Goal: Task Accomplishment & Management: Complete application form

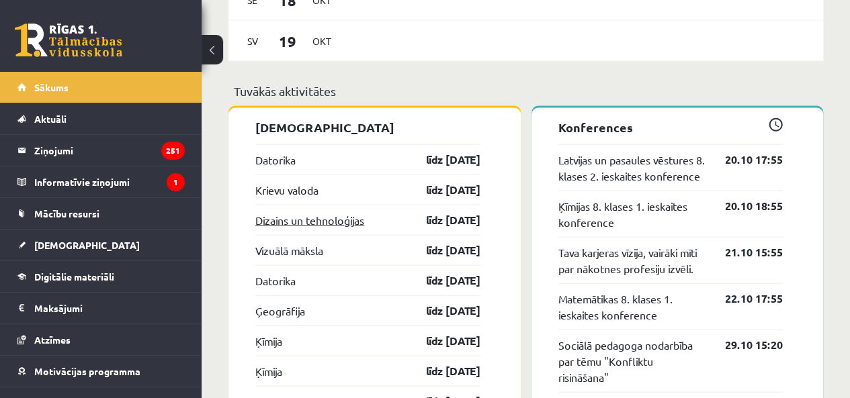
scroll to position [1276, 0]
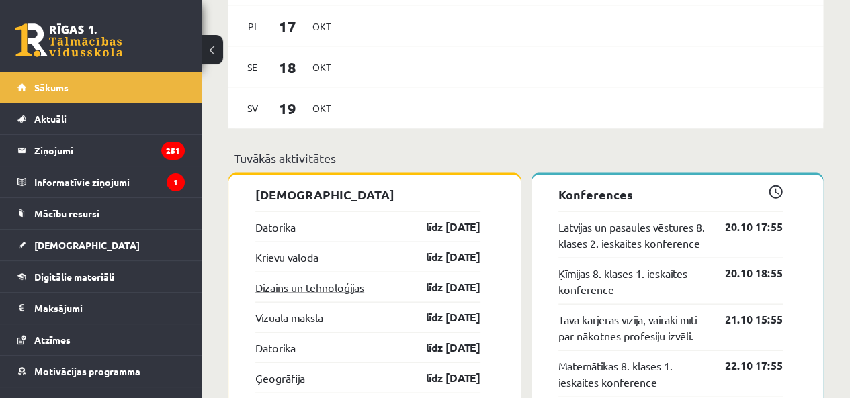
click at [306, 293] on link "Dizains un tehnoloģijas" at bounding box center [309, 287] width 109 height 16
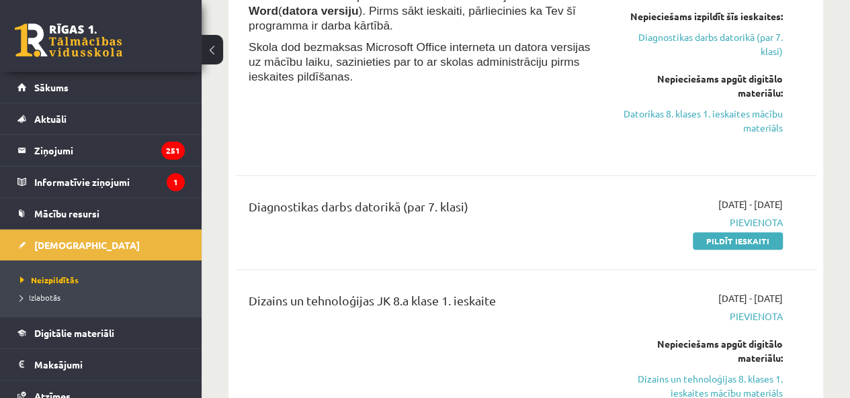
scroll to position [269, 0]
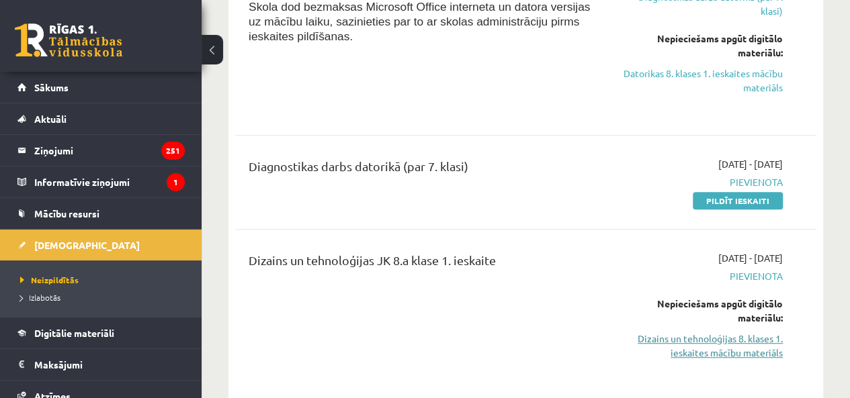
click at [694, 349] on link "Dizains un tehnoloģijas 8. klases 1. ieskaites mācību materiāls" at bounding box center [700, 346] width 165 height 28
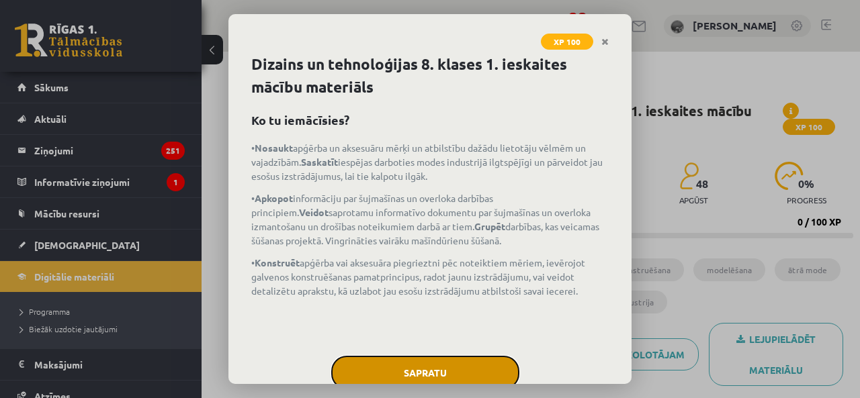
click at [457, 377] on button "Sapratu" at bounding box center [425, 373] width 188 height 34
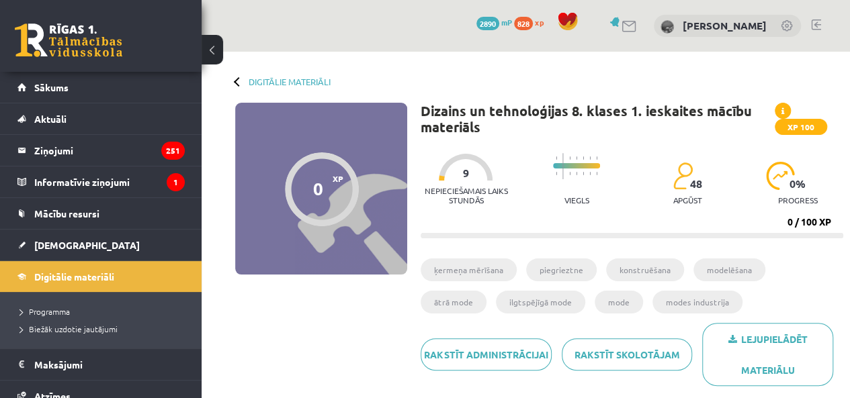
click at [234, 87] on div "Digitālie materiāli 0 XP XP 100 0 / 100 XP Dizains un tehnoloģijas 8. klases 1.…" at bounding box center [525, 227] width 648 height 351
click at [235, 84] on div at bounding box center [238, 81] width 9 height 9
click at [282, 85] on link "Digitālie materiāli" at bounding box center [289, 82] width 82 height 10
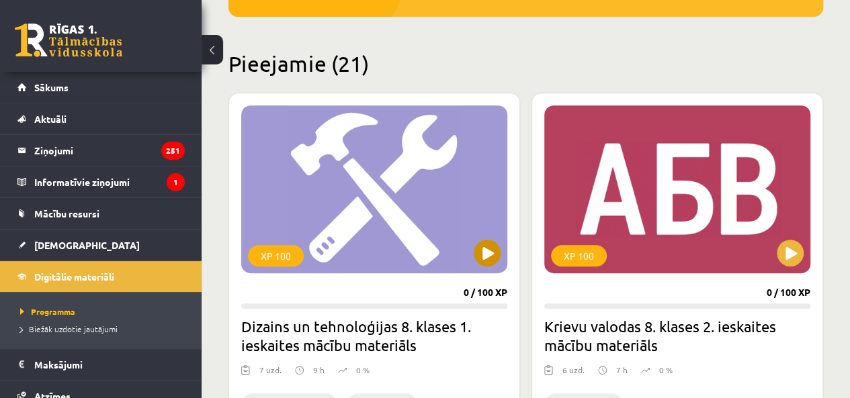
scroll to position [201, 0]
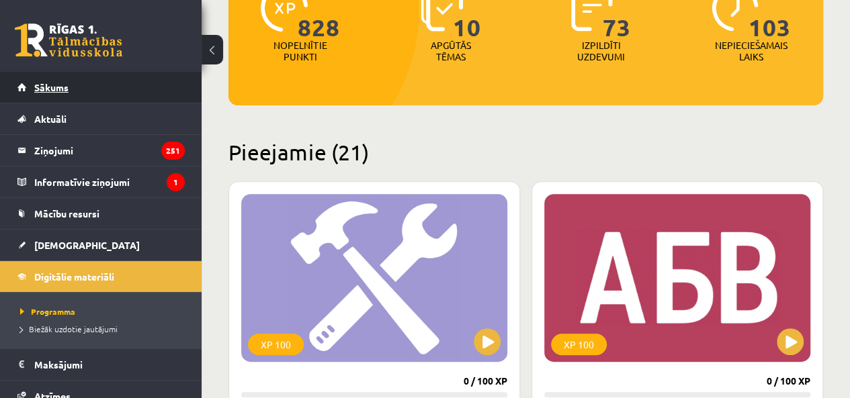
click at [118, 95] on link "Sākums" at bounding box center [100, 87] width 167 height 31
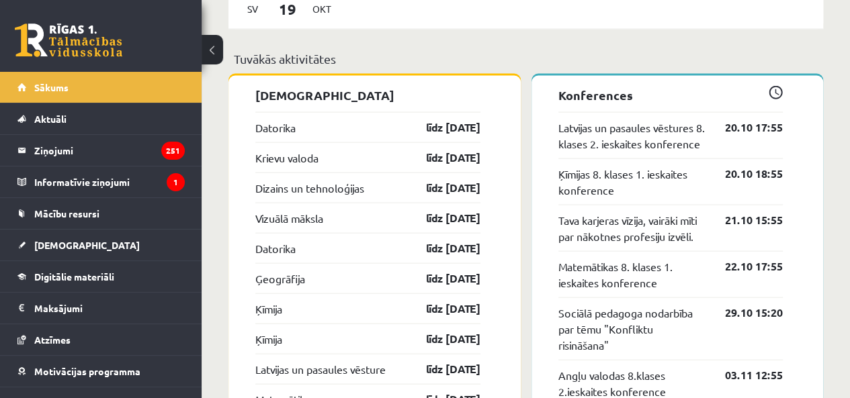
scroll to position [1410, 0]
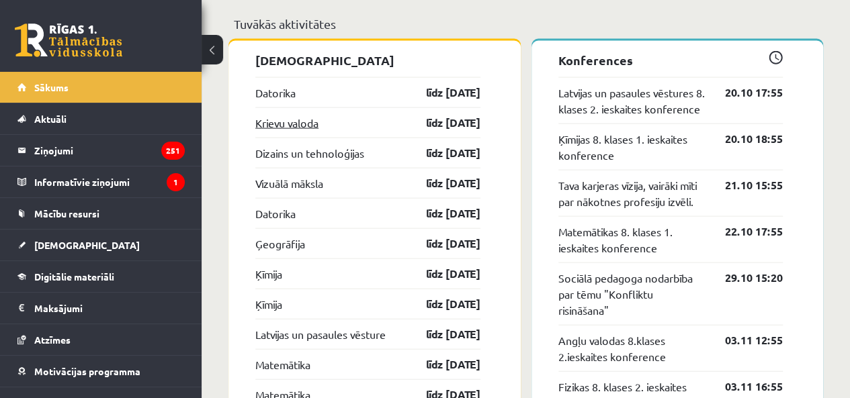
click at [262, 120] on link "Krievu valoda" at bounding box center [286, 123] width 63 height 16
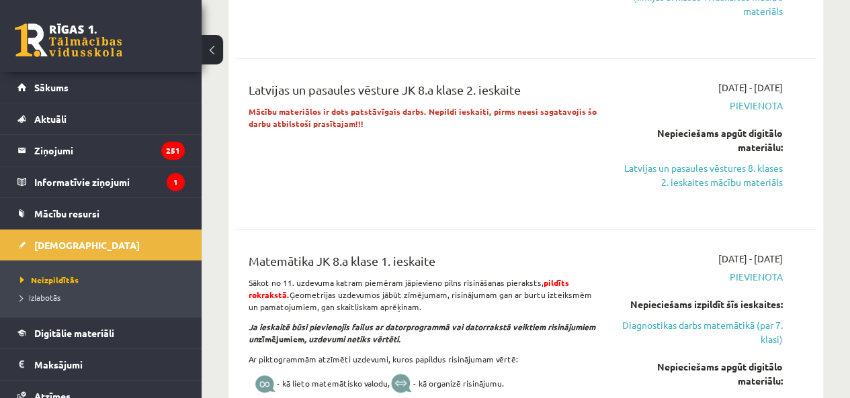
scroll to position [1654, 0]
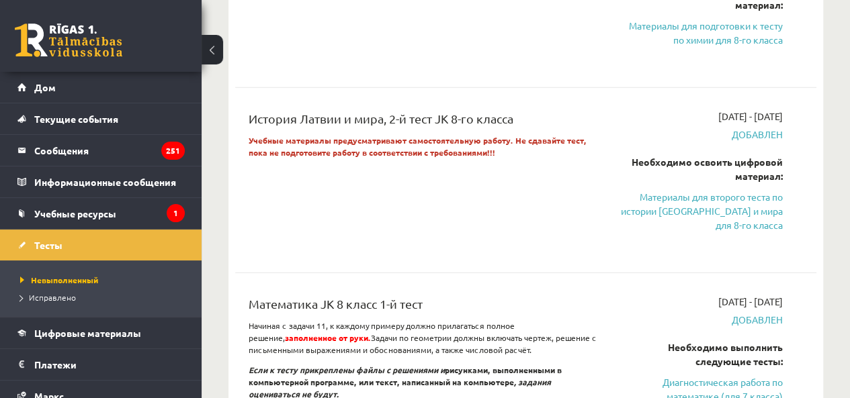
click at [538, 158] on div "История Латвии и мира, 2-й тест JK 8-го класса Учебные материалы предусматриваю…" at bounding box center [422, 180] width 369 height 142
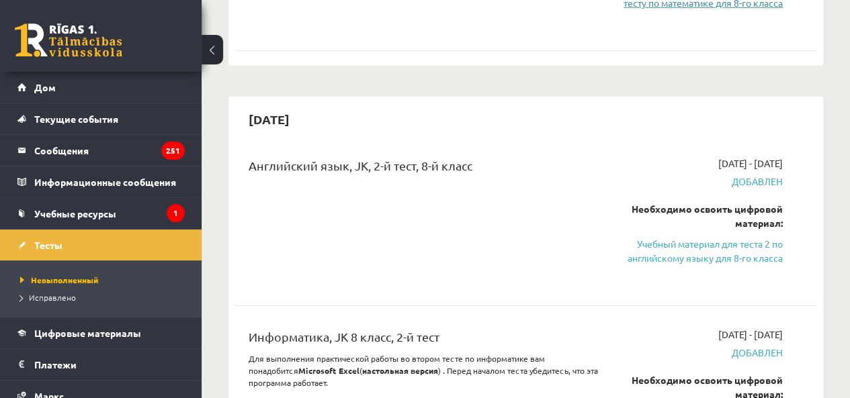
scroll to position [2039, 0]
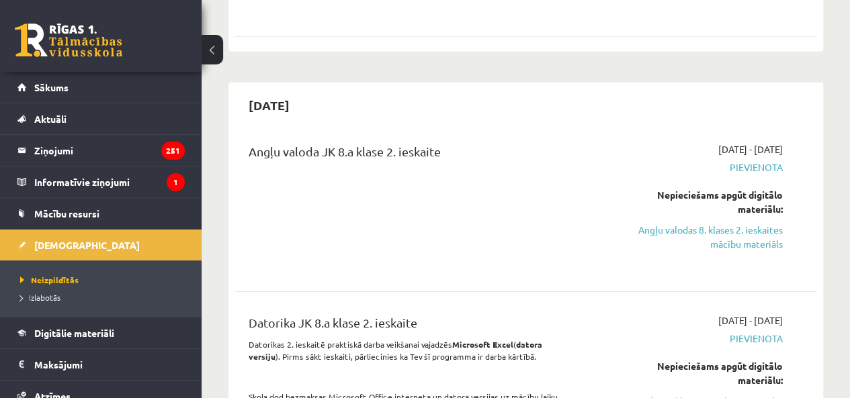
click at [485, 130] on div "Angļu valoda JK 8.a klase 2. ieskaite 2025-11-01 - 2025-11-15 Pievienota Nepiec…" at bounding box center [525, 206] width 581 height 154
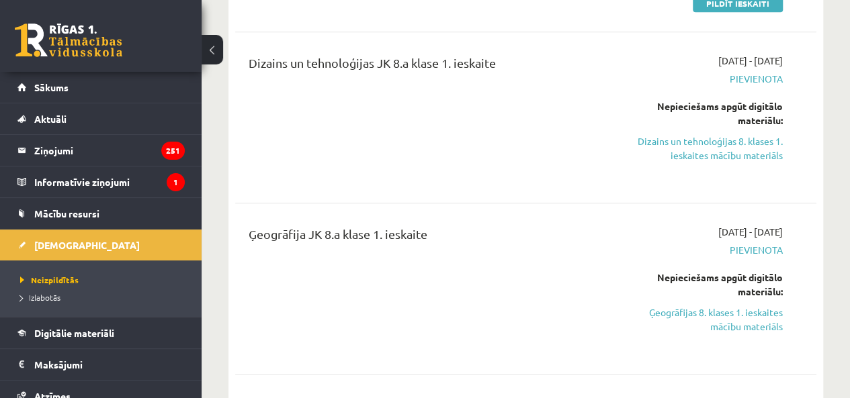
scroll to position [494, 0]
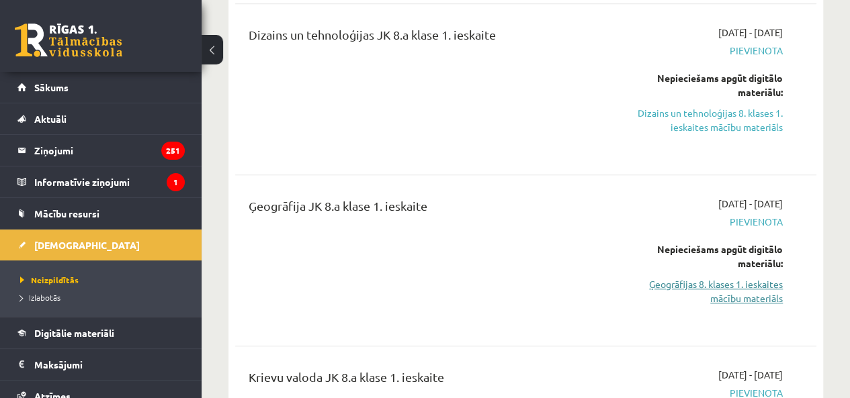
click at [706, 286] on link "Ģeogrāfijas 8. klases 1. ieskaites mācību materiāls" at bounding box center [700, 291] width 165 height 28
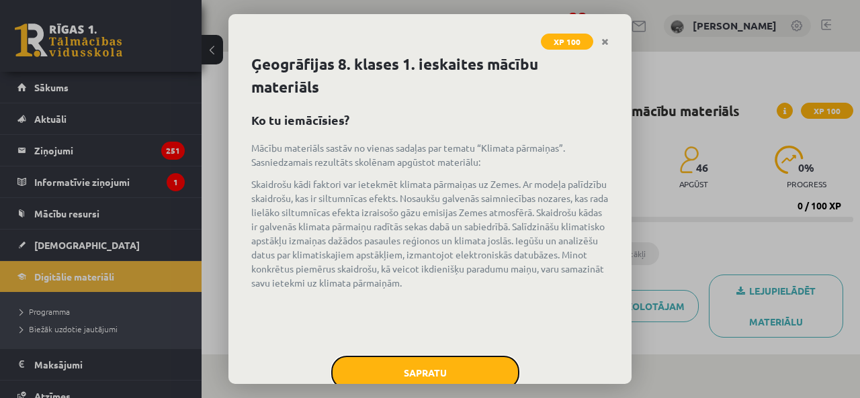
click at [431, 365] on button "Sapratu" at bounding box center [425, 373] width 188 height 34
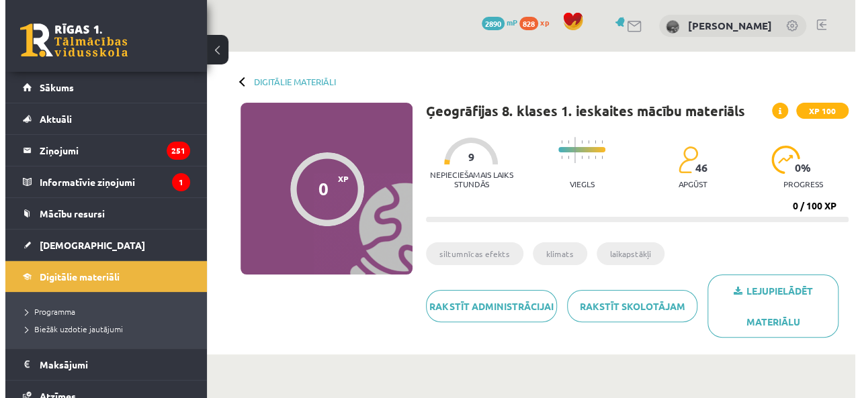
scroll to position [201, 0]
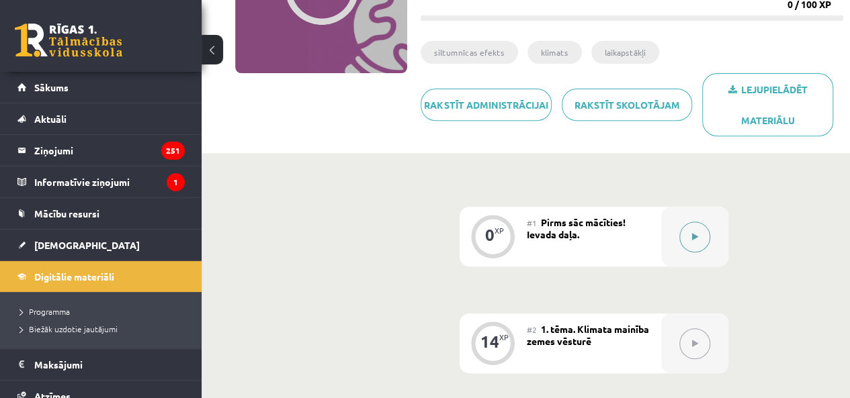
click at [689, 234] on button at bounding box center [694, 237] width 31 height 31
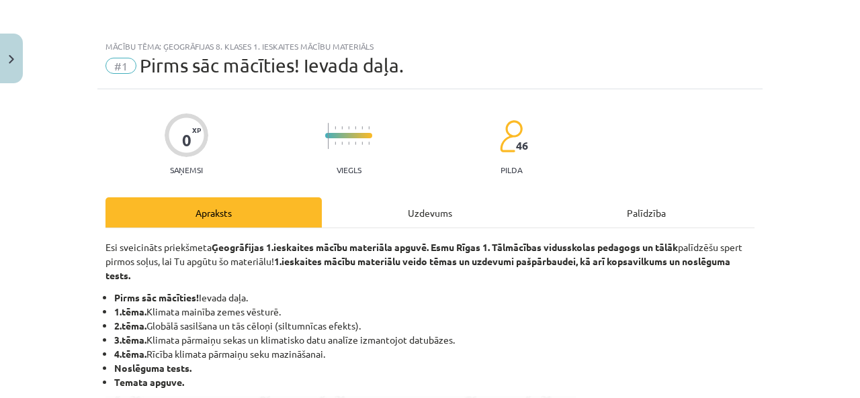
click at [449, 216] on div "Uzdevums" at bounding box center [430, 212] width 216 height 30
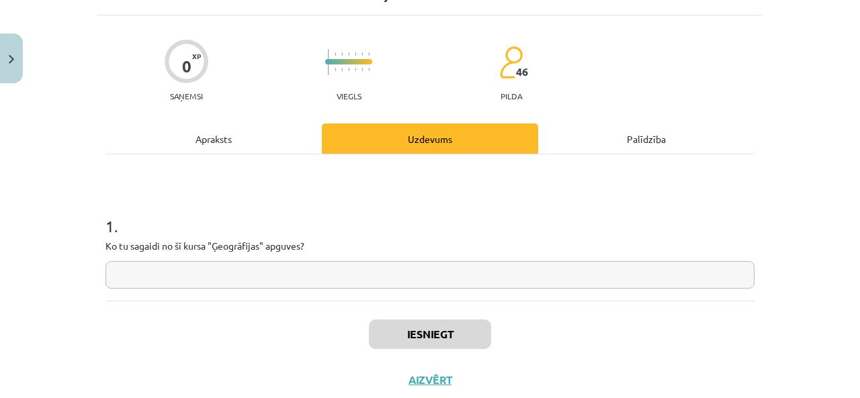
scroll to position [111, 0]
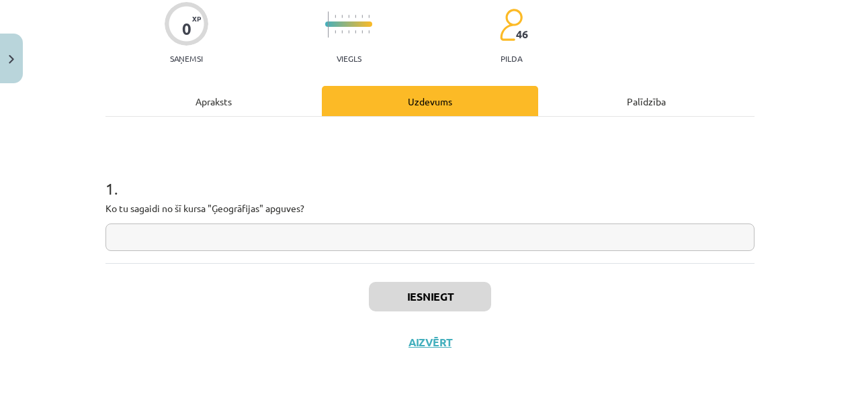
click at [310, 241] on input "text" at bounding box center [429, 238] width 649 height 28
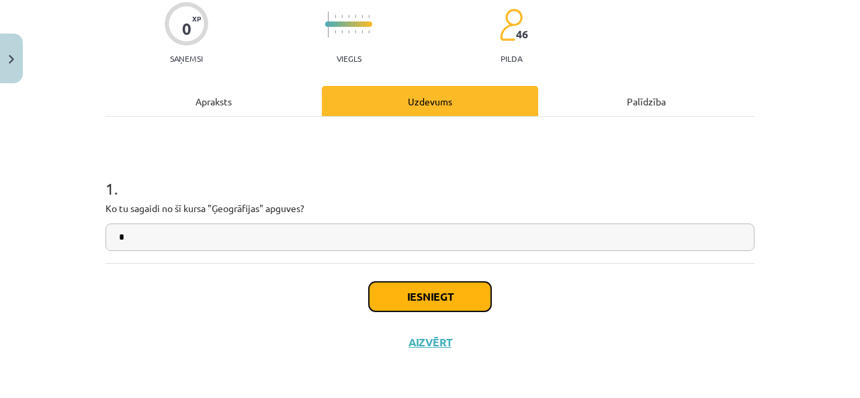
click at [418, 296] on button "Iesniegt" at bounding box center [430, 297] width 122 height 30
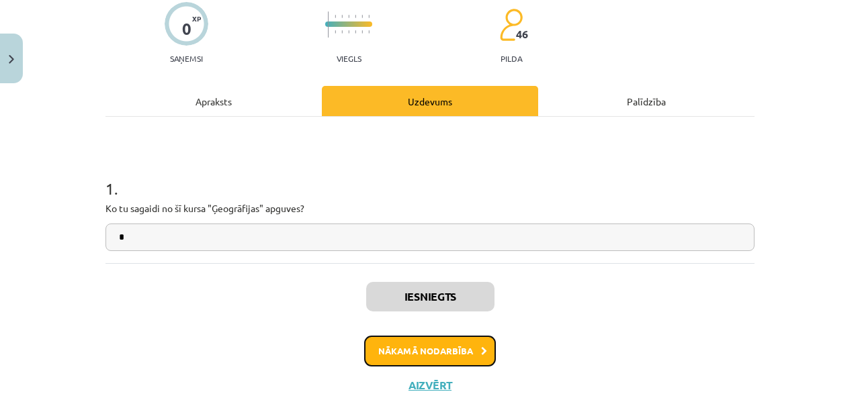
click at [458, 345] on button "Nākamā nodarbība" at bounding box center [430, 351] width 132 height 31
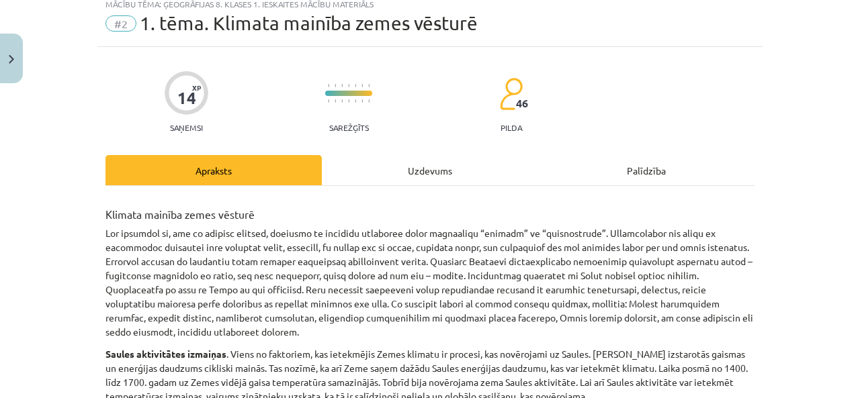
scroll to position [34, 0]
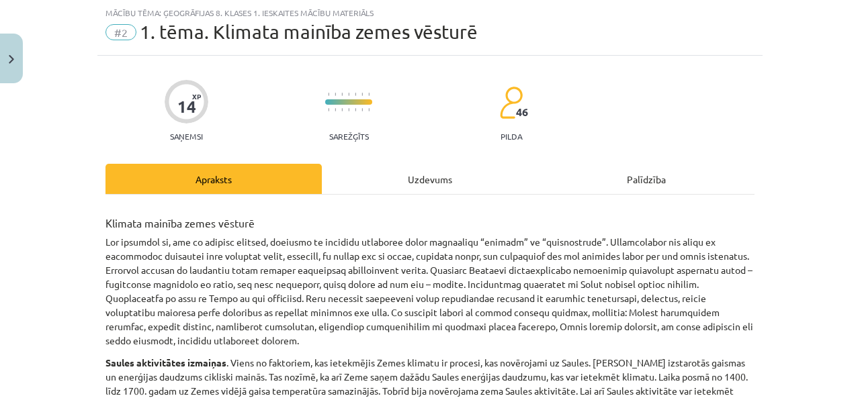
drag, startPoint x: 408, startPoint y: 167, endPoint x: 406, endPoint y: 174, distance: 7.2
click at [407, 171] on div "Uzdevums" at bounding box center [430, 179] width 216 height 30
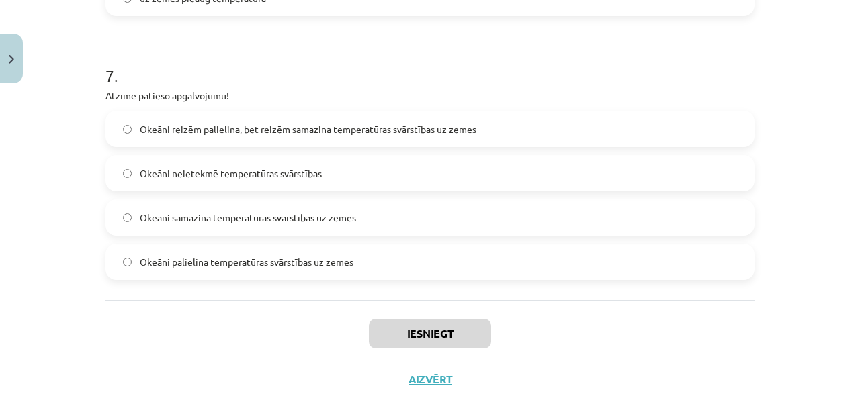
scroll to position [1756, 0]
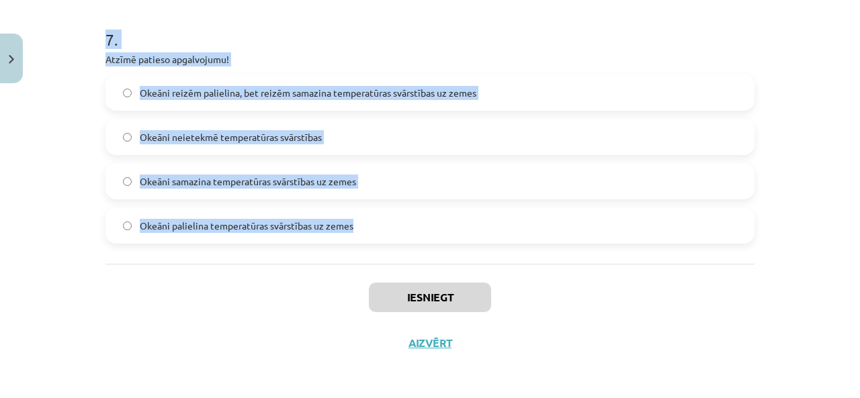
drag, startPoint x: 66, startPoint y: 265, endPoint x: 508, endPoint y: 233, distance: 443.0
click at [501, 239] on div "Mācību tēma: Ģeogrāfijas 8. klases 1. ieskaites mācību materiāls #2 1. tēma. Kl…" at bounding box center [430, 199] width 860 height 398
copy form "1 . Klimatiskos apstākļus uz Zemes ietekmē dažādi faktori. Kurš no tiem ir nozī…"
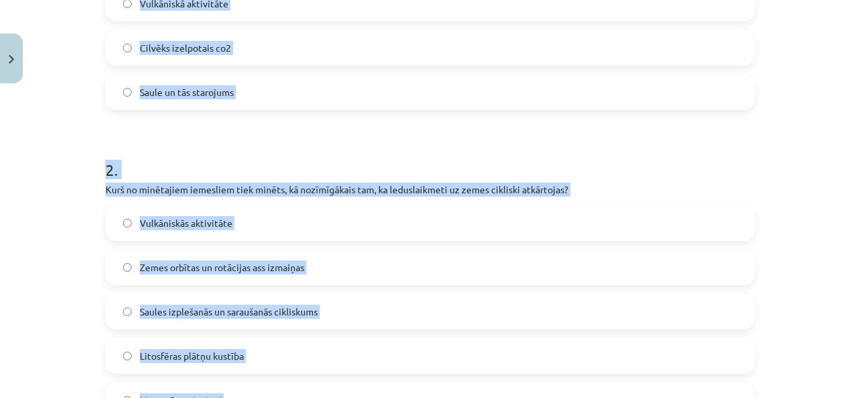
scroll to position [345, 0]
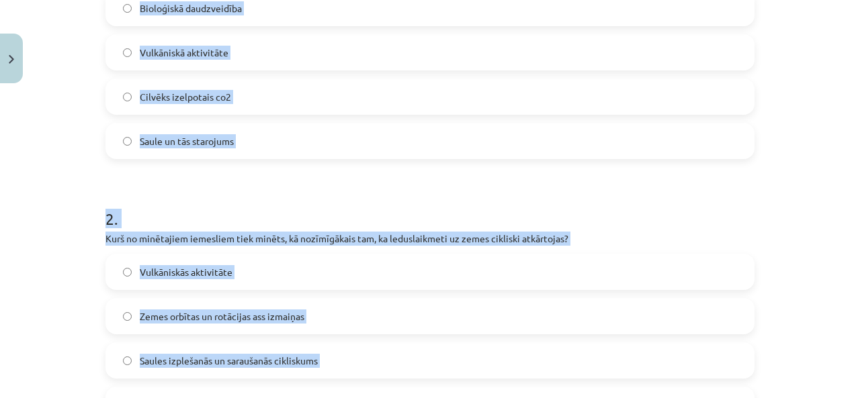
click at [338, 203] on h1 "2 ." at bounding box center [429, 207] width 649 height 42
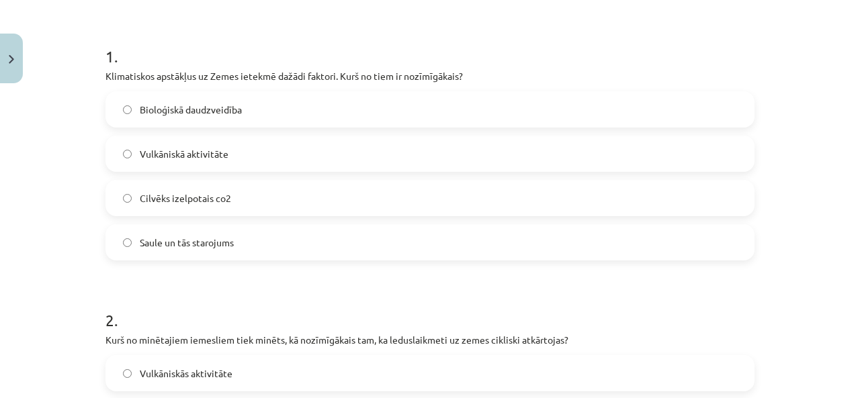
scroll to position [211, 0]
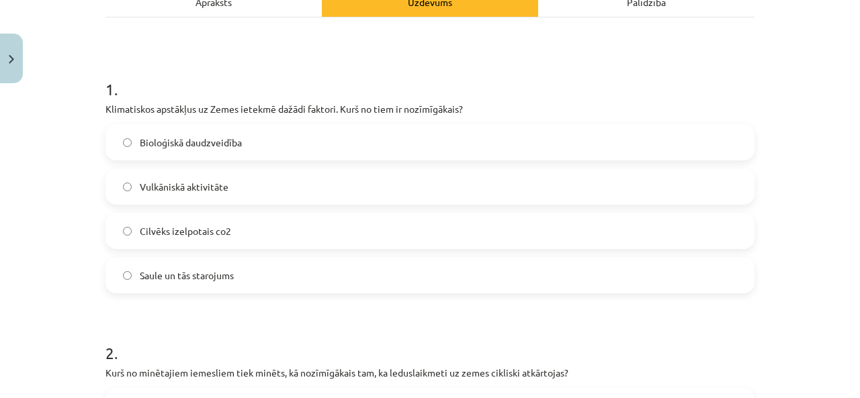
click at [253, 274] on label "Saule un tās starojums" at bounding box center [430, 276] width 646 height 34
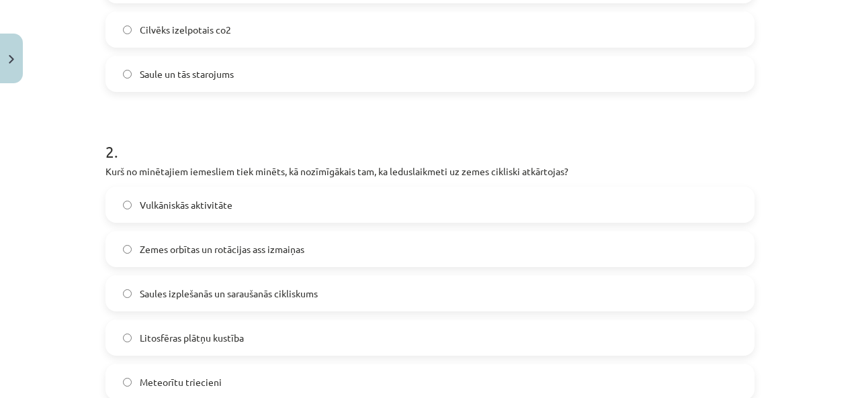
scroll to position [480, 0]
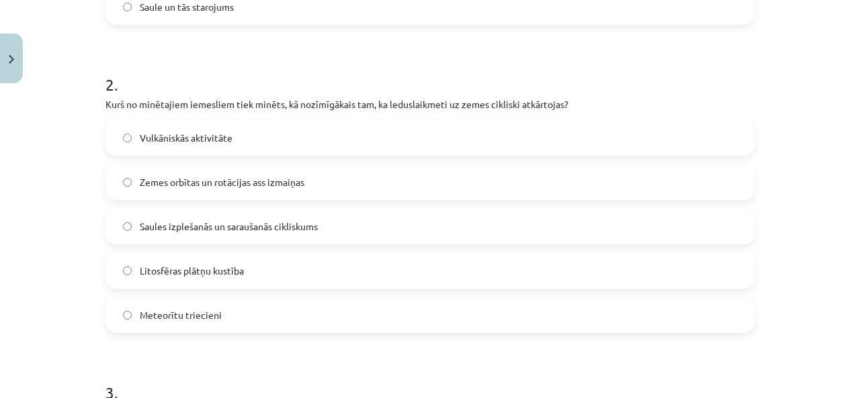
click at [156, 181] on span "Zemes orbītas un rotācijas ass izmaiņas" at bounding box center [222, 182] width 165 height 14
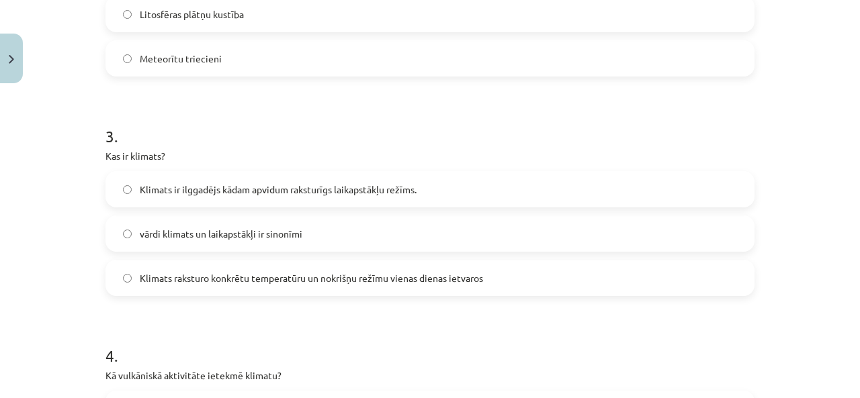
scroll to position [748, 0]
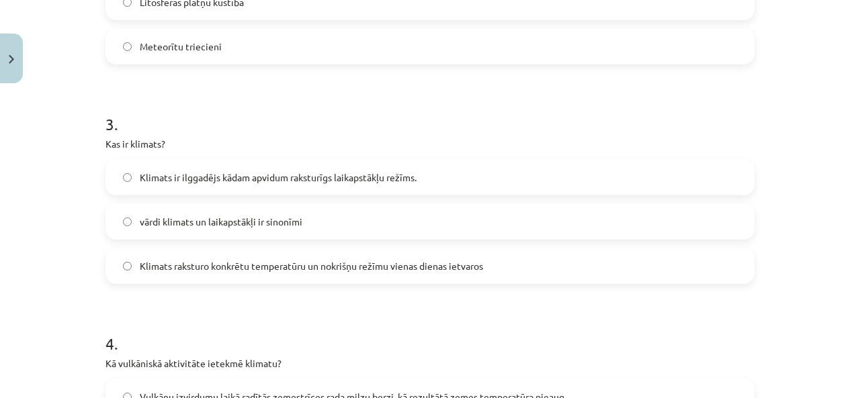
click at [209, 174] on span "Klimats ir ilggadējs kādam apvidum raksturīgs laikapstākļu režīms." at bounding box center [278, 178] width 277 height 14
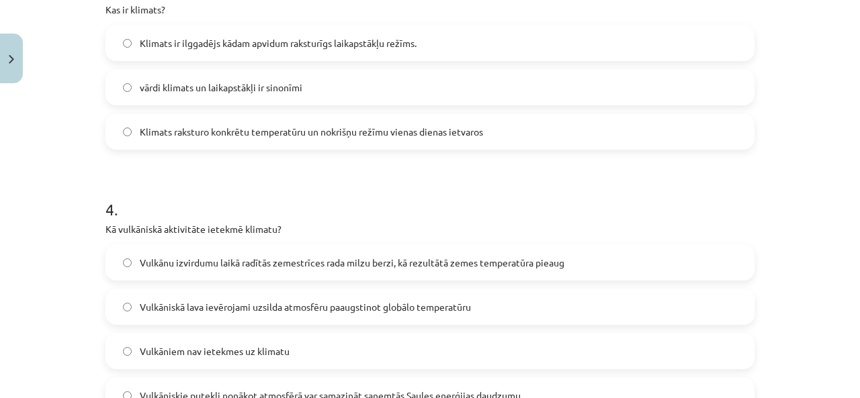
scroll to position [950, 0]
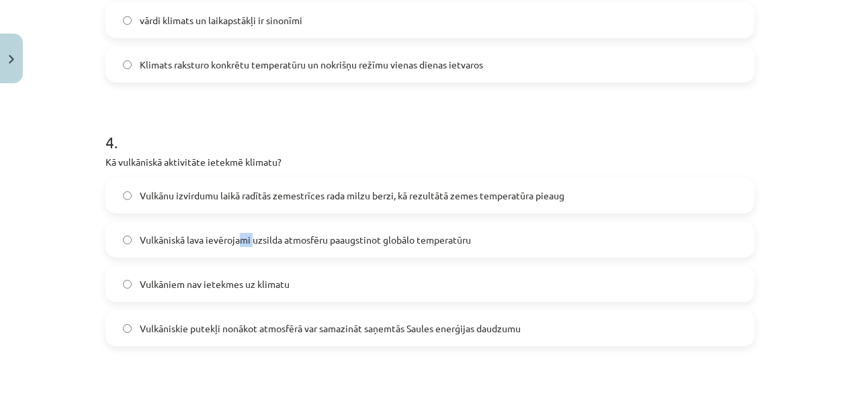
drag, startPoint x: 248, startPoint y: 252, endPoint x: 235, endPoint y: 242, distance: 15.9
click at [235, 242] on label "Vulkāniskā lava ievērojami uzsilda atmosfēru paaugstinot globālo temperatūru" at bounding box center [430, 240] width 646 height 34
click at [235, 242] on span "Vulkāniskā lava ievērojami uzsilda atmosfēru paaugstinot globālo temperatūru" at bounding box center [305, 240] width 331 height 14
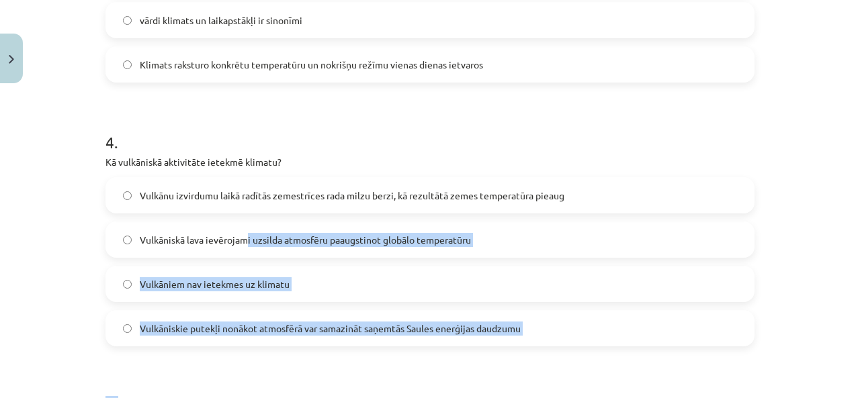
drag, startPoint x: 273, startPoint y: 289, endPoint x: 309, endPoint y: 390, distance: 106.8
click at [306, 381] on form "1 . Klimatiskos apstākļus uz Zemes ietekmē dažādi faktori. Kurš no tiem ir nozī…" at bounding box center [429, 184] width 649 height 1732
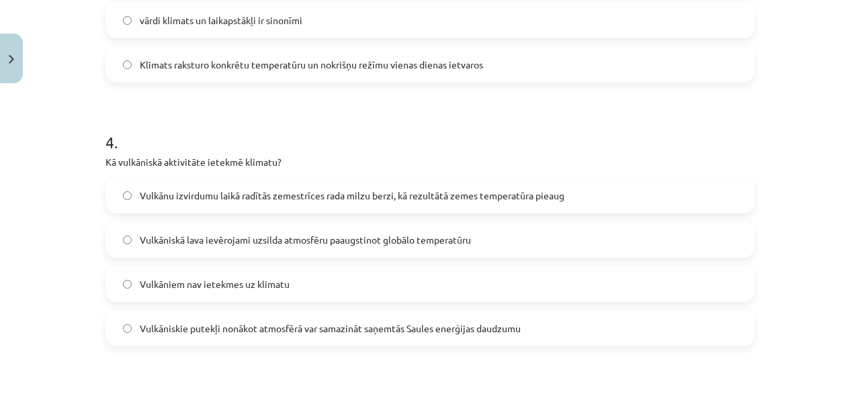
click at [329, 120] on h1 "4 ." at bounding box center [429, 130] width 649 height 42
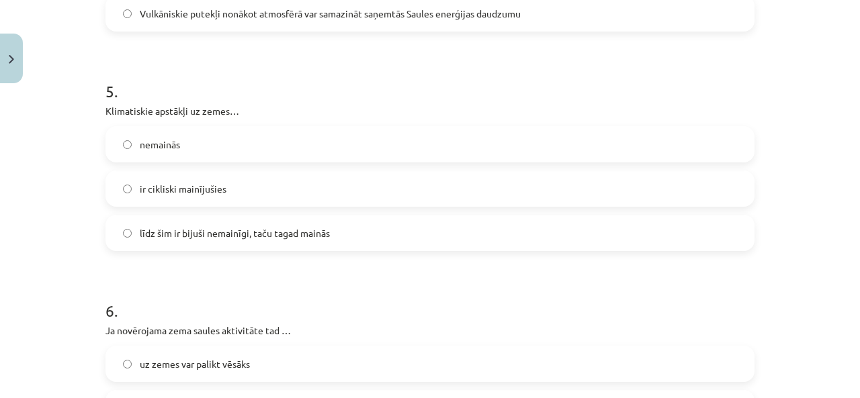
scroll to position [1285, 0]
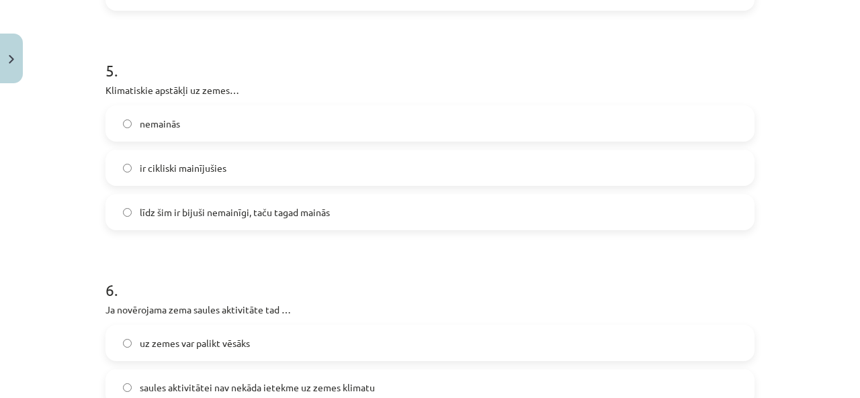
click at [159, 150] on div "ir cikliski mainījušies" at bounding box center [429, 168] width 649 height 36
click at [159, 163] on span "ir cikliski mainījušies" at bounding box center [183, 168] width 87 height 14
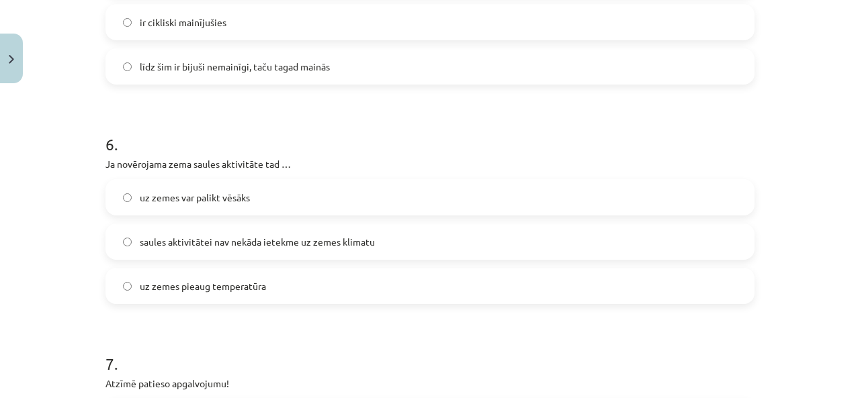
scroll to position [1487, 0]
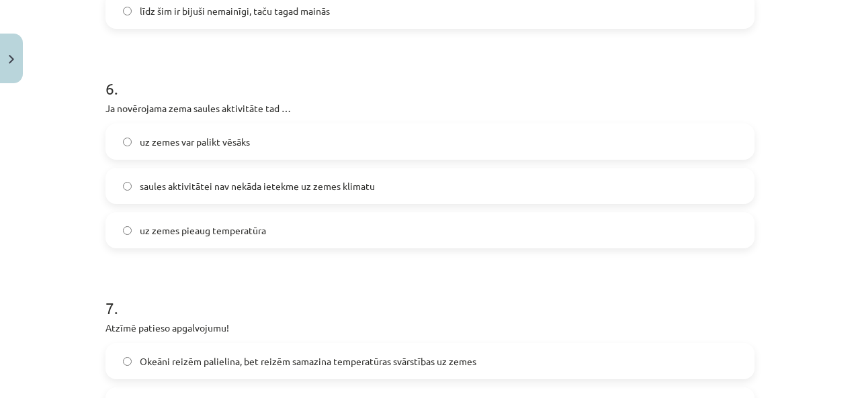
click at [257, 242] on label "uz zemes pieaug temperatūra" at bounding box center [430, 231] width 646 height 34
click at [323, 140] on label "uz zemes var palikt vēsāks" at bounding box center [430, 142] width 646 height 34
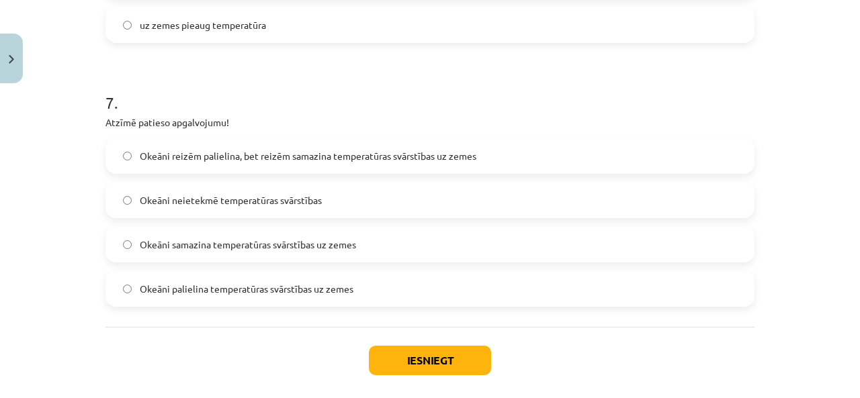
scroll to position [1756, 0]
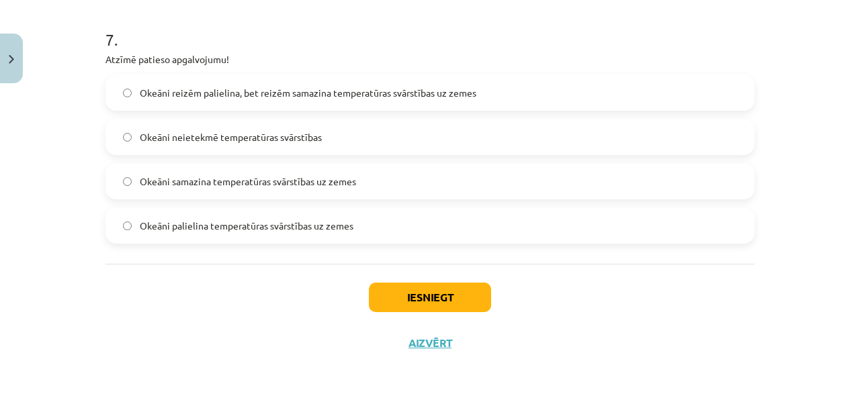
click at [242, 83] on label "Okeāni reizēm palielina, bet reizēm samazina temperatūras svārstības uz zemes" at bounding box center [430, 93] width 646 height 34
click at [441, 289] on button "Iesniegt" at bounding box center [430, 298] width 122 height 30
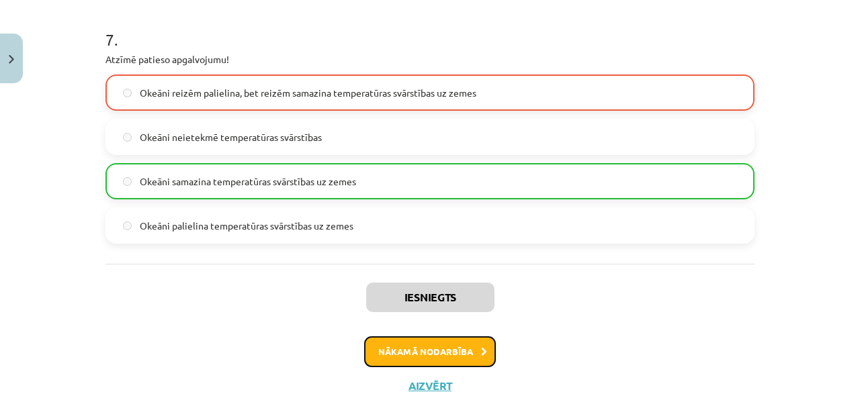
click at [462, 357] on button "Nākamā nodarbība" at bounding box center [430, 351] width 132 height 31
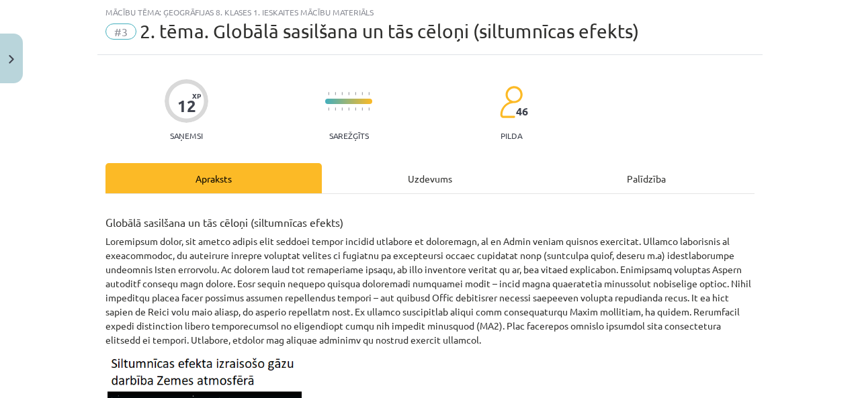
scroll to position [34, 0]
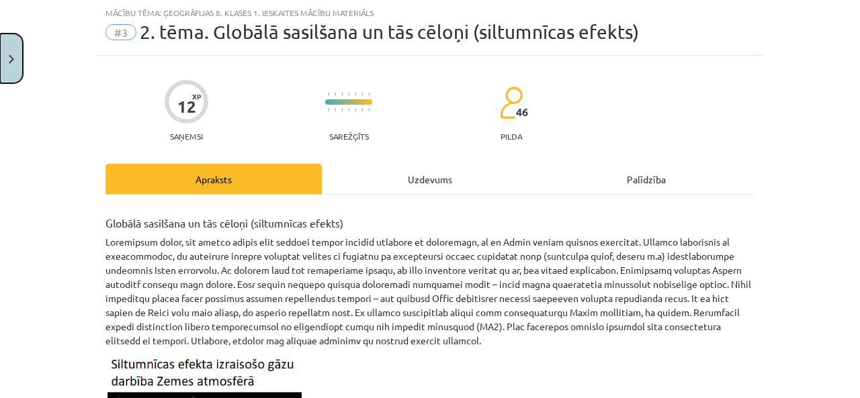
click at [7, 66] on button "Close" at bounding box center [11, 59] width 23 height 50
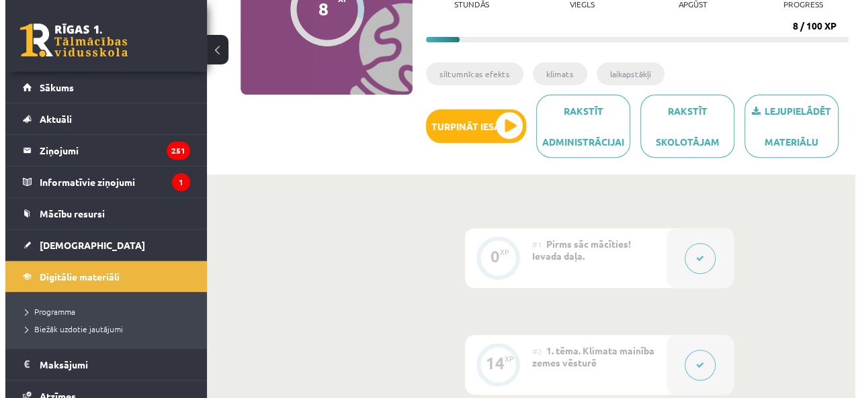
scroll to position [201, 0]
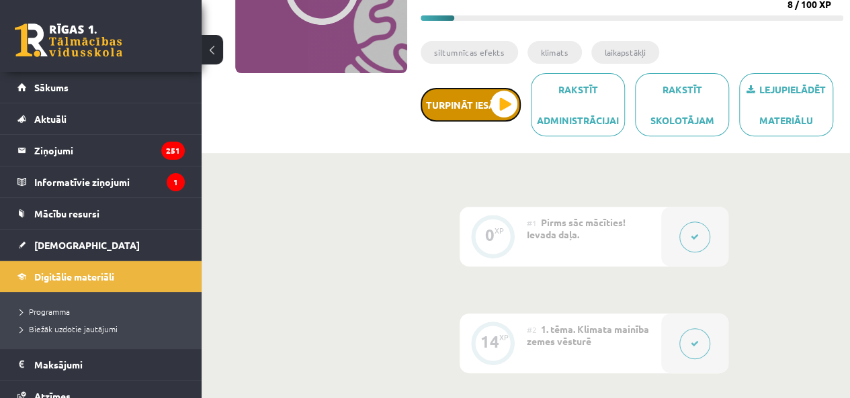
click at [502, 105] on button "Turpināt iesākto" at bounding box center [470, 105] width 100 height 34
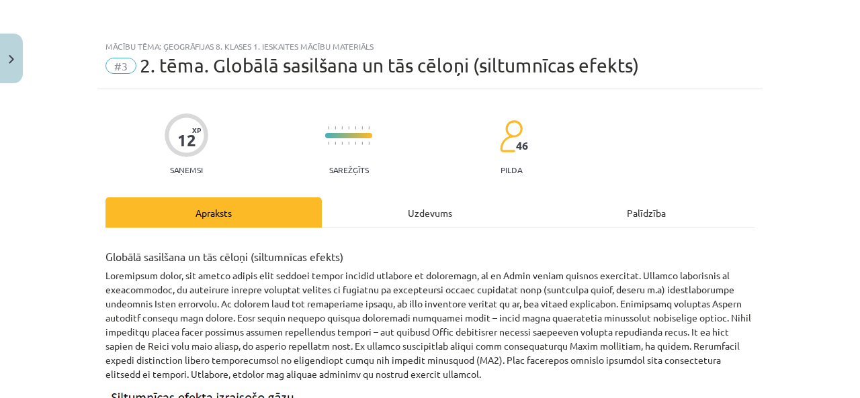
click at [416, 205] on div "Uzdevums" at bounding box center [430, 212] width 216 height 30
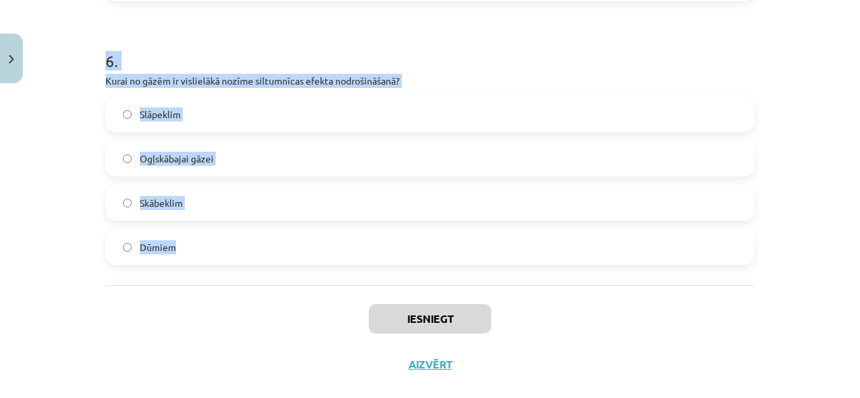
scroll to position [1492, 0]
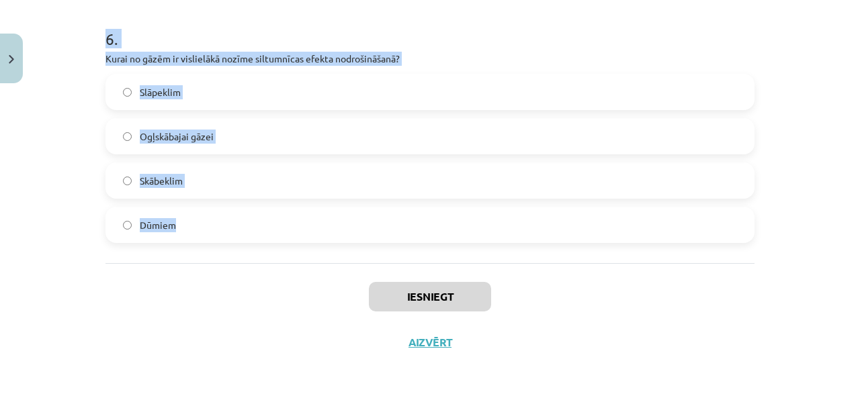
drag, startPoint x: 86, startPoint y: 277, endPoint x: 334, endPoint y: 253, distance: 249.7
click at [334, 253] on div "Mācību tēma: Ģeogrāfijas 8. klases 1. ieskaites mācību materiāls #3 2. tēma. Gl…" at bounding box center [430, 199] width 860 height 398
copy form "1 . Elektroenerģijas ražošanai pasaulē visbiežāk izmanto … Saules paneļus Vēja …"
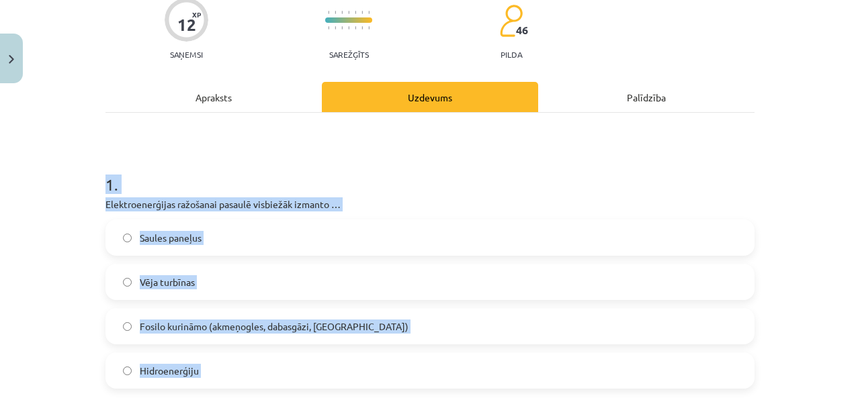
scroll to position [201, 0]
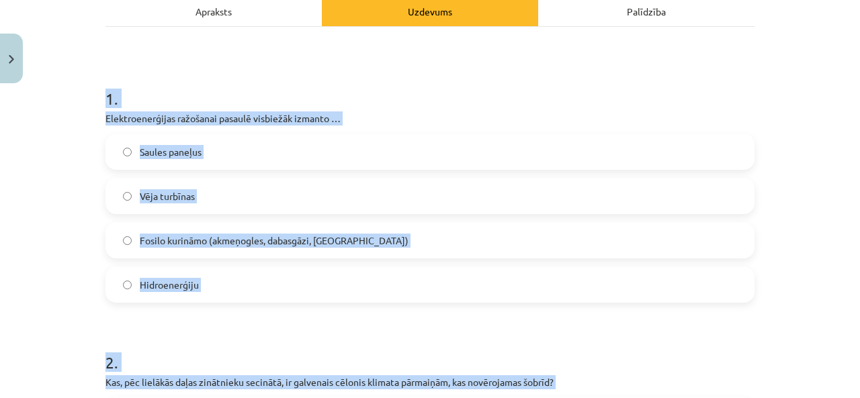
click at [367, 244] on label "Fosilo kurināmo (akmeņogles, dabasgāzi, naftu)" at bounding box center [430, 241] width 646 height 34
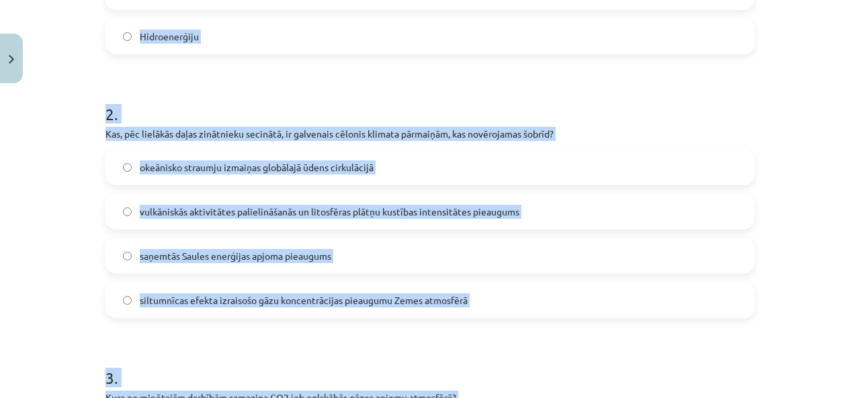
scroll to position [470, 0]
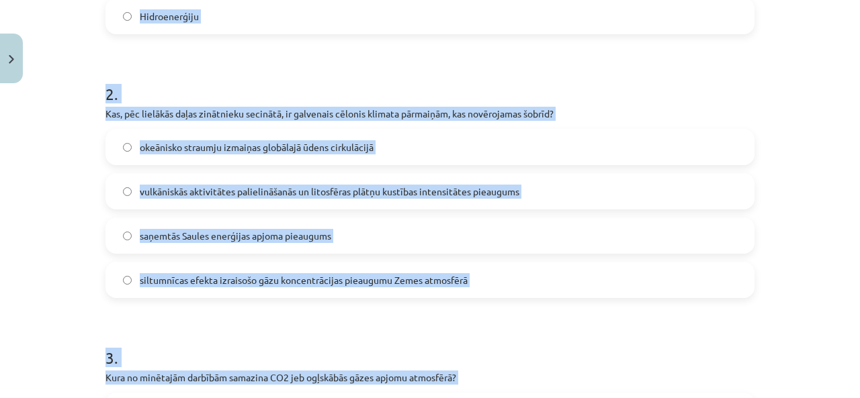
click at [547, 282] on label "siltumnīcas efekta izraisošo gāzu koncentrācijas pieaugumu Zemes atmosfērā" at bounding box center [430, 280] width 646 height 34
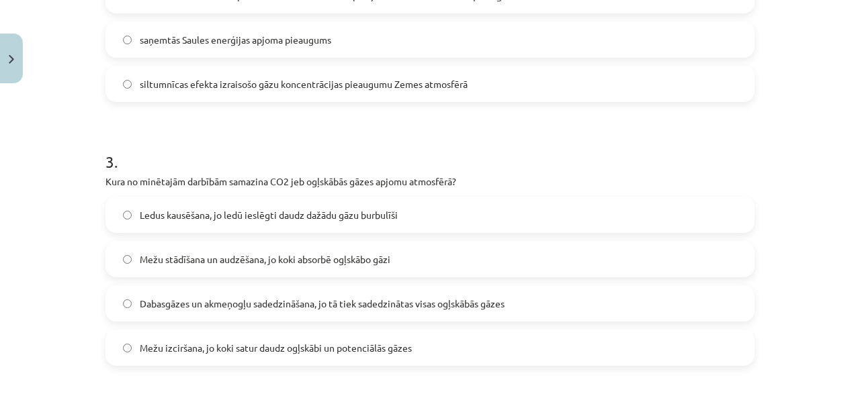
scroll to position [672, 0]
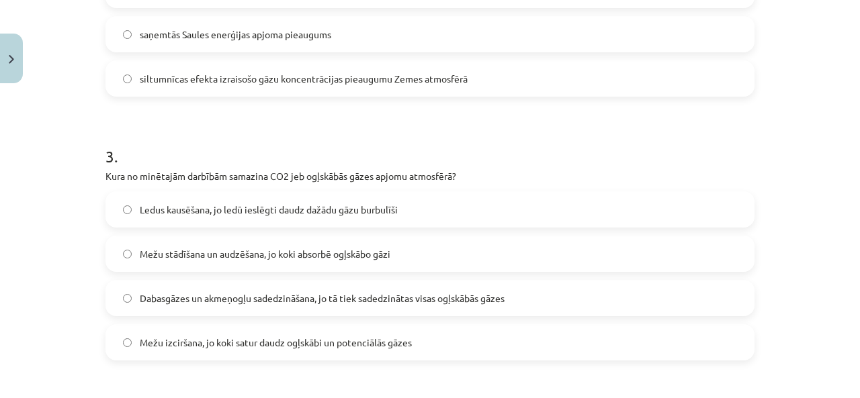
click at [297, 255] on span "Mežu stādīšana un audzēšana, jo koki absorbē ogļskābo gāzi" at bounding box center [265, 254] width 251 height 14
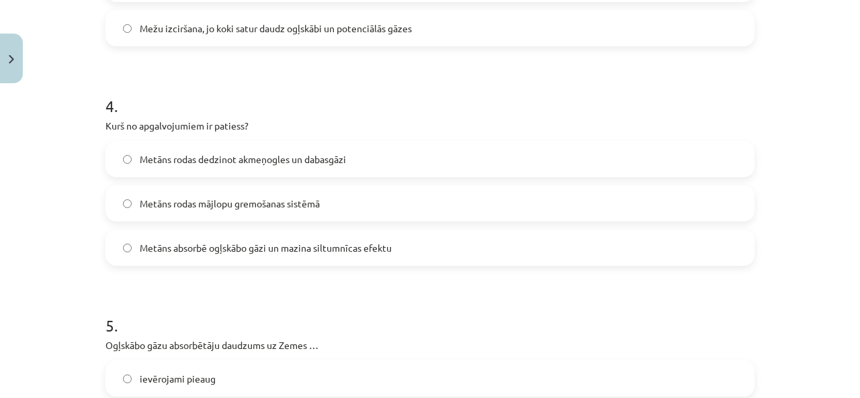
scroll to position [1007, 0]
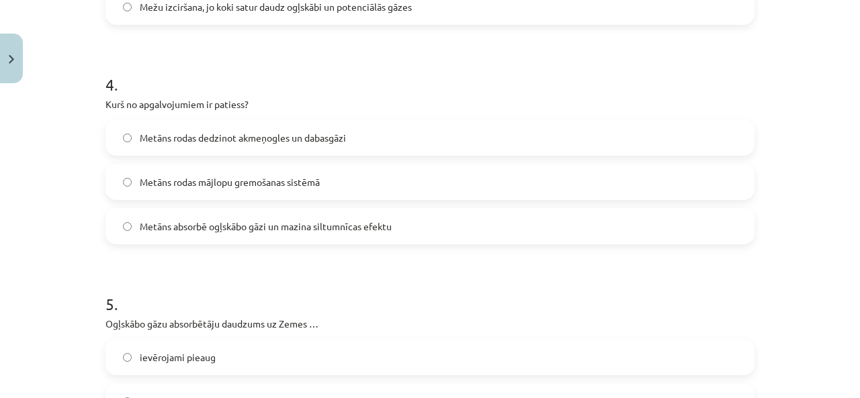
click at [329, 232] on span "Metāns absorbē ogļskābo gāzi un mazina siltumnīcas efektu" at bounding box center [266, 227] width 252 height 14
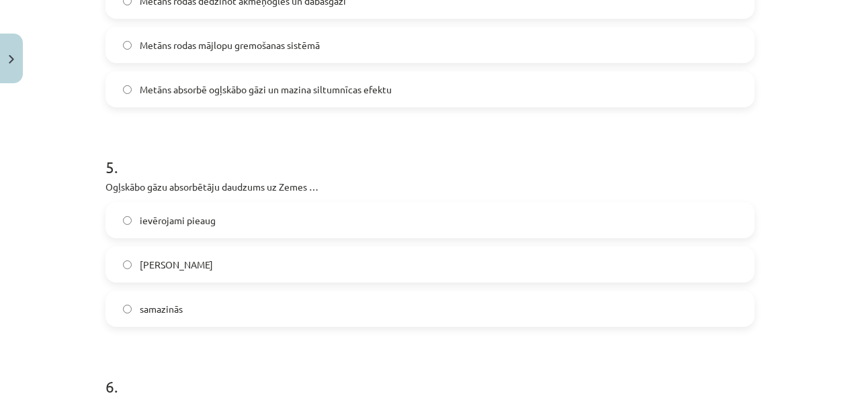
scroll to position [1209, 0]
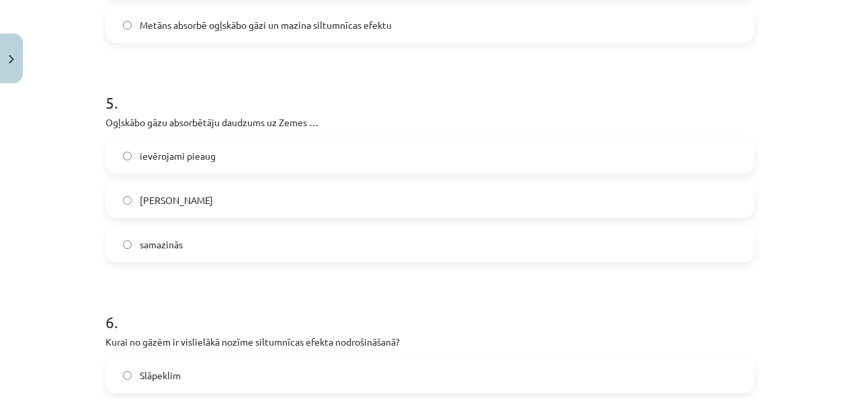
click at [282, 242] on label "samazinās" at bounding box center [430, 245] width 646 height 34
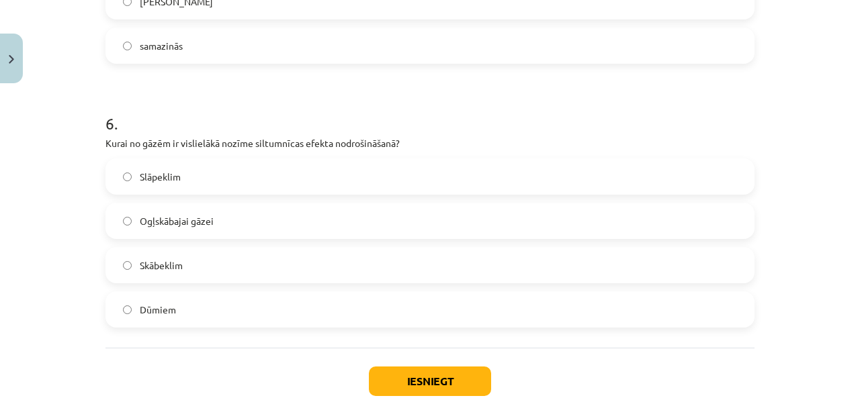
scroll to position [1410, 0]
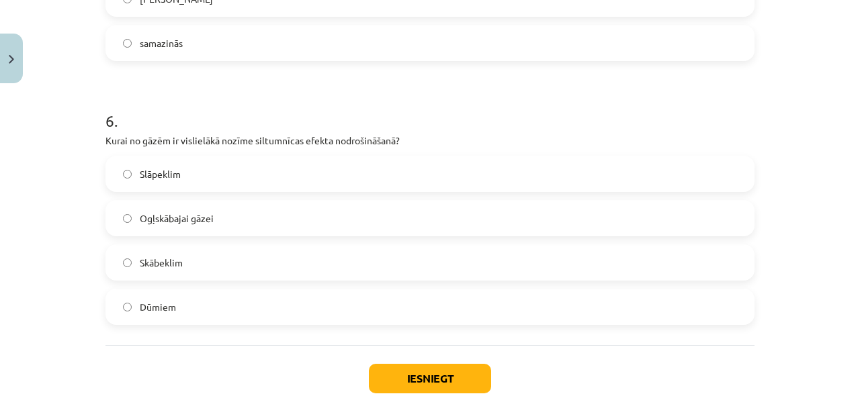
click at [259, 228] on label "Ogļskābajai gāzei" at bounding box center [430, 218] width 646 height 34
click at [418, 377] on button "Iesniegt" at bounding box center [430, 379] width 122 height 30
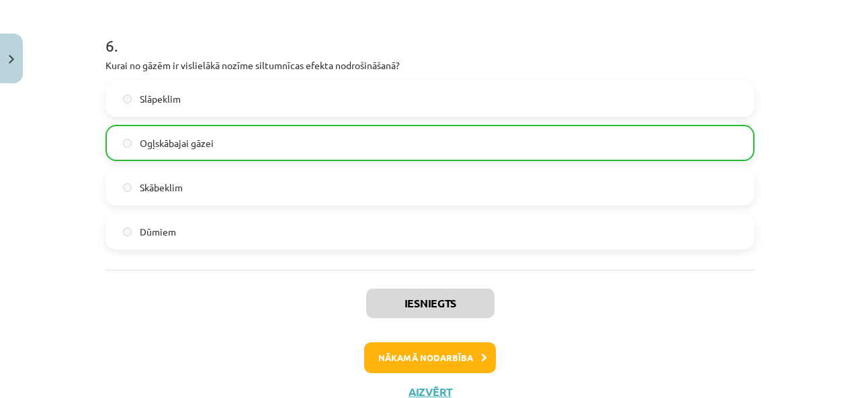
scroll to position [1534, 0]
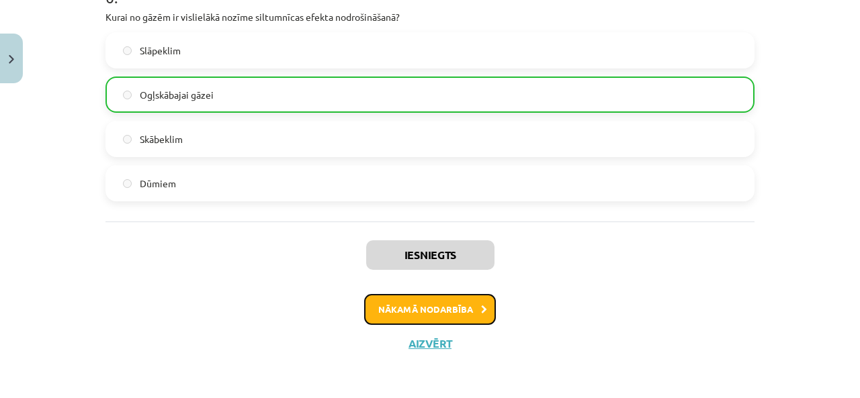
click at [439, 312] on button "Nākamā nodarbība" at bounding box center [430, 309] width 132 height 31
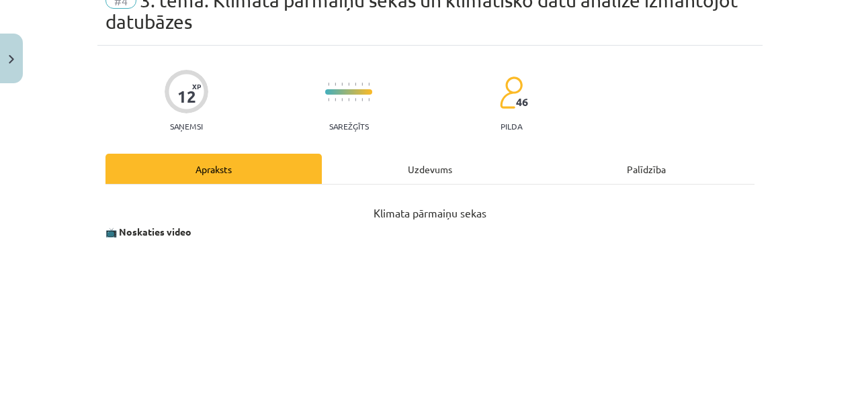
scroll to position [34, 0]
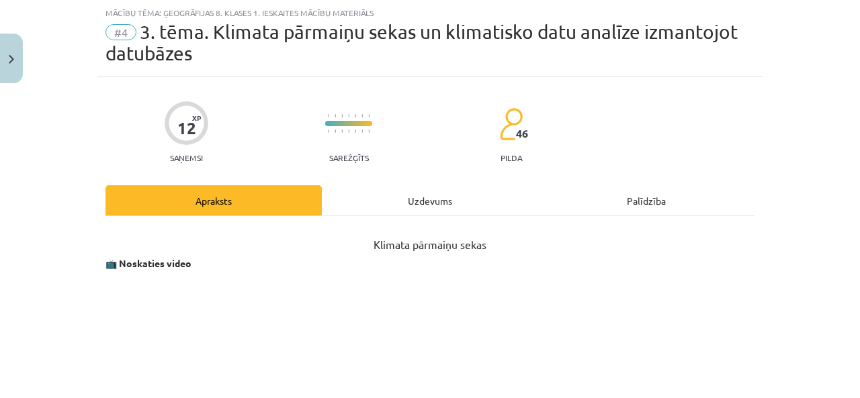
click at [445, 203] on div "Uzdevums" at bounding box center [430, 200] width 216 height 30
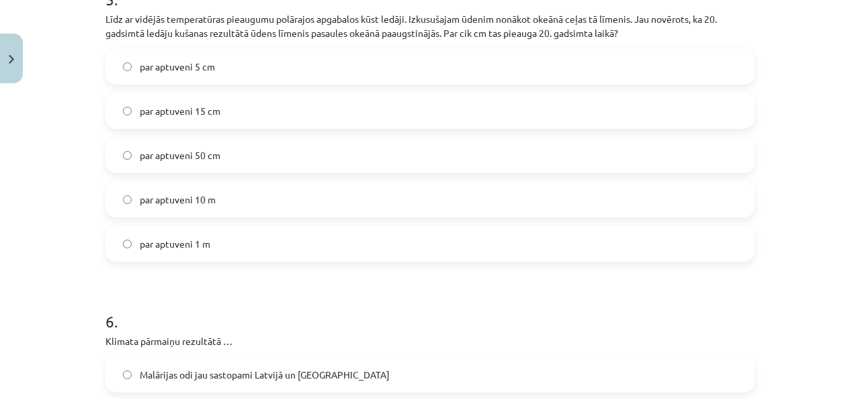
scroll to position [1616, 0]
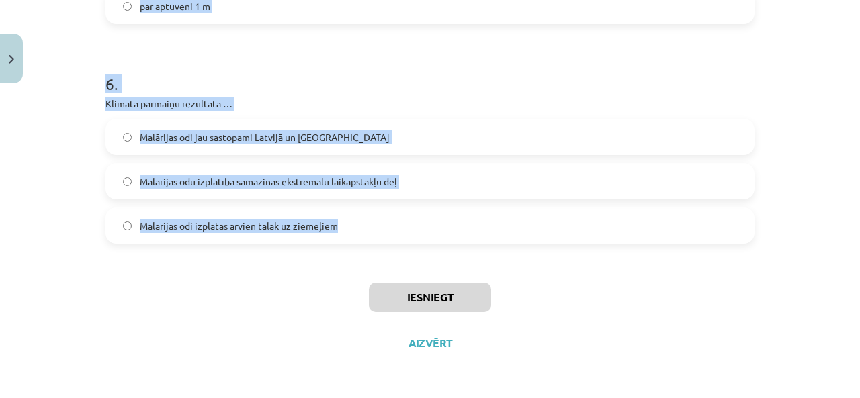
drag, startPoint x: 69, startPoint y: 284, endPoint x: 518, endPoint y: 251, distance: 449.9
click at [518, 251] on div "Mācību tēma: Ģeogrāfijas 8. klases 1. ieskaites mācību materiāls #4 3. tēma. Kl…" at bounding box center [430, 199] width 860 height 398
copy form "1 . Kā sauc cilvēkus, kas spiesti pārcelties dēļ klimata pārmaiņām? Klimata tūr…"
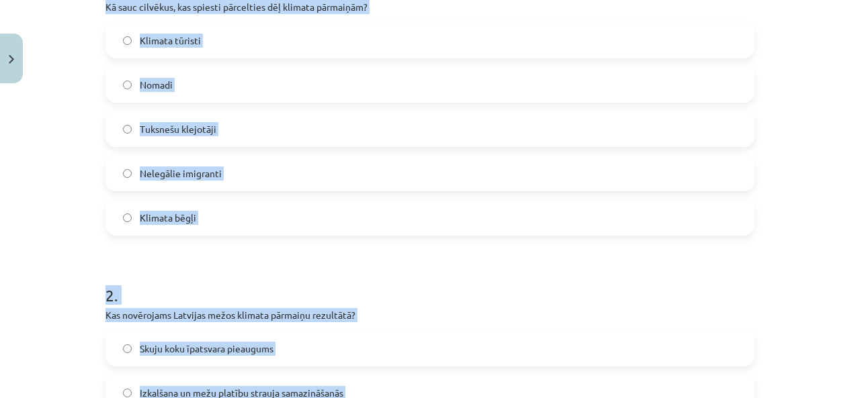
scroll to position [273, 0]
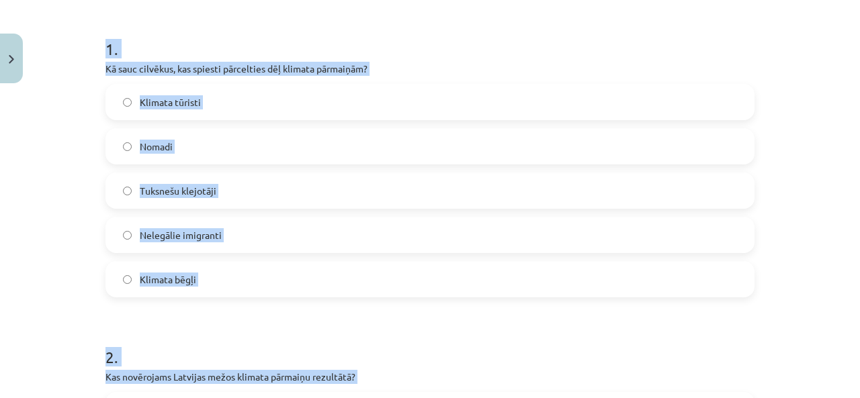
drag, startPoint x: 429, startPoint y: 65, endPoint x: 468, endPoint y: 46, distance: 43.3
click at [429, 64] on p "Kā sauc cilvēkus, kas spiesti pārcelties dēļ klimata pārmaiņām?" at bounding box center [429, 69] width 649 height 14
click at [230, 280] on label "Klimata bēgļi" at bounding box center [430, 280] width 646 height 34
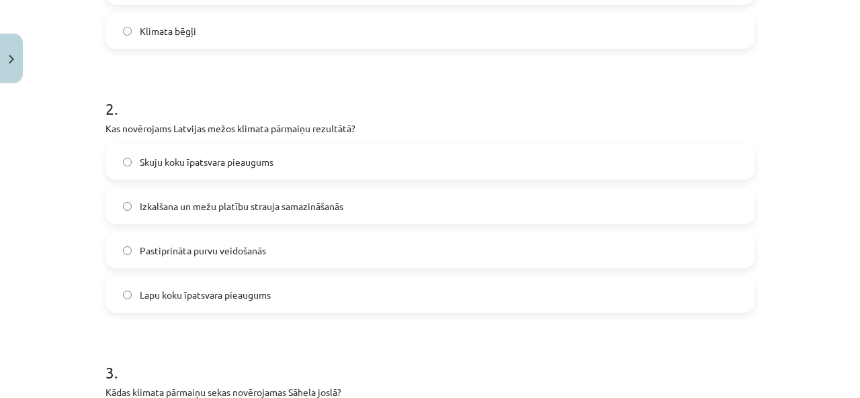
scroll to position [541, 0]
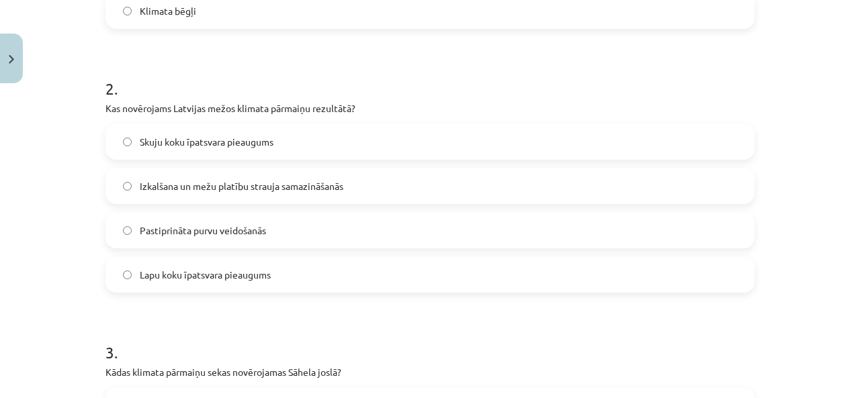
click at [214, 268] on span "Lapu koku īpatsvara pieaugums" at bounding box center [205, 275] width 131 height 14
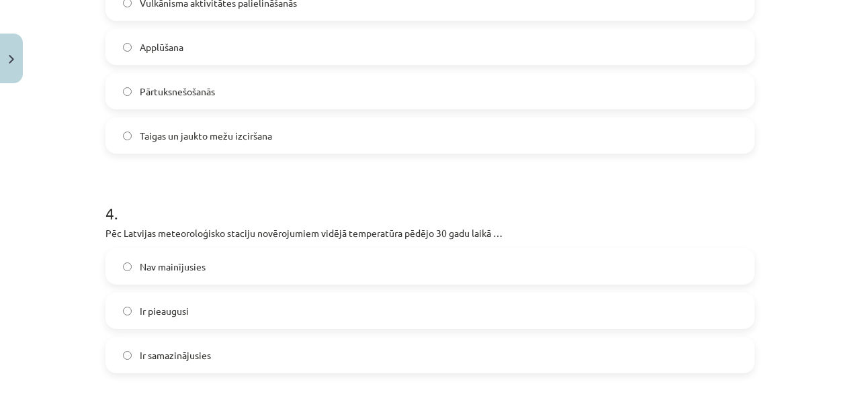
scroll to position [877, 0]
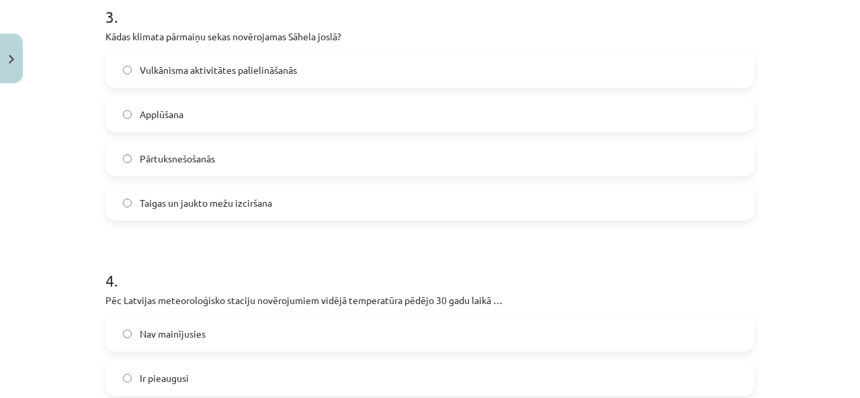
click at [253, 167] on label "Pārtuksnešošanās" at bounding box center [430, 159] width 646 height 34
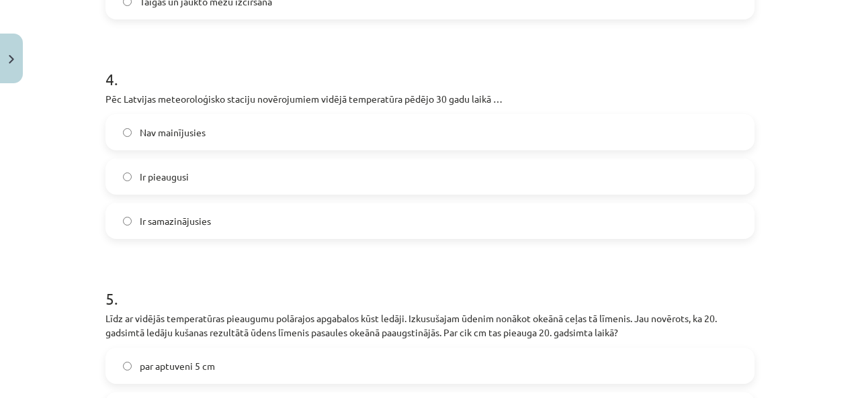
click at [279, 184] on label "Ir pieaugusi" at bounding box center [430, 177] width 646 height 34
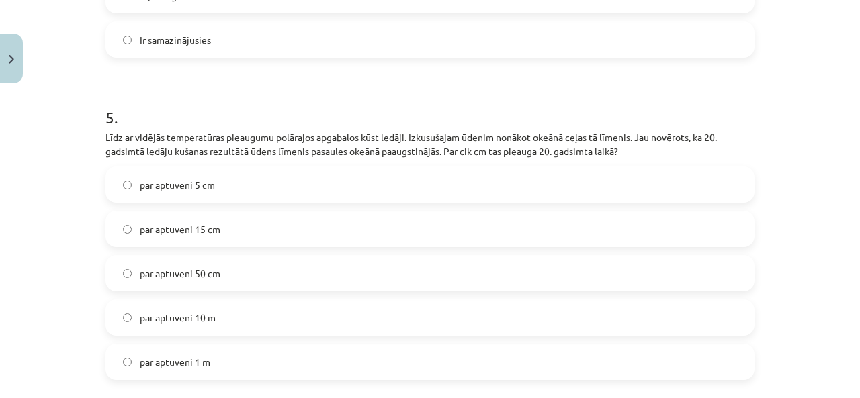
scroll to position [1280, 0]
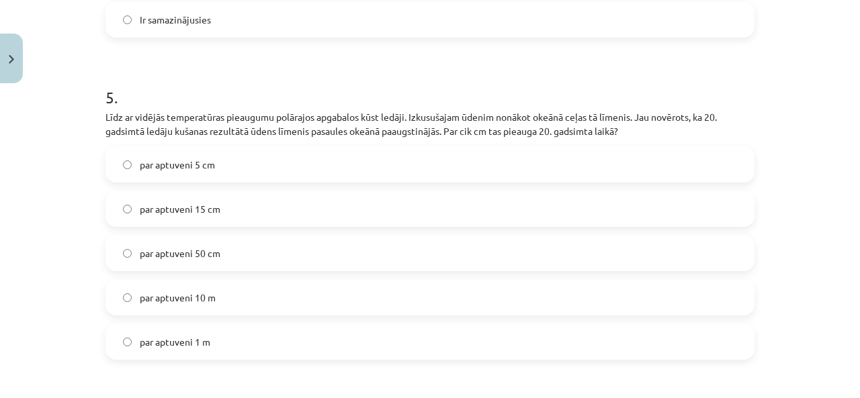
click at [270, 210] on label "par aptuveni 15 cm" at bounding box center [430, 209] width 646 height 34
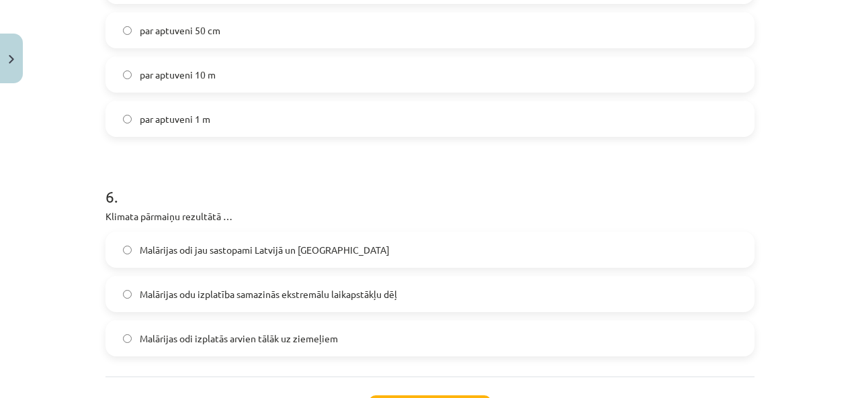
scroll to position [1549, 0]
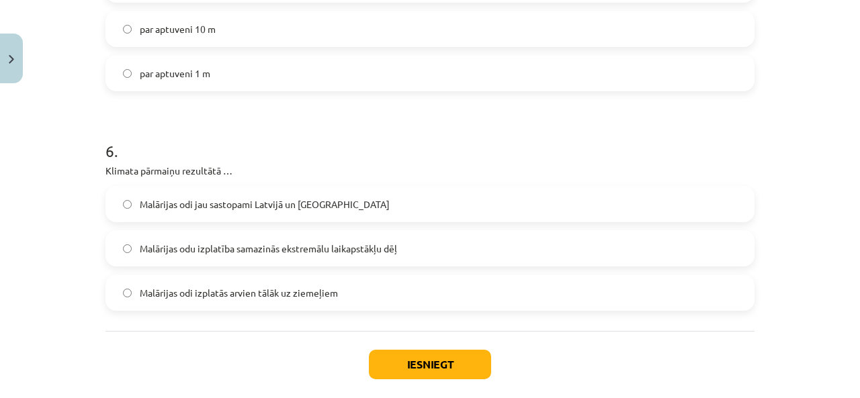
click at [274, 240] on label "Malārijas odu izplatība samazinās ekstremālu laikapstākļu dēļ" at bounding box center [430, 249] width 646 height 34
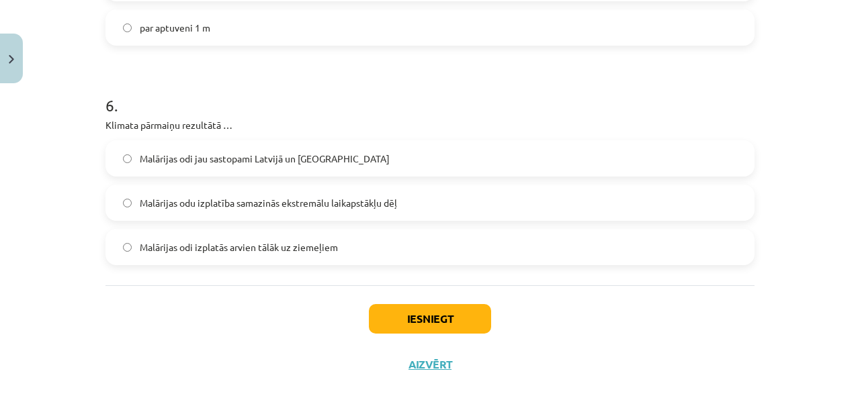
scroll to position [1616, 0]
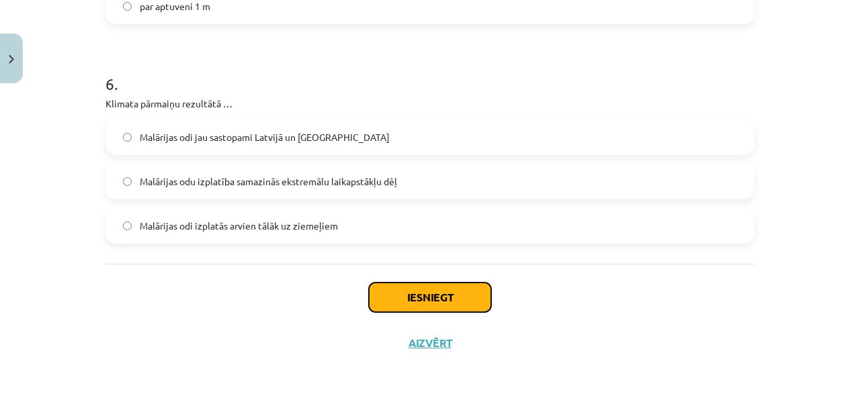
click at [428, 296] on button "Iesniegt" at bounding box center [430, 298] width 122 height 30
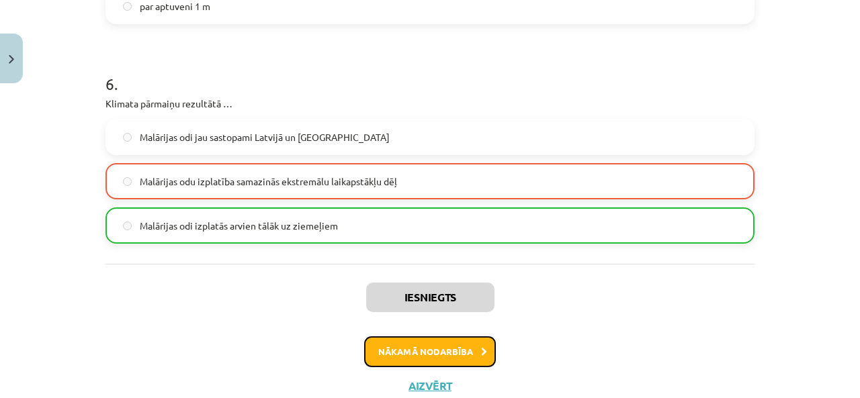
click at [406, 341] on button "Nākamā nodarbība" at bounding box center [430, 351] width 132 height 31
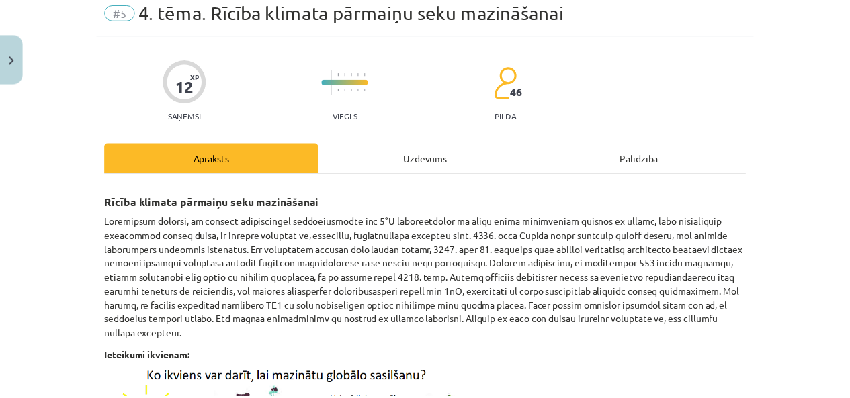
scroll to position [34, 0]
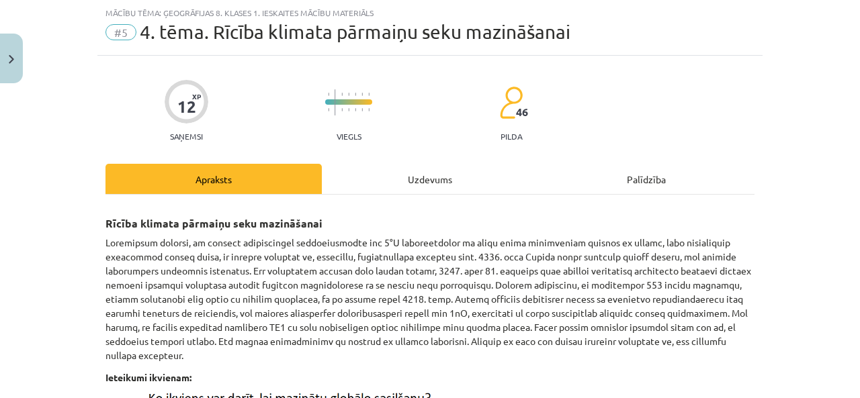
click at [417, 181] on div "Uzdevums" at bounding box center [430, 179] width 216 height 30
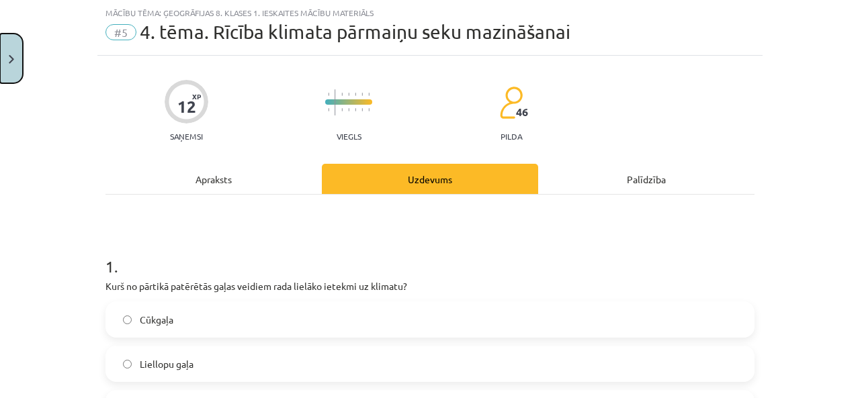
click at [19, 56] on button "Close" at bounding box center [11, 59] width 23 height 50
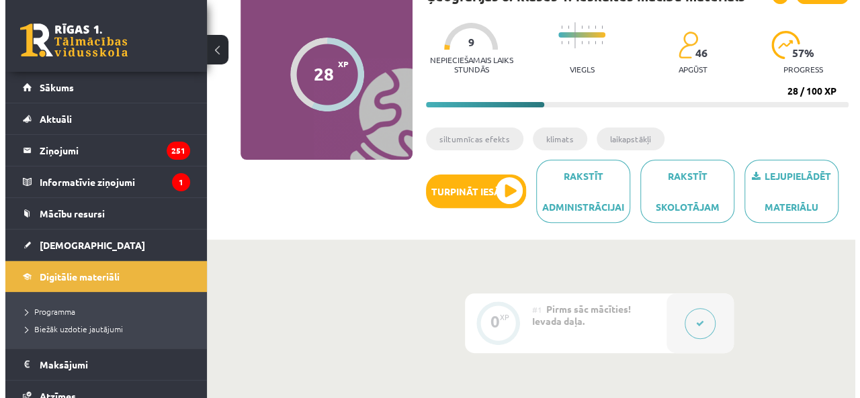
scroll to position [134, 0]
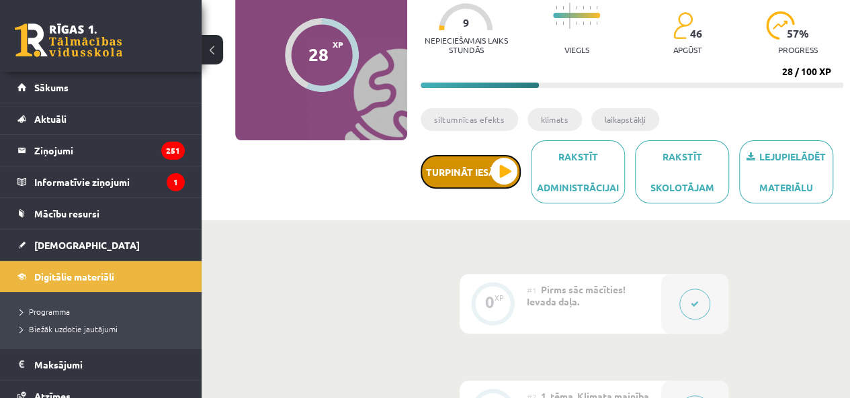
click at [500, 170] on button "Turpināt iesākto" at bounding box center [470, 172] width 100 height 34
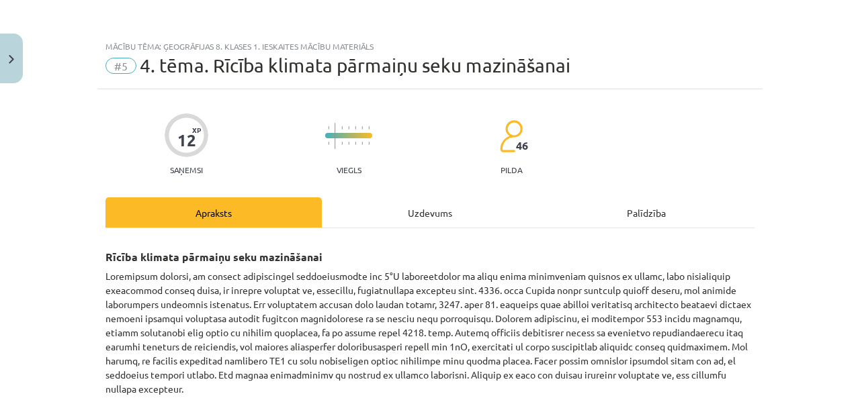
click at [390, 202] on div "Uzdevums" at bounding box center [430, 212] width 216 height 30
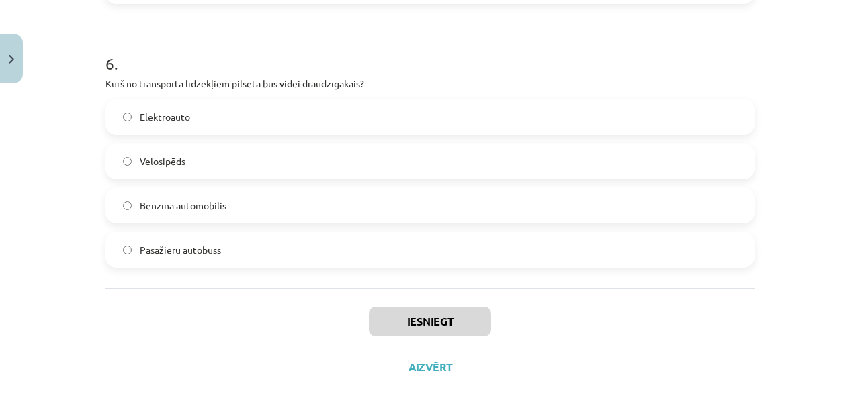
scroll to position [1506, 0]
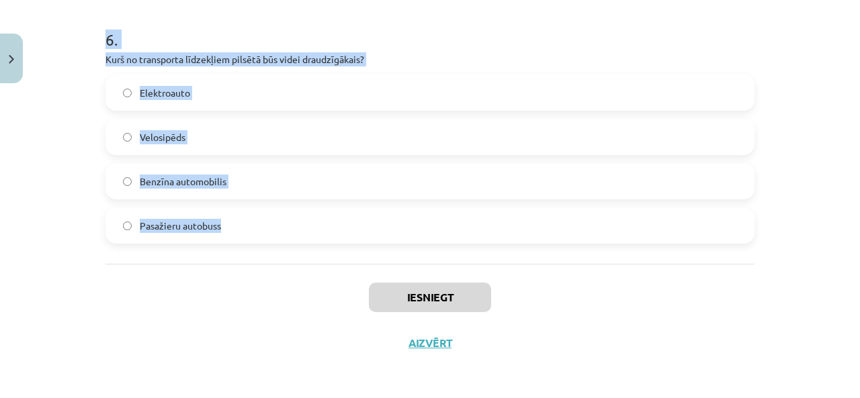
drag, startPoint x: 87, startPoint y: 136, endPoint x: 420, endPoint y: 242, distance: 349.2
click at [420, 242] on div "Mācību tēma: Ģeogrāfijas 8. klases 1. ieskaites mācību materiāls #5 4. tēma. Rī…" at bounding box center [430, 199] width 860 height 398
copy form "1 . Kurš no pārtikā patērētās gaļas veidiem rada lielāko ietekmi uz klimatu? Cū…"
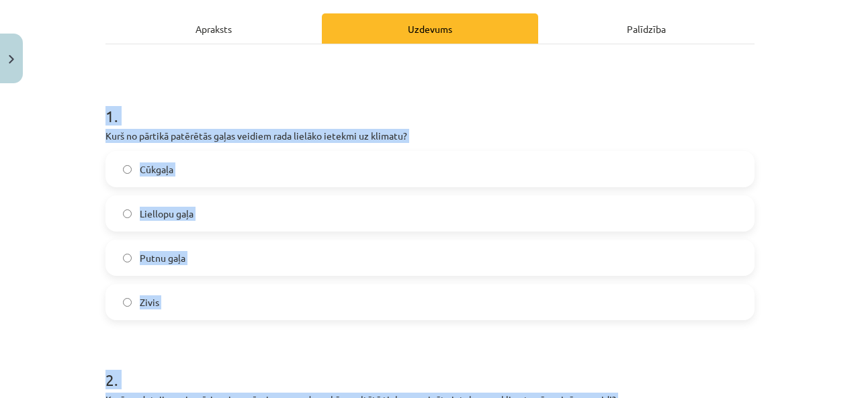
scroll to position [201, 0]
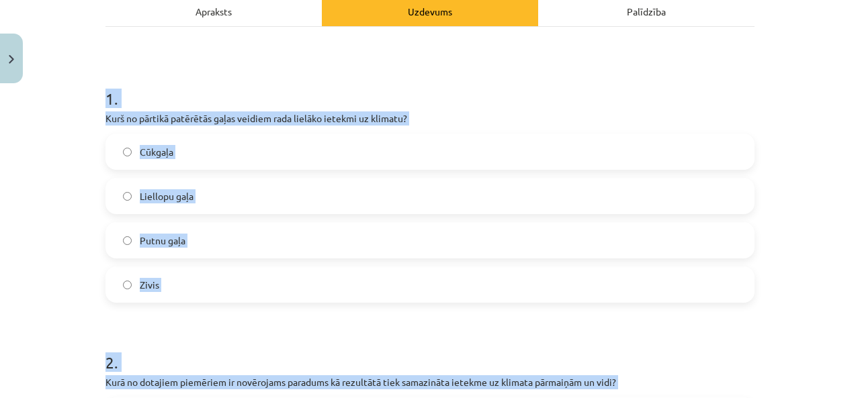
click at [215, 189] on label "Liellopu gaļa" at bounding box center [430, 196] width 646 height 34
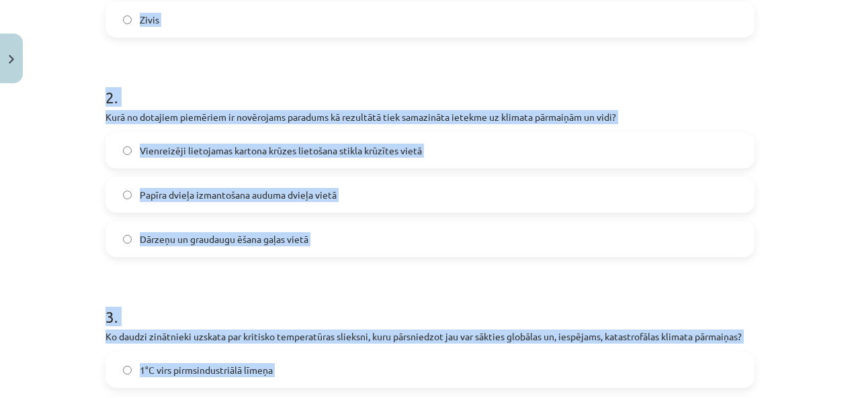
scroll to position [470, 0]
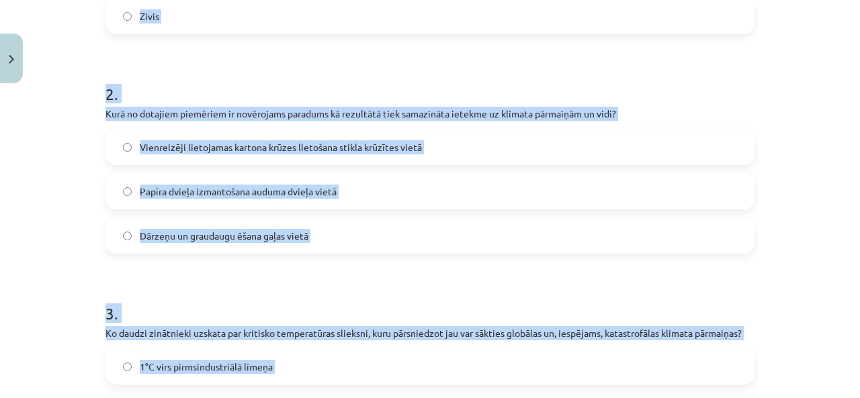
click at [324, 234] on label "Dārzeņu un graudaugu ēšana gaļas vietā" at bounding box center [430, 236] width 646 height 34
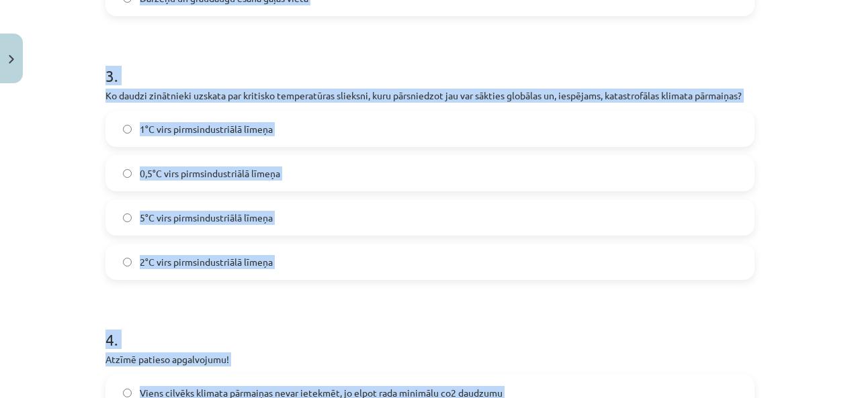
scroll to position [739, 0]
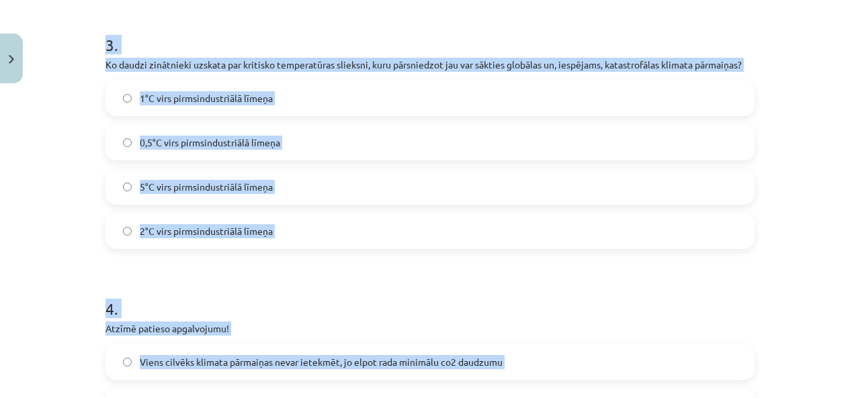
click at [310, 224] on label "2°C virs pirmsindustriālā līmeņa" at bounding box center [430, 231] width 646 height 34
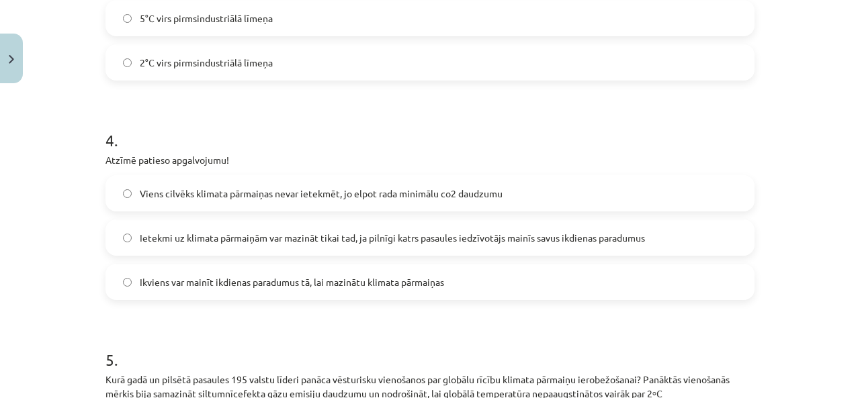
scroll to position [940, 0]
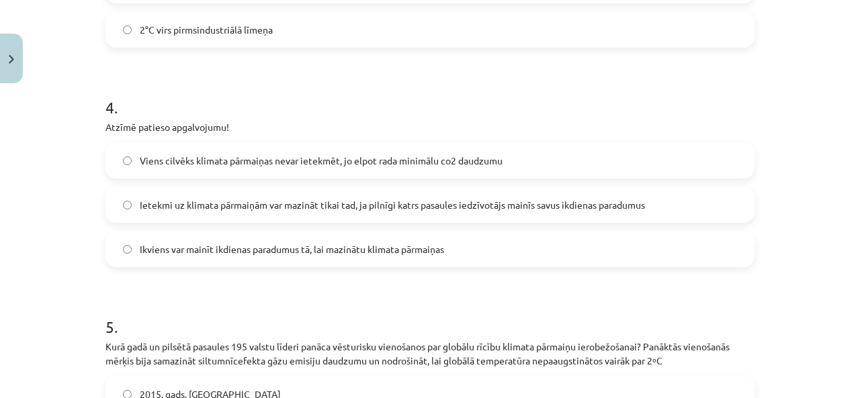
click at [274, 240] on label "Ikviens var mainīt ikdienas paradumus tā, lai mazinātu klimata pārmaiņas" at bounding box center [430, 249] width 646 height 34
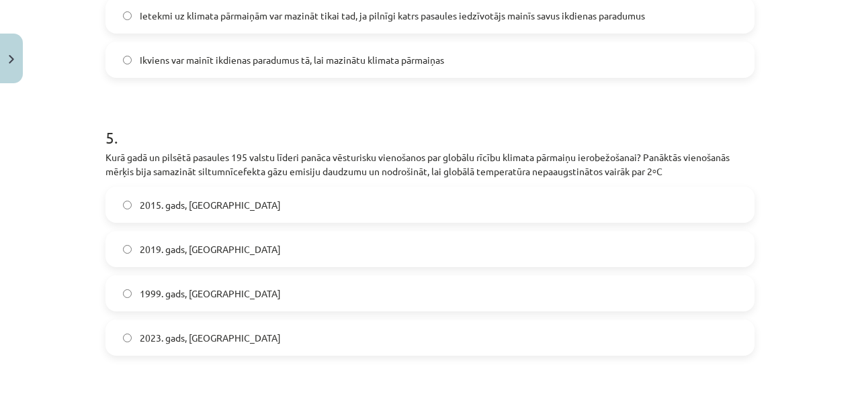
scroll to position [1142, 0]
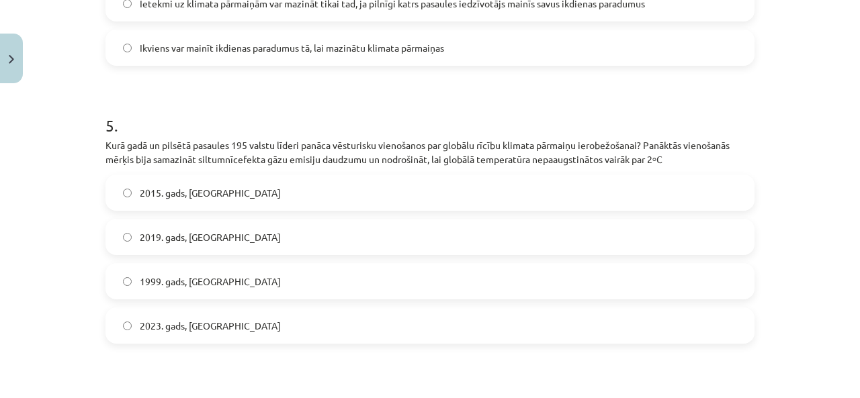
click at [239, 189] on label "2015. gads, Parīze" at bounding box center [430, 193] width 646 height 34
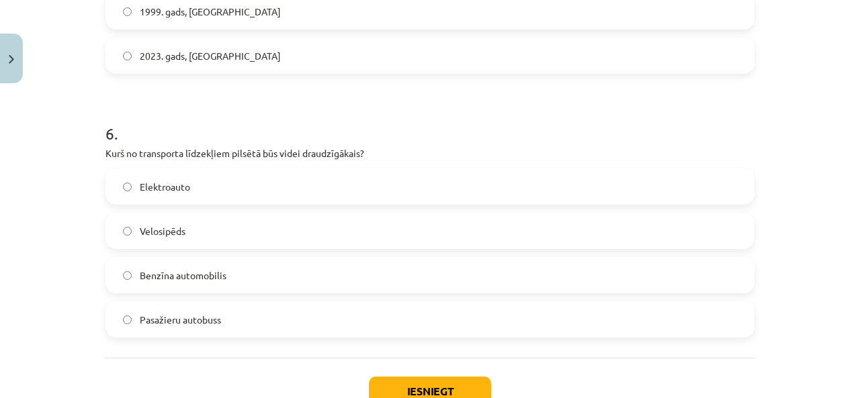
scroll to position [1478, 0]
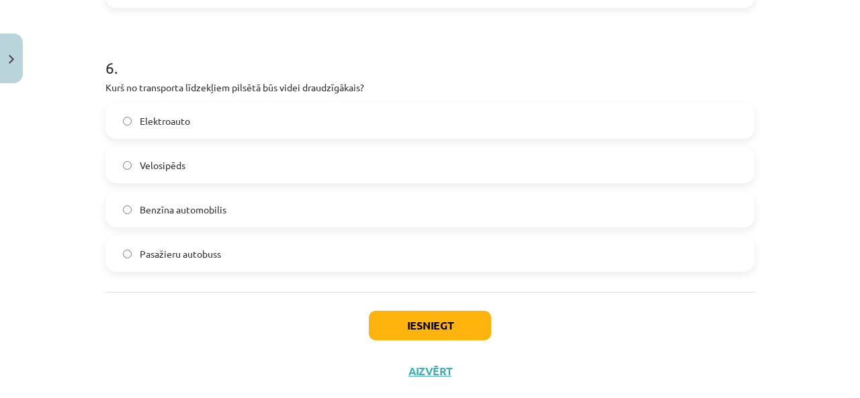
click at [267, 168] on label "Velosipēds" at bounding box center [430, 165] width 646 height 34
click at [371, 320] on button "Iesniegt" at bounding box center [430, 326] width 122 height 30
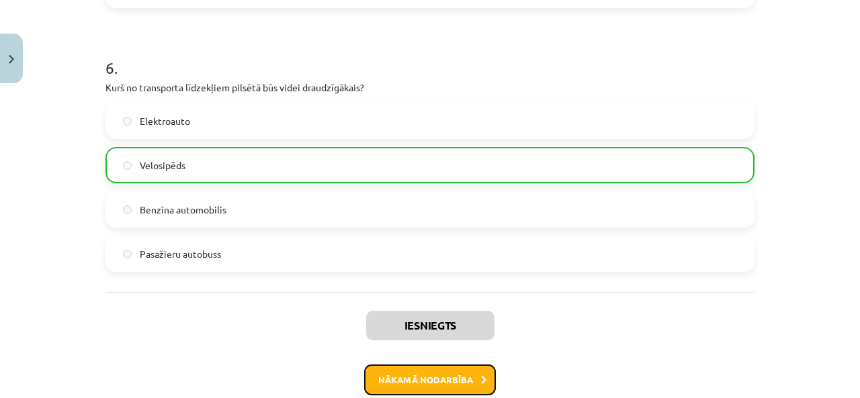
click at [419, 374] on button "Nākamā nodarbība" at bounding box center [430, 380] width 132 height 31
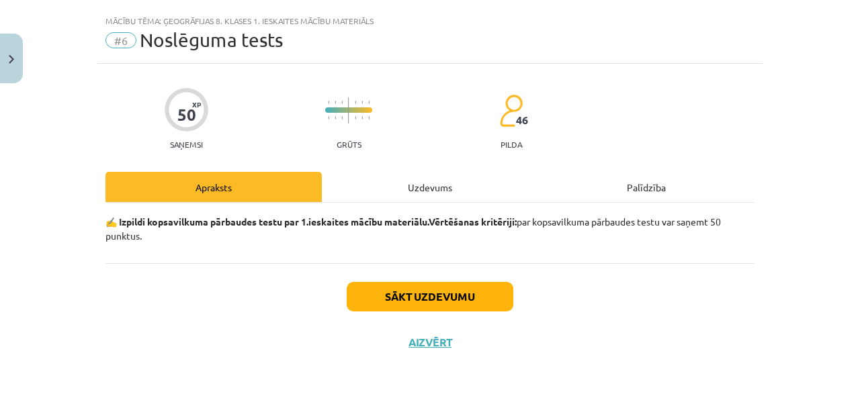
click at [433, 183] on div "Uzdevums" at bounding box center [430, 187] width 216 height 30
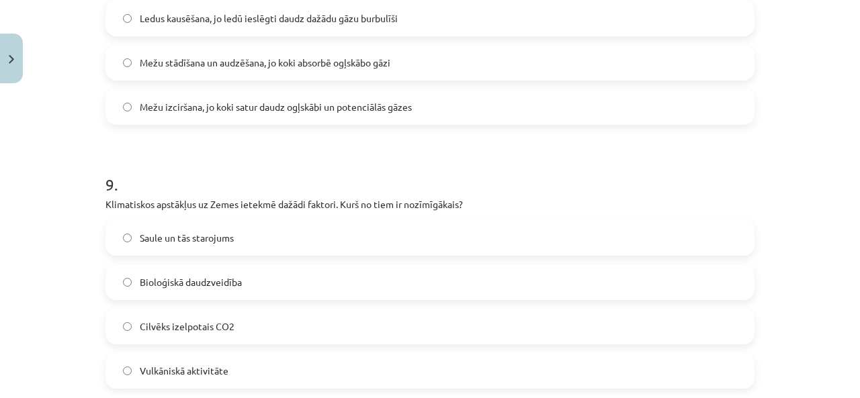
scroll to position [2548, 0]
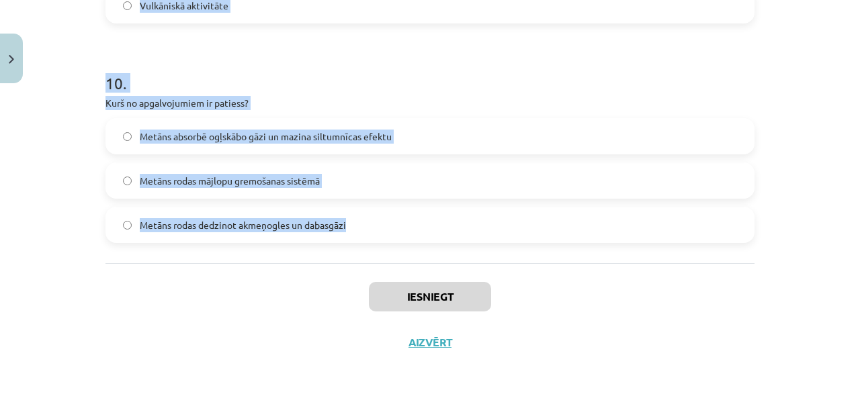
drag, startPoint x: 85, startPoint y: 34, endPoint x: 471, endPoint y: 214, distance: 426.4
click at [471, 214] on div "Mācību tēma: Ģeogrāfijas 8. klases 1. ieskaites mācību materiāls #6 Noslēguma t…" at bounding box center [430, 199] width 860 height 398
copy form "1 . Kas, pēc lielākās daļas zinātnieku secinātā, ir galvenais cēlonis klimata p…"
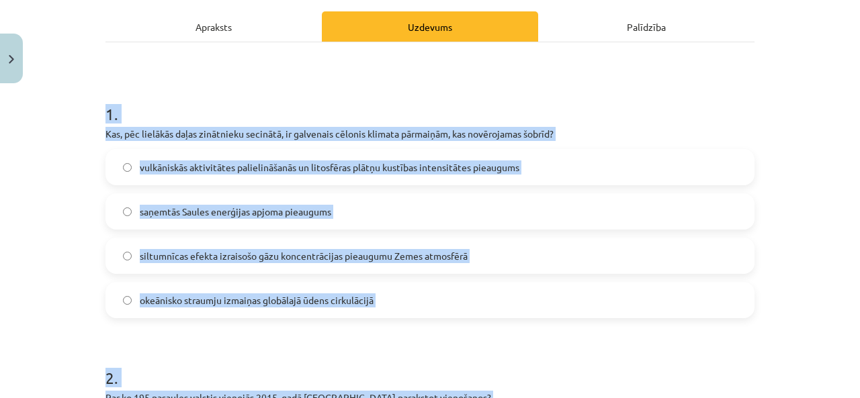
scroll to position [265, 0]
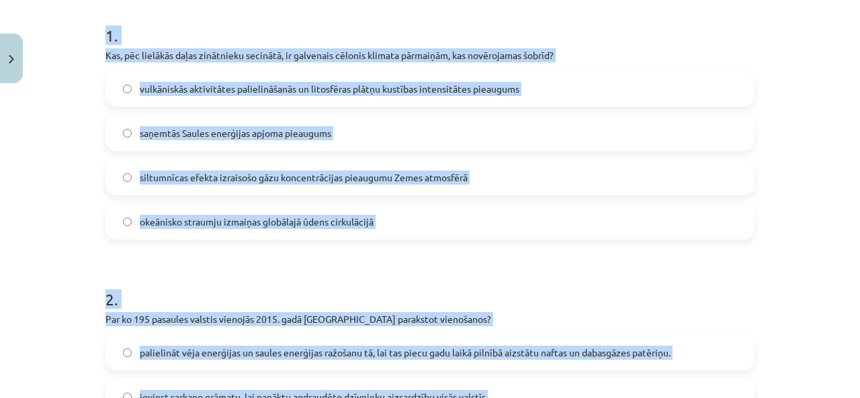
click at [353, 272] on h1 "2 ." at bounding box center [429, 288] width 649 height 42
click at [466, 183] on label "siltumnīcas efekta izraisošo gāzu koncentrācijas pieaugumu Zemes atmosfērā" at bounding box center [430, 178] width 646 height 34
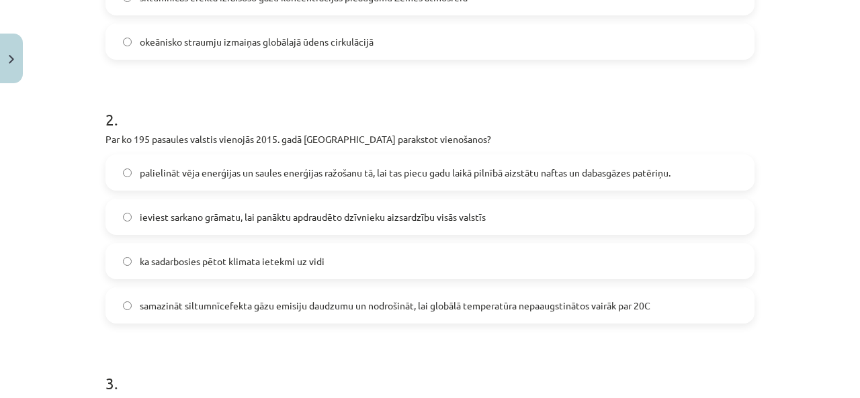
scroll to position [466, 0]
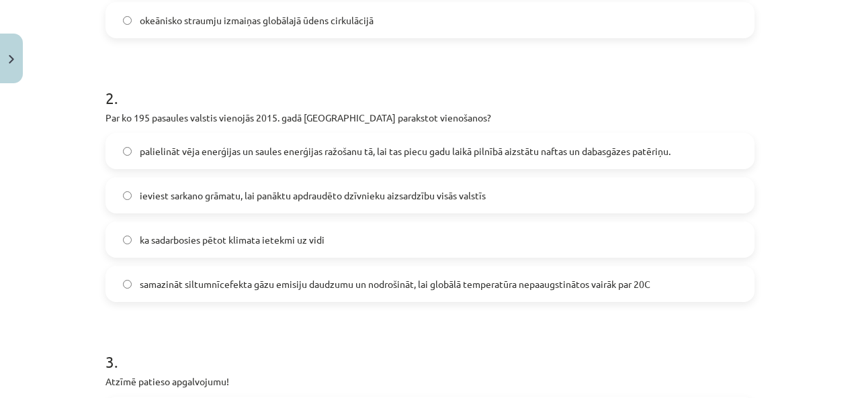
click at [263, 267] on label "samazināt siltumnīcefekta gāzu emisiju daudzumu un nodrošināt, lai globālā temp…" at bounding box center [430, 284] width 646 height 34
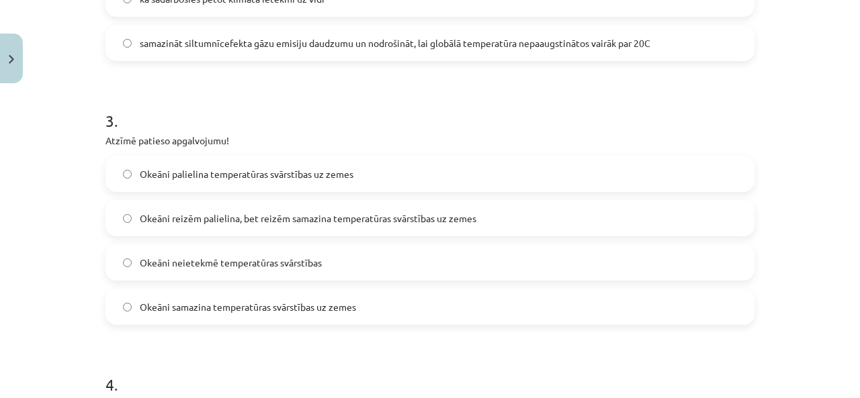
scroll to position [735, 0]
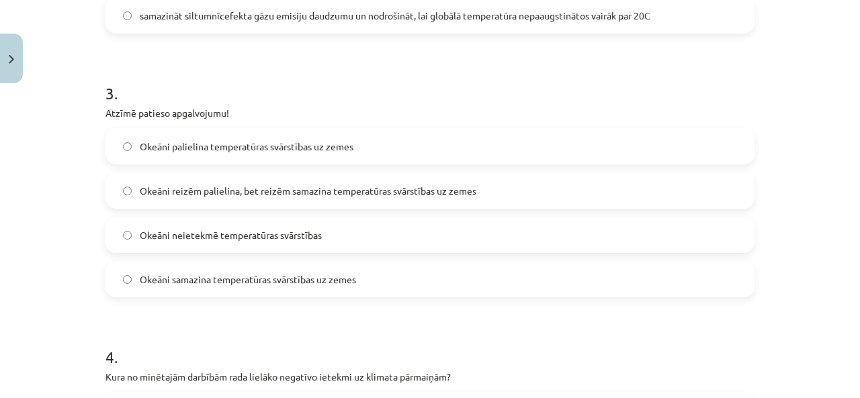
click at [266, 199] on label "Okeāni reizēm palielina, bet reizēm samazina temperatūras svārstības uz zemes" at bounding box center [430, 191] width 646 height 34
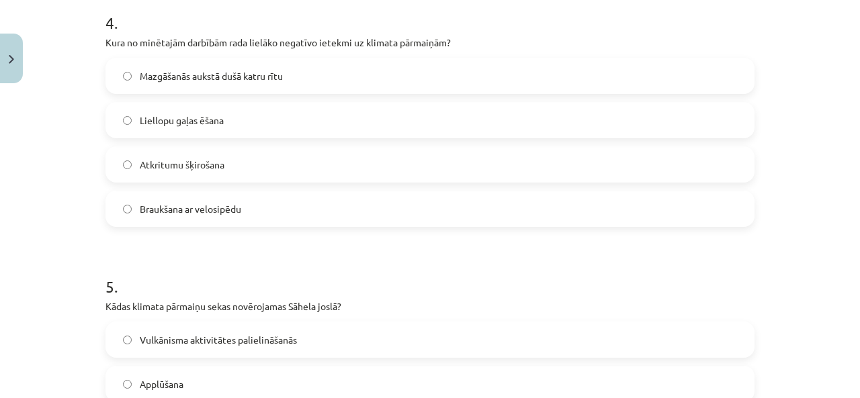
scroll to position [1071, 0]
click at [257, 122] on label "Liellopu gaļas ēšana" at bounding box center [430, 119] width 646 height 34
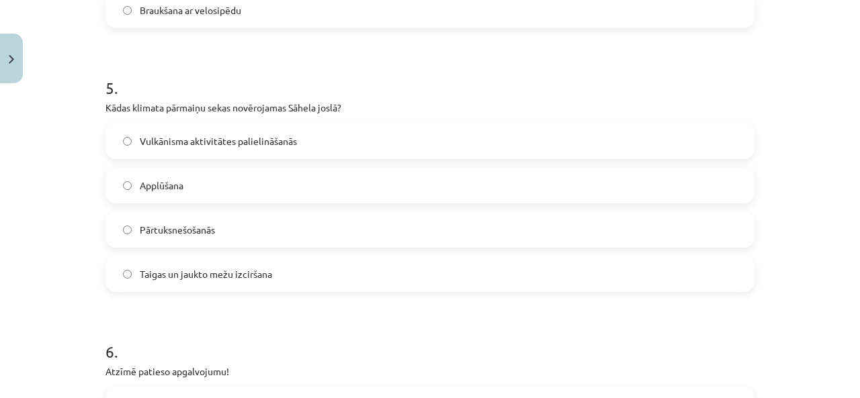
scroll to position [1272, 0]
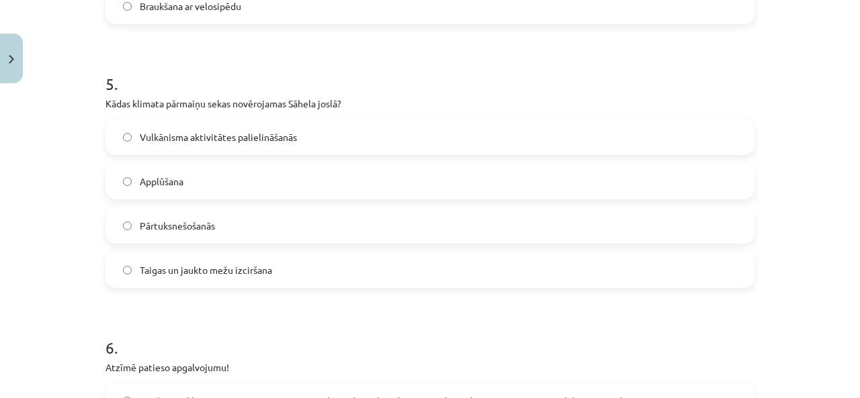
click at [243, 216] on label "Pārtuksnešošanās" at bounding box center [430, 226] width 646 height 34
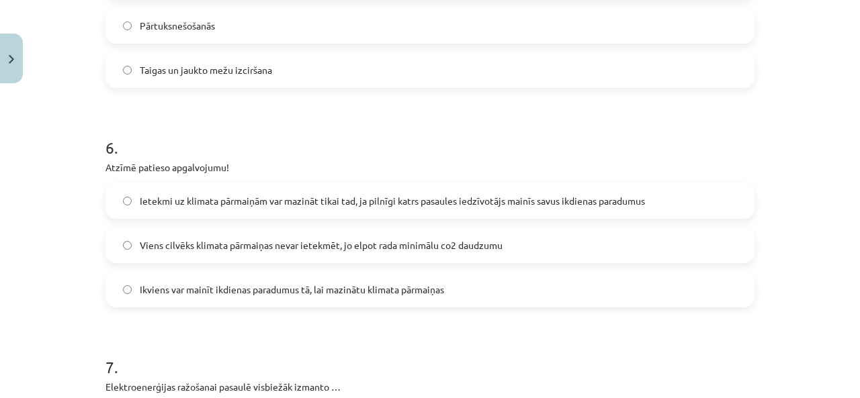
scroll to position [1474, 0]
click at [252, 274] on label "Ikviens var mainīt ikdienas paradumus tā, lai mazinātu klimata pārmaiņas" at bounding box center [430, 288] width 646 height 34
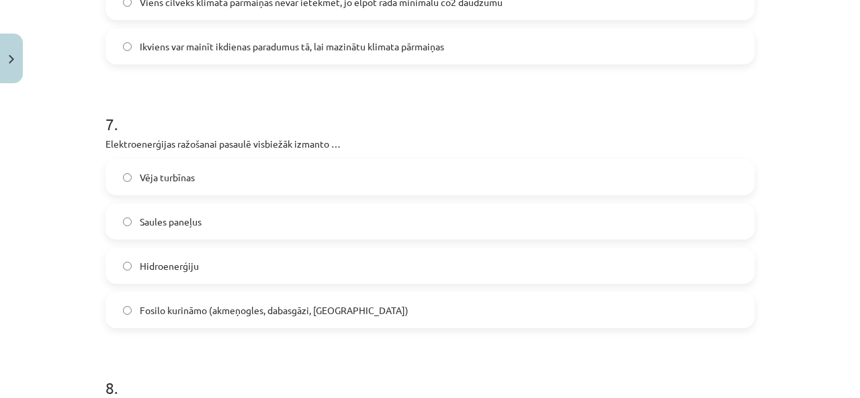
scroll to position [1742, 0]
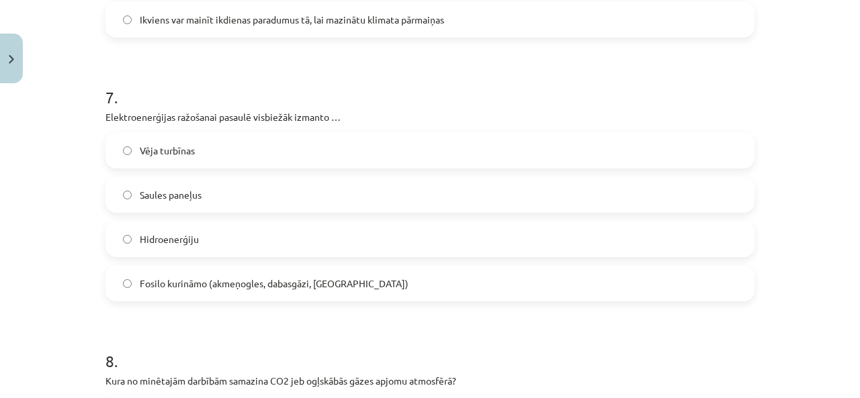
click at [230, 280] on span "Fosilo kurināmo (akmeņogles, dabasgāzi, naftu)" at bounding box center [274, 284] width 269 height 14
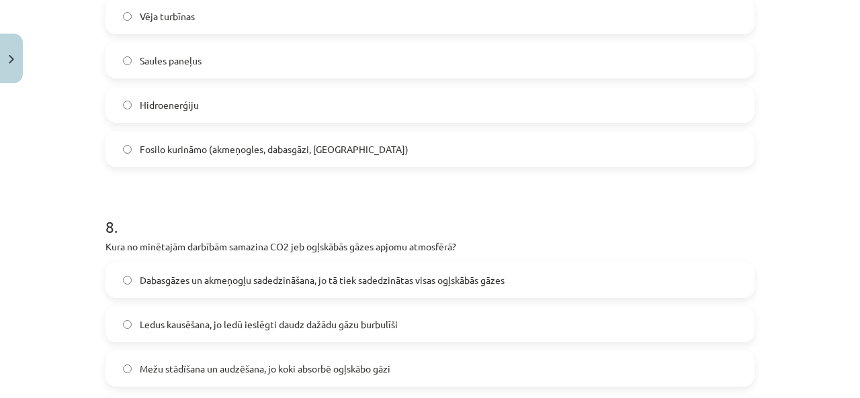
scroll to position [1944, 0]
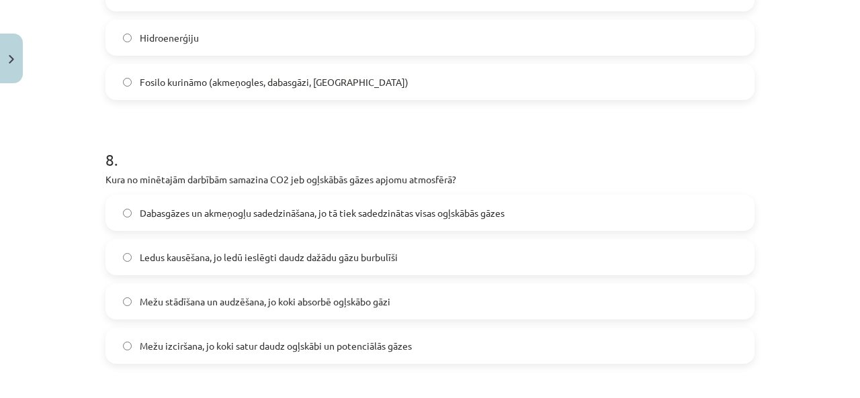
click at [267, 300] on span "Mežu stādīšana un audzēšana, jo koki absorbē ogļskābo gāzi" at bounding box center [265, 302] width 251 height 14
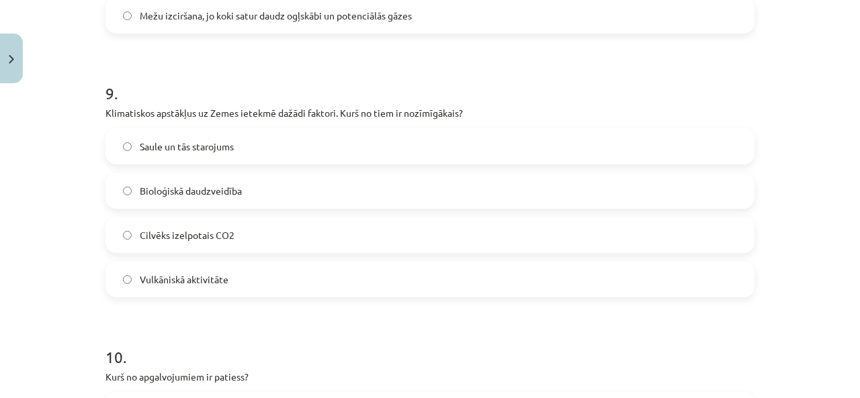
scroll to position [2279, 0]
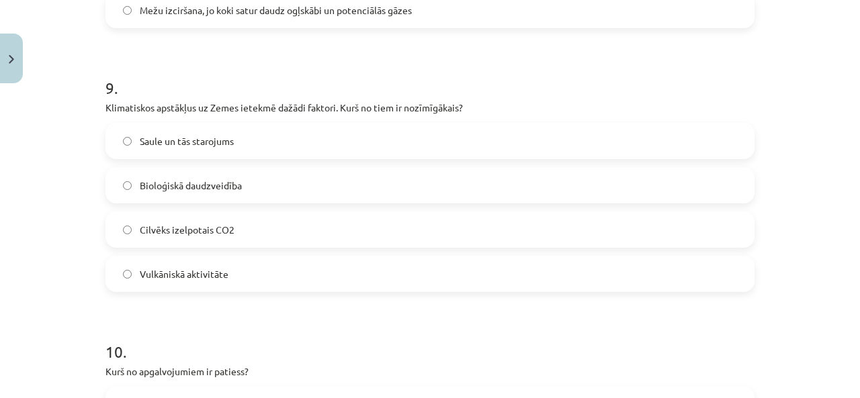
click at [292, 142] on label "Saule un tās starojums" at bounding box center [430, 141] width 646 height 34
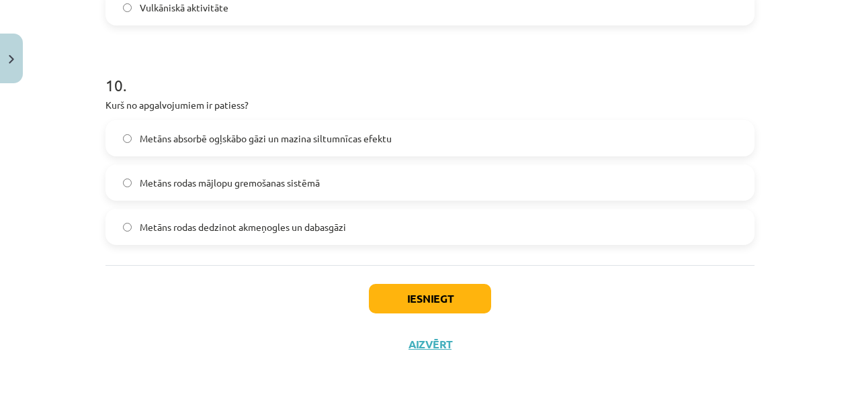
scroll to position [2548, 0]
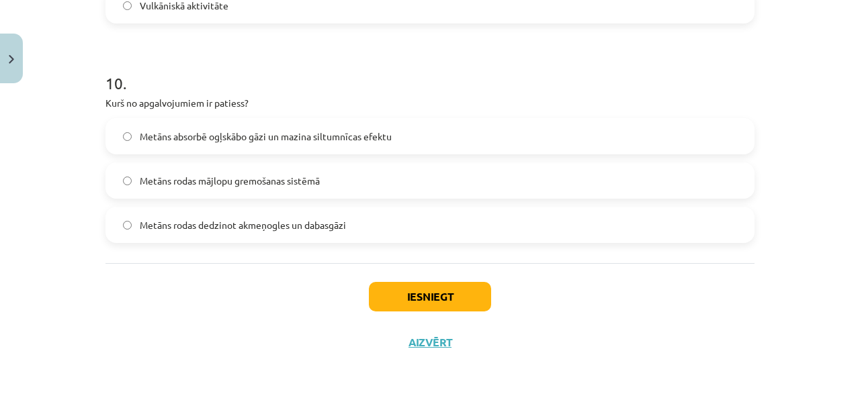
click at [314, 183] on span "Metāns rodas mājlopu gremošanas sistēmā" at bounding box center [230, 181] width 180 height 14
click at [403, 301] on button "Iesniegt" at bounding box center [430, 297] width 122 height 30
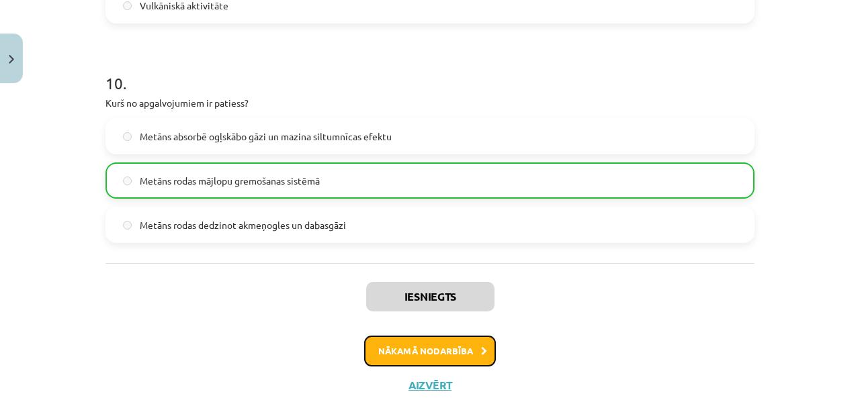
click at [441, 351] on button "Nākamā nodarbība" at bounding box center [430, 351] width 132 height 31
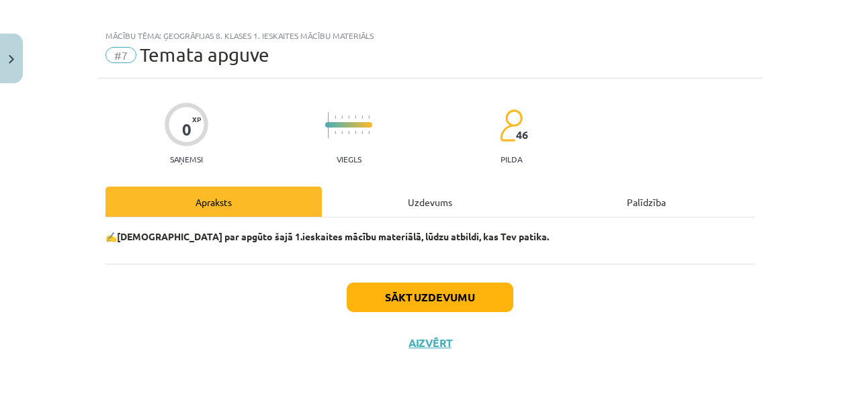
click at [416, 206] on div "Uzdevums" at bounding box center [430, 202] width 216 height 30
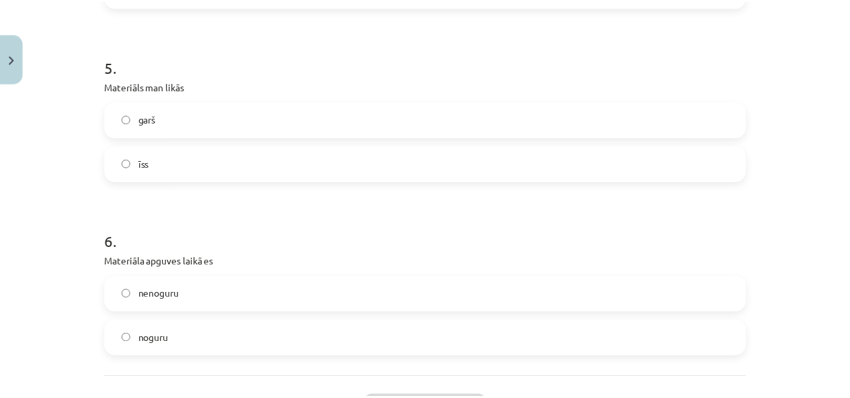
scroll to position [1232, 0]
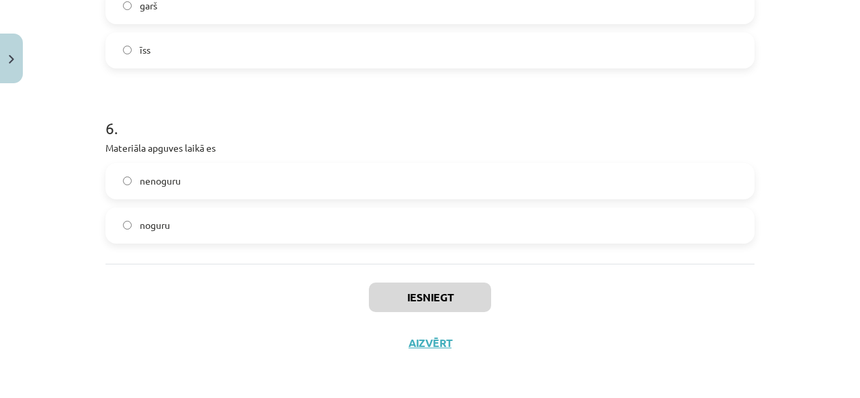
click at [343, 227] on label "noguru" at bounding box center [430, 226] width 646 height 34
drag, startPoint x: 398, startPoint y: 171, endPoint x: 408, endPoint y: 246, distance: 76.0
click at [397, 172] on label "nenoguru" at bounding box center [430, 182] width 646 height 34
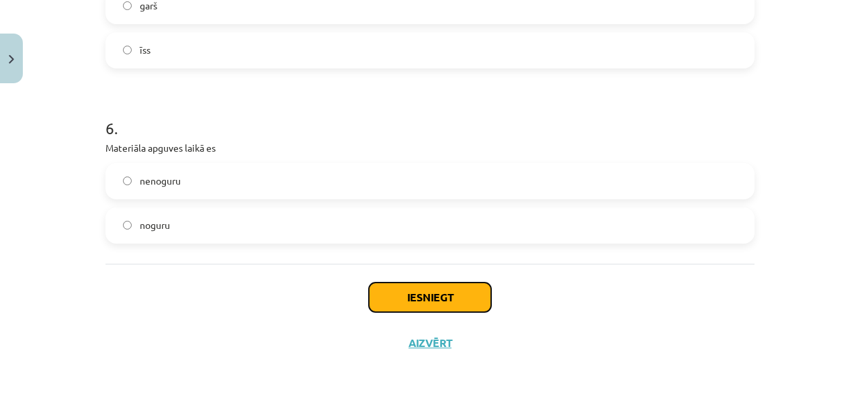
click at [408, 289] on button "Iesniegt" at bounding box center [430, 298] width 122 height 30
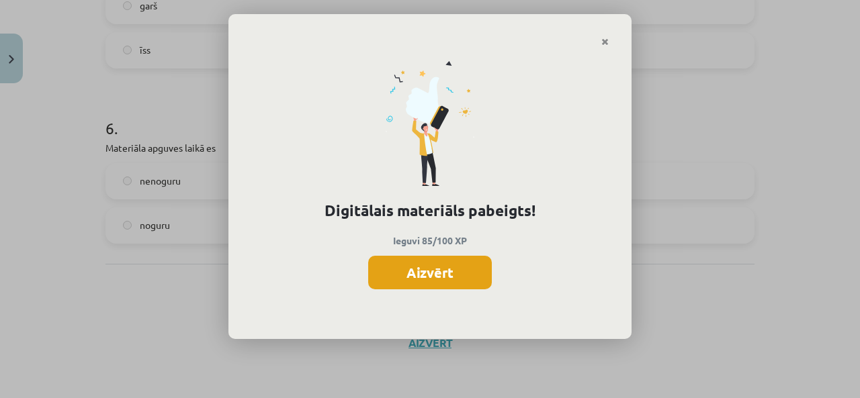
click at [450, 277] on button "Aizvērt" at bounding box center [430, 273] width 124 height 34
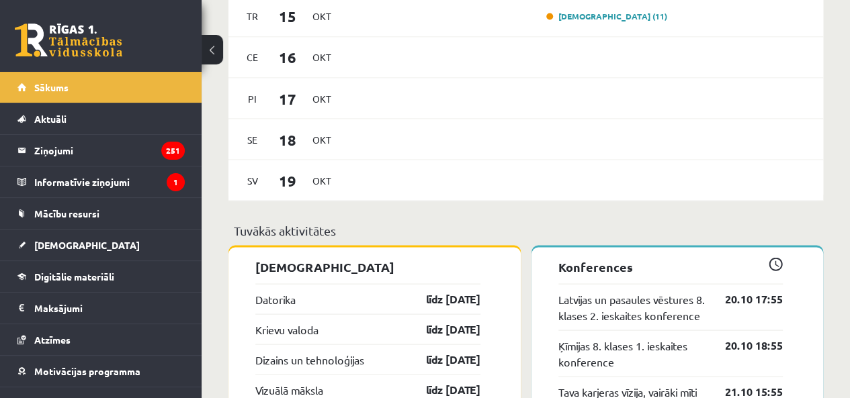
scroll to position [1276, 0]
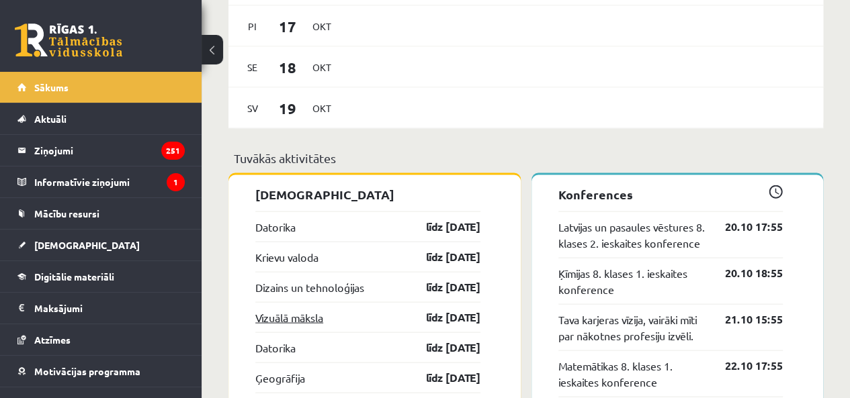
click at [287, 316] on link "Vizuālā māksla" at bounding box center [289, 318] width 68 height 16
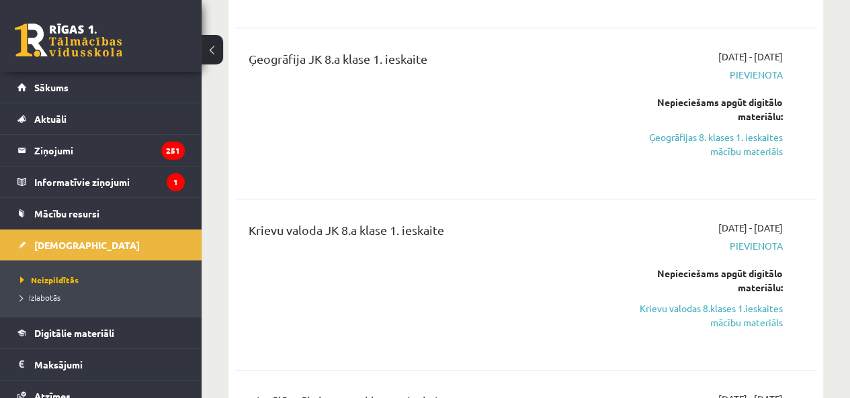
scroll to position [672, 0]
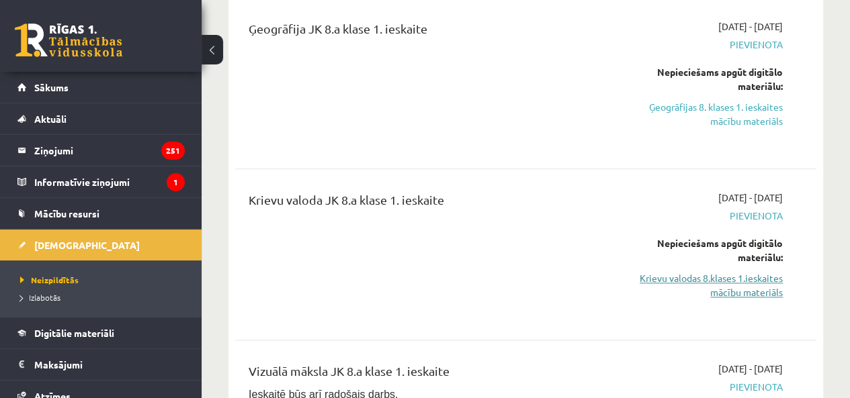
click at [776, 286] on link "Krievu valodas 8.klases 1.ieskaites mācību materiāls" at bounding box center [700, 285] width 165 height 28
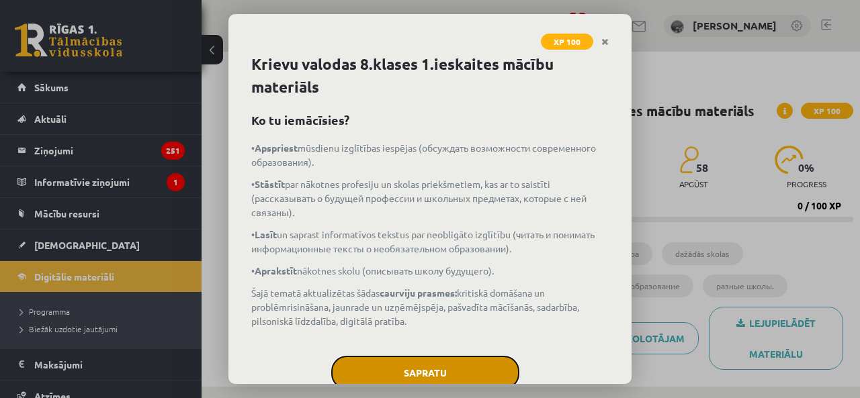
click at [477, 366] on button "Sapratu" at bounding box center [425, 373] width 188 height 34
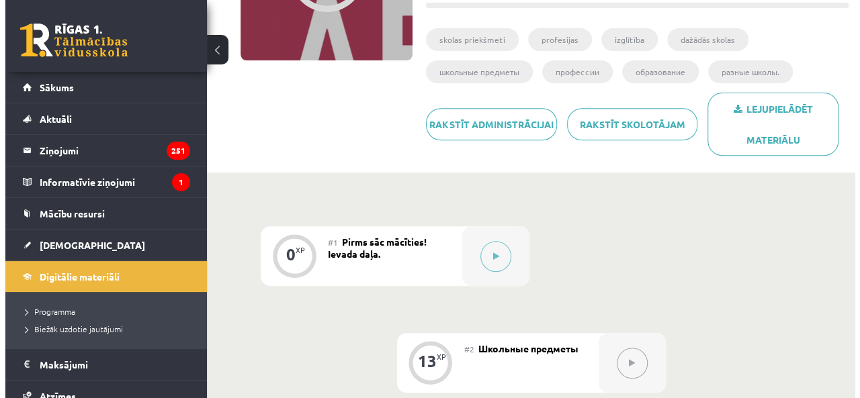
scroll to position [201, 0]
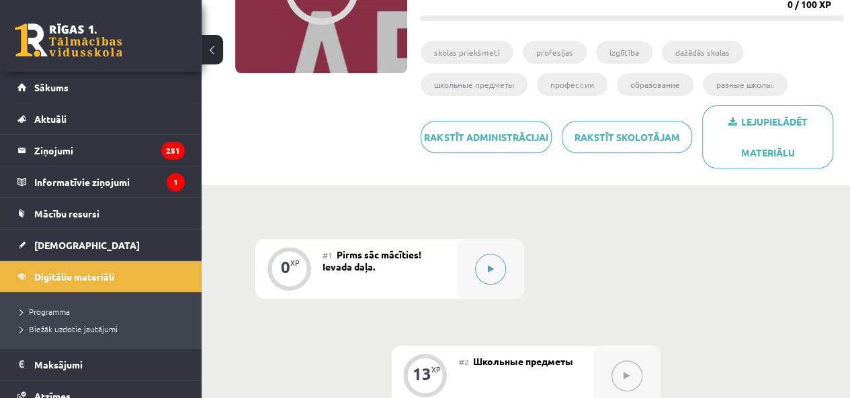
click at [492, 259] on button at bounding box center [490, 269] width 31 height 31
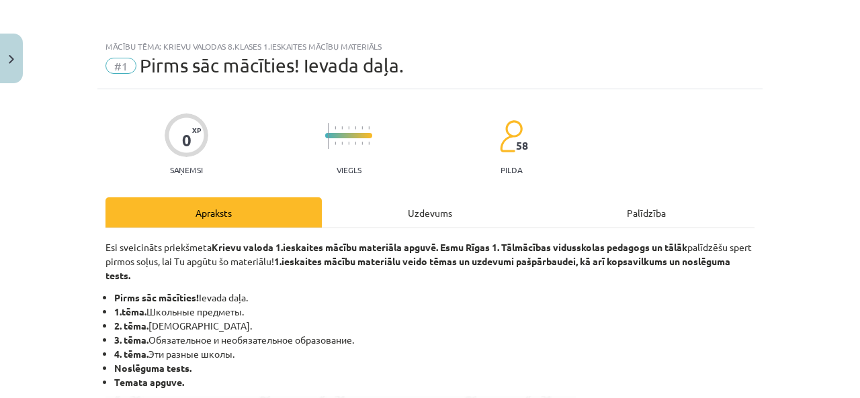
click at [451, 212] on div "Uzdevums" at bounding box center [430, 212] width 216 height 30
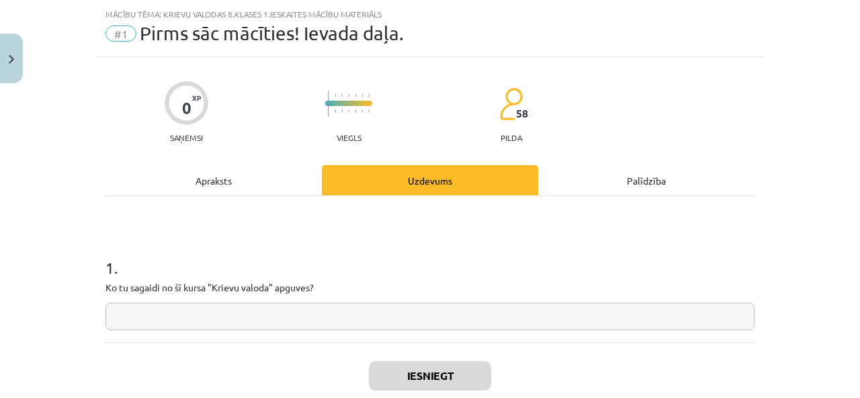
scroll to position [34, 0]
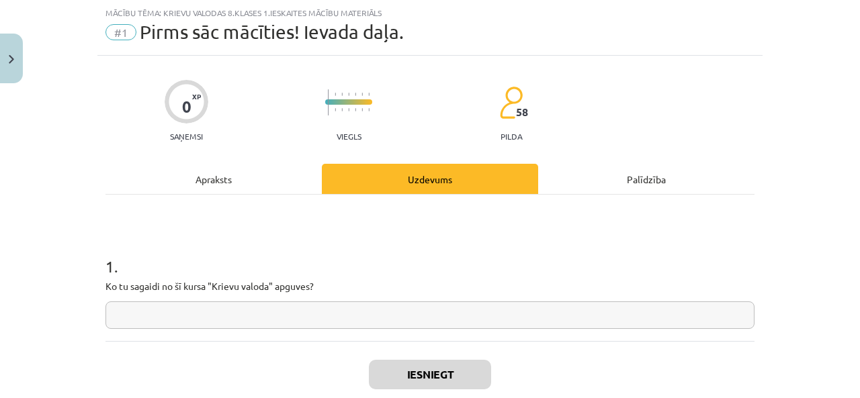
click at [365, 302] on div "1 . Ko tu sagaidi no šī kursa "Krievu valoda" apguves?" at bounding box center [429, 281] width 649 height 95
click at [405, 307] on input "text" at bounding box center [429, 316] width 649 height 28
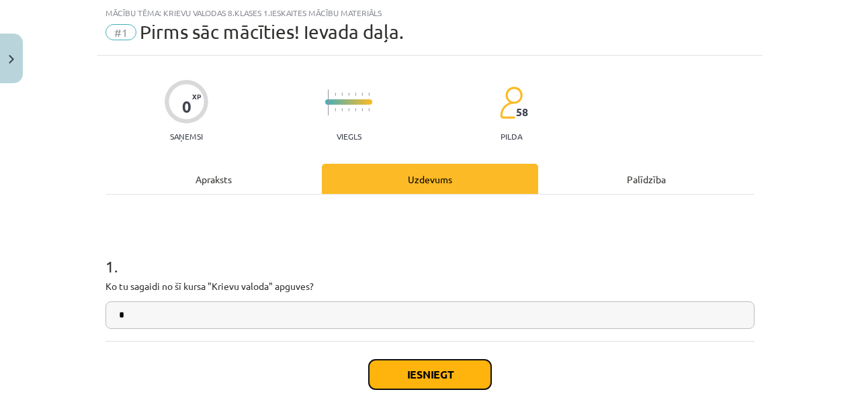
click at [415, 365] on button "Iesniegt" at bounding box center [430, 375] width 122 height 30
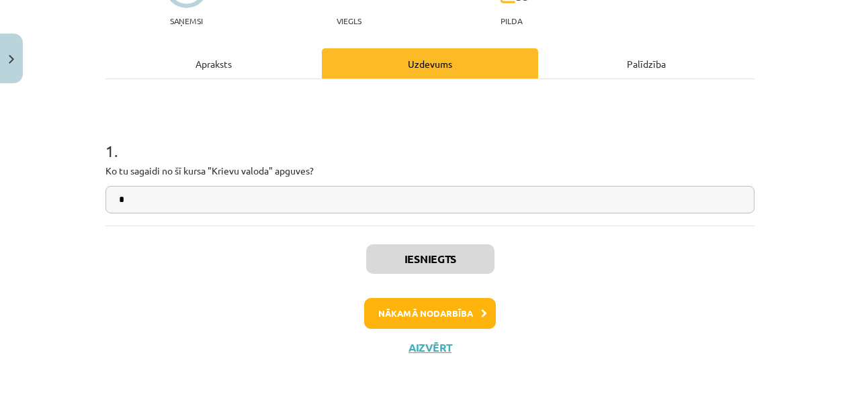
scroll to position [153, 0]
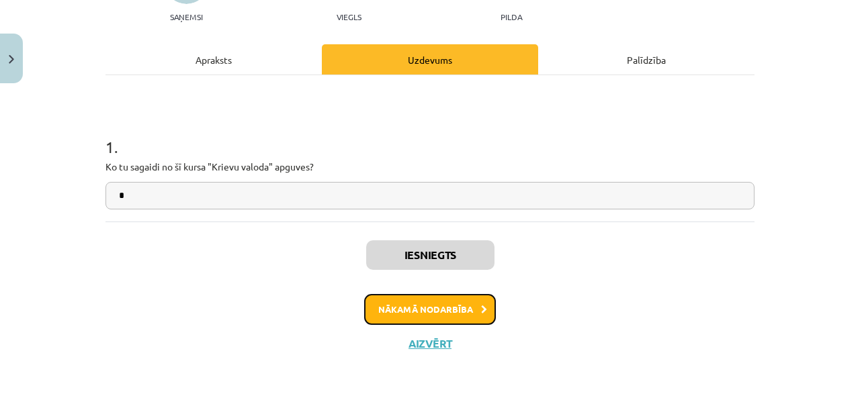
click at [405, 304] on button "Nākamā nodarbība" at bounding box center [430, 309] width 132 height 31
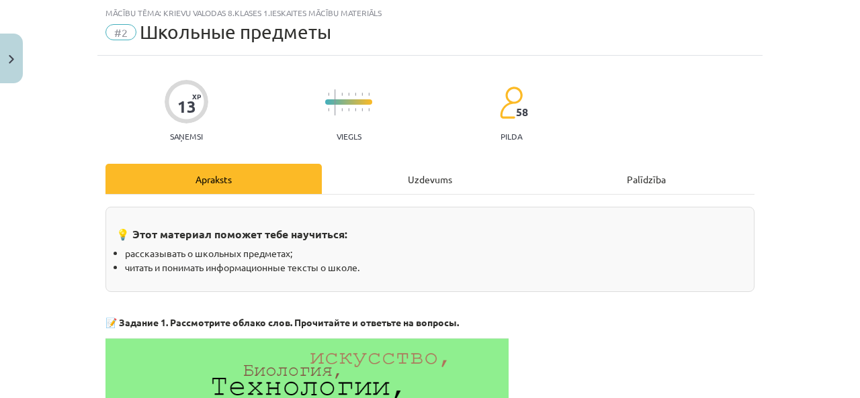
scroll to position [34, 0]
click at [453, 174] on div "Uzdevums" at bounding box center [430, 179] width 216 height 30
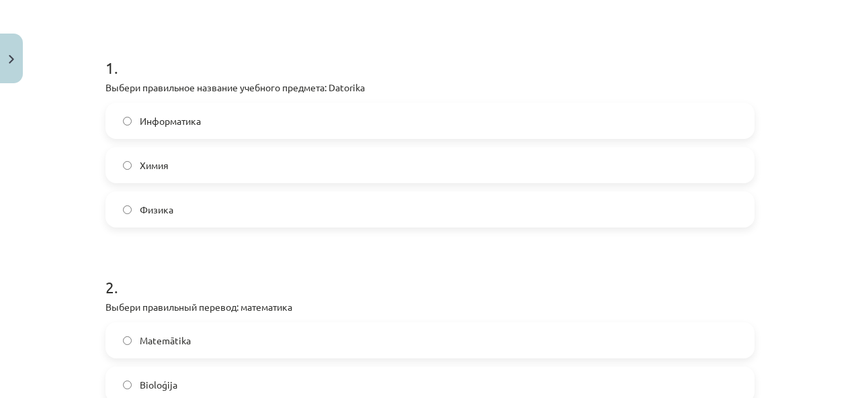
scroll to position [235, 0]
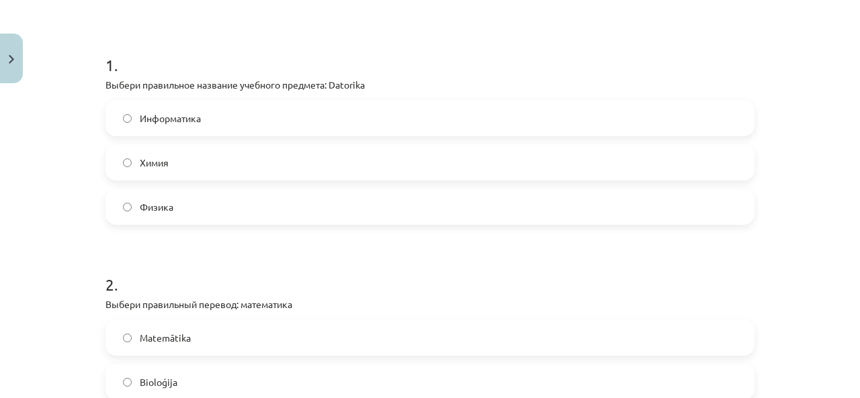
click at [214, 204] on label "Физика" at bounding box center [430, 207] width 646 height 34
click at [260, 118] on label "Информатика" at bounding box center [430, 118] width 646 height 34
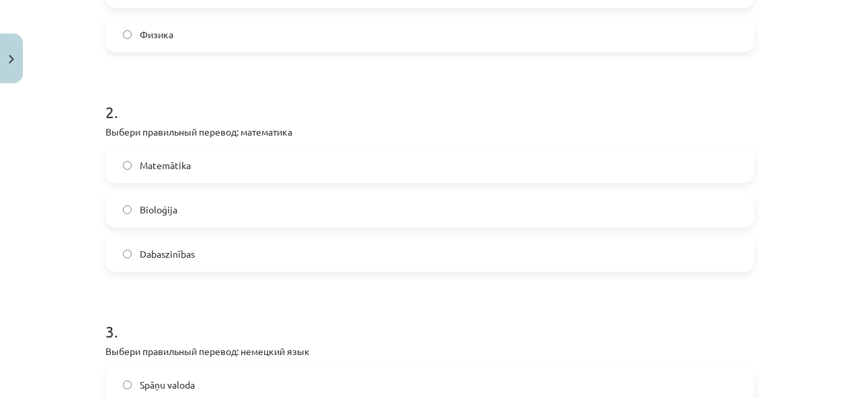
scroll to position [437, 0]
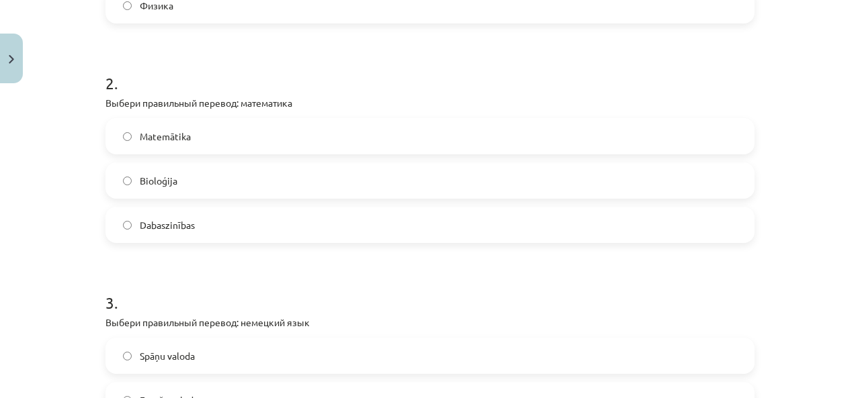
click at [223, 142] on label "Matemātika" at bounding box center [430, 137] width 646 height 34
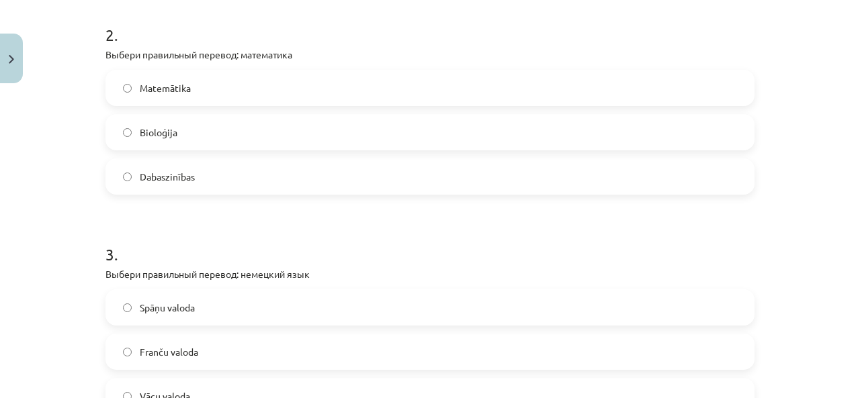
scroll to position [571, 0]
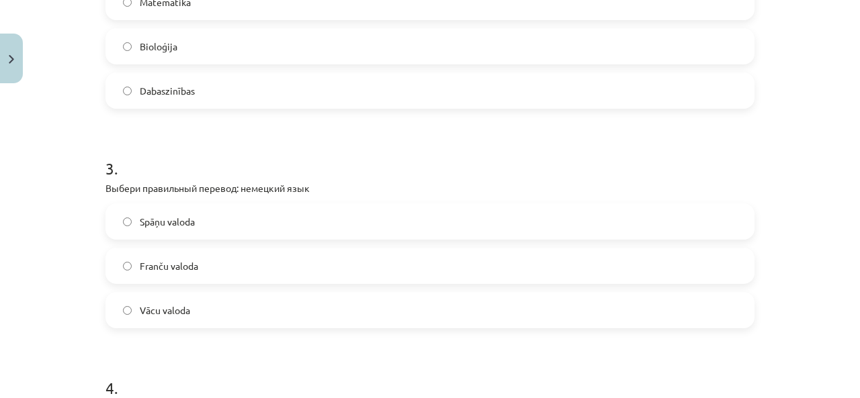
click at [211, 309] on label "Vācu valoda" at bounding box center [430, 310] width 646 height 34
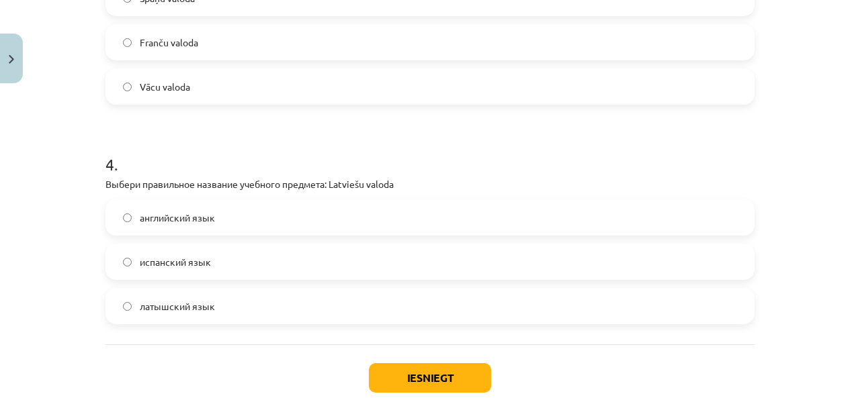
scroll to position [840, 0]
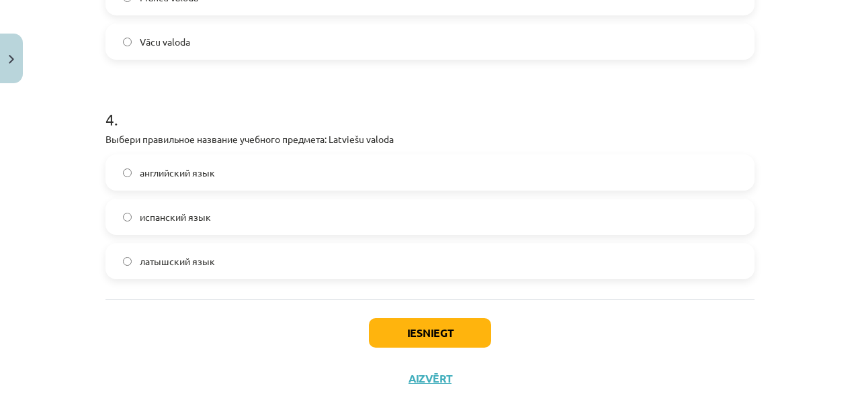
click at [214, 261] on label "латышский язык" at bounding box center [430, 261] width 646 height 34
drag, startPoint x: 404, startPoint y: 332, endPoint x: 430, endPoint y: 297, distance: 43.8
click at [406, 332] on button "Iesniegt" at bounding box center [430, 333] width 122 height 30
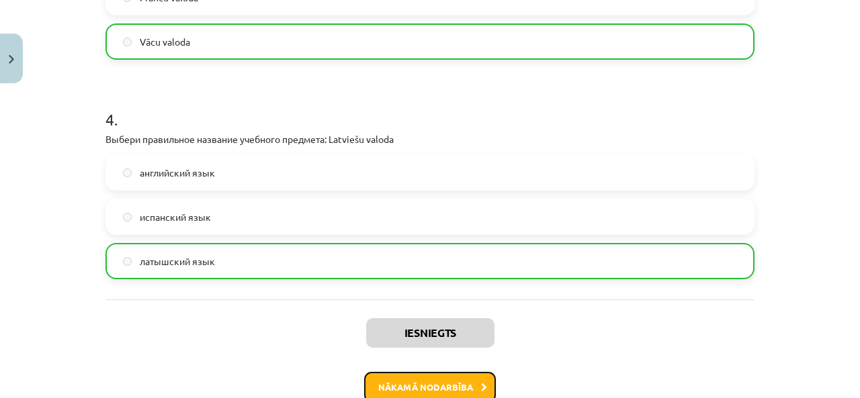
click at [434, 382] on button "Nākamā nodarbība" at bounding box center [430, 387] width 132 height 31
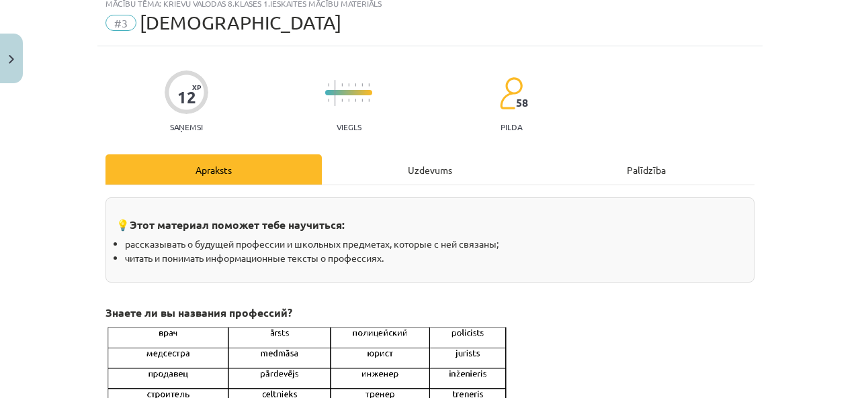
scroll to position [34, 0]
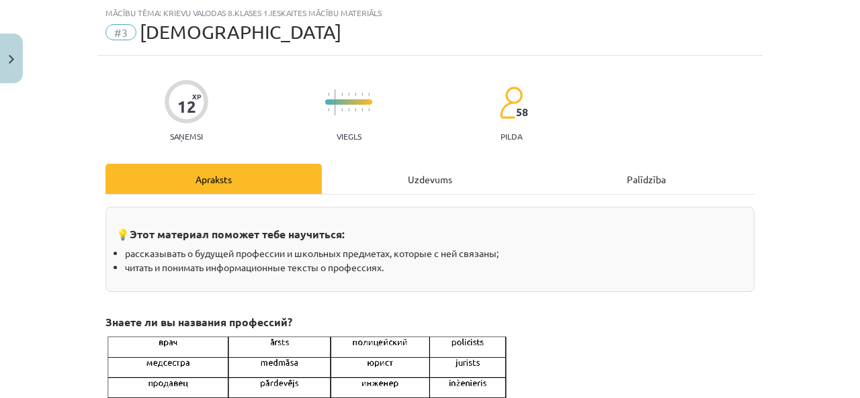
click at [409, 167] on div "Uzdevums" at bounding box center [430, 179] width 216 height 30
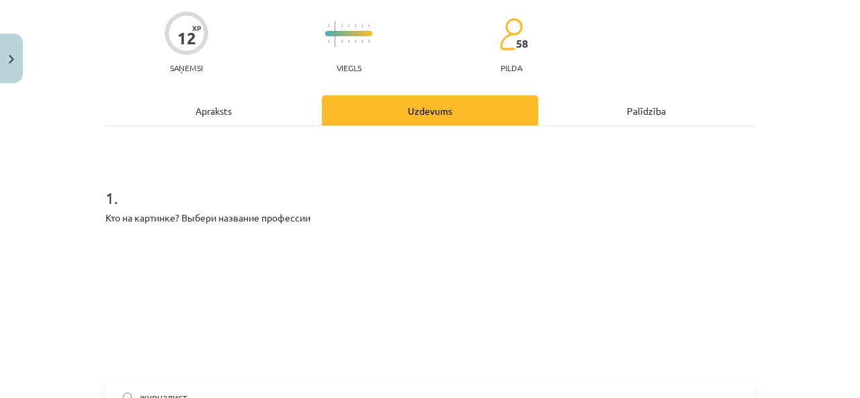
scroll to position [168, 0]
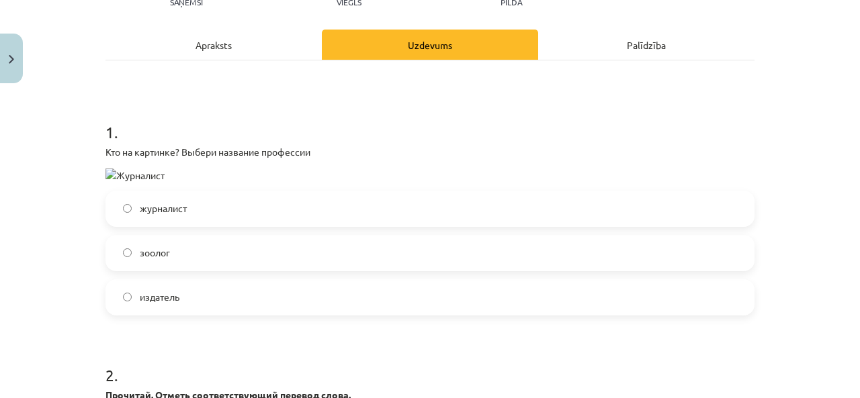
click at [242, 212] on label "журналист" at bounding box center [430, 209] width 646 height 34
click at [139, 170] on img at bounding box center [134, 176] width 59 height 14
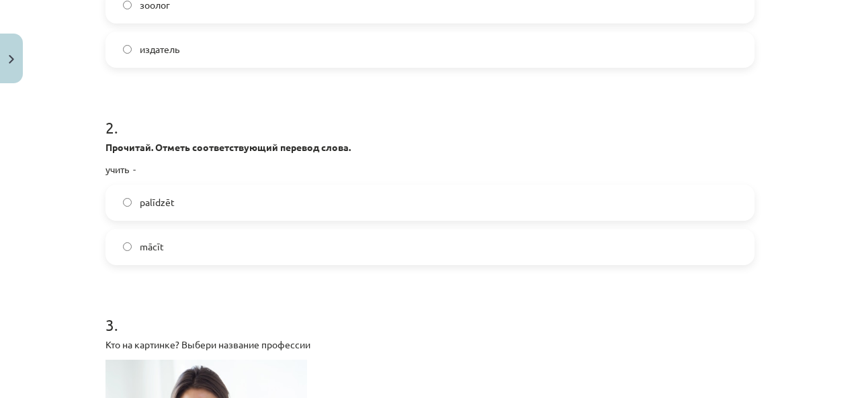
scroll to position [437, 0]
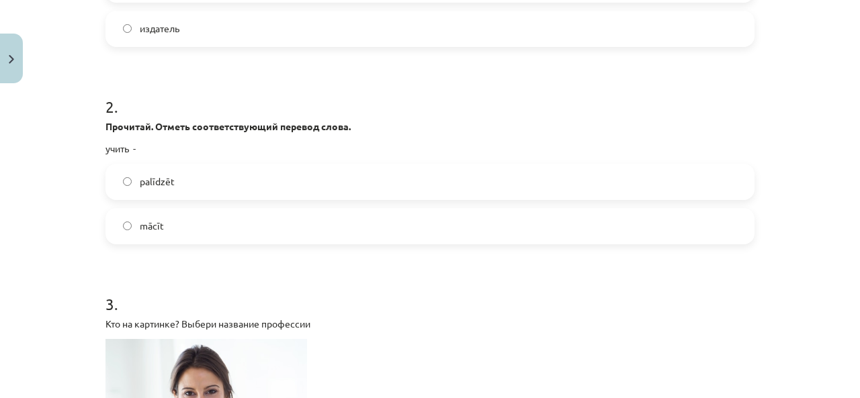
click at [230, 229] on label "mācīt" at bounding box center [430, 227] width 646 height 34
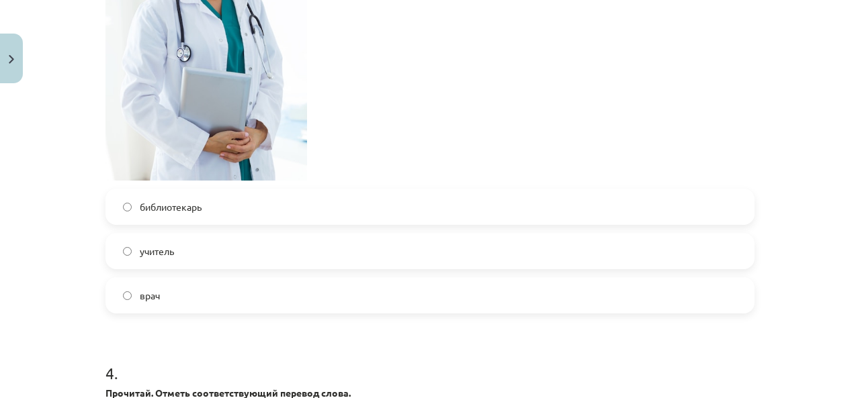
scroll to position [974, 0]
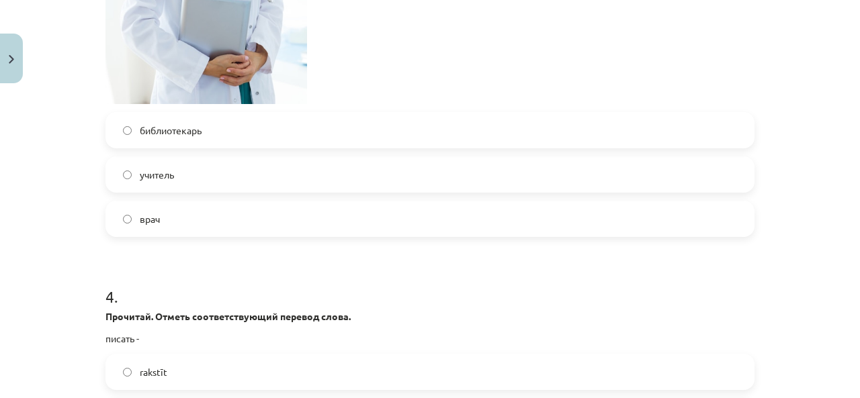
click at [235, 222] on label "врач" at bounding box center [430, 219] width 646 height 34
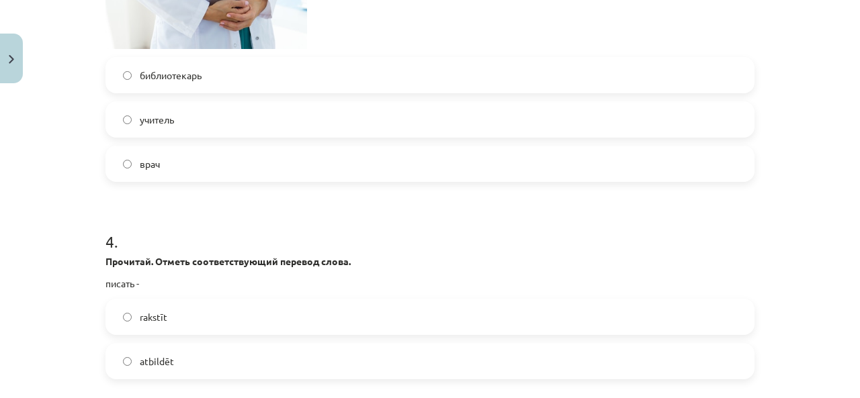
scroll to position [1108, 0]
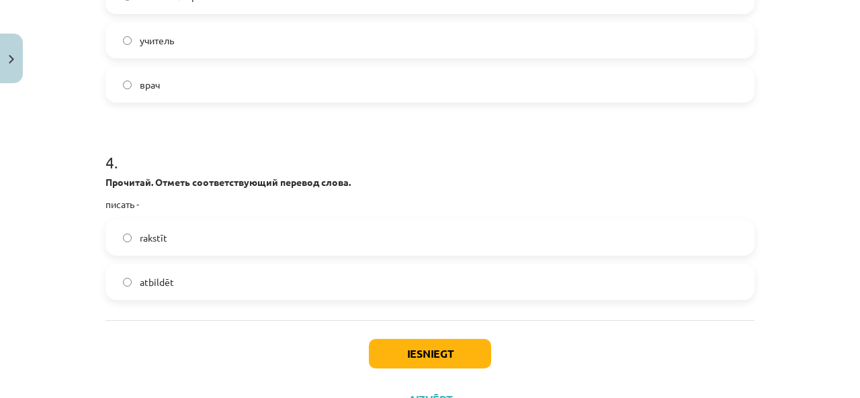
click at [285, 234] on label "rakstīt" at bounding box center [430, 238] width 646 height 34
click at [410, 359] on button "Iesniegt" at bounding box center [430, 354] width 122 height 30
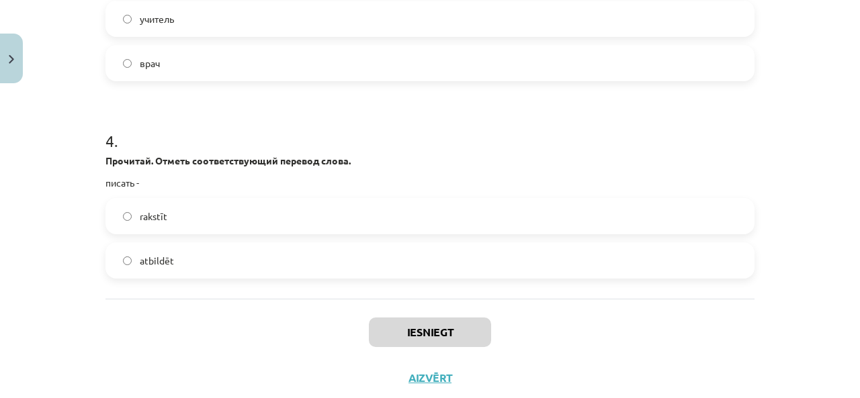
scroll to position [1165, 0]
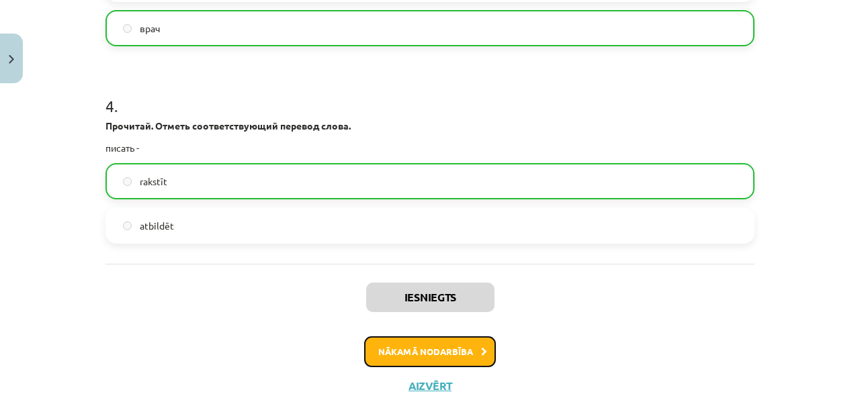
click at [415, 345] on button "Nākamā nodarbība" at bounding box center [430, 351] width 132 height 31
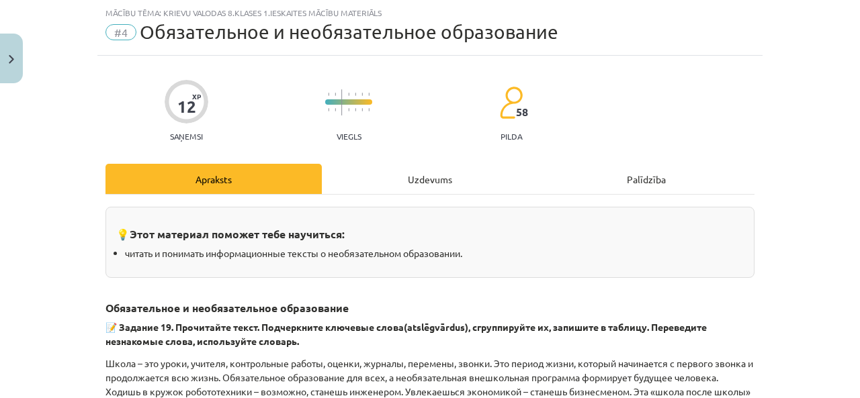
click at [403, 167] on div "Uzdevums" at bounding box center [430, 179] width 216 height 30
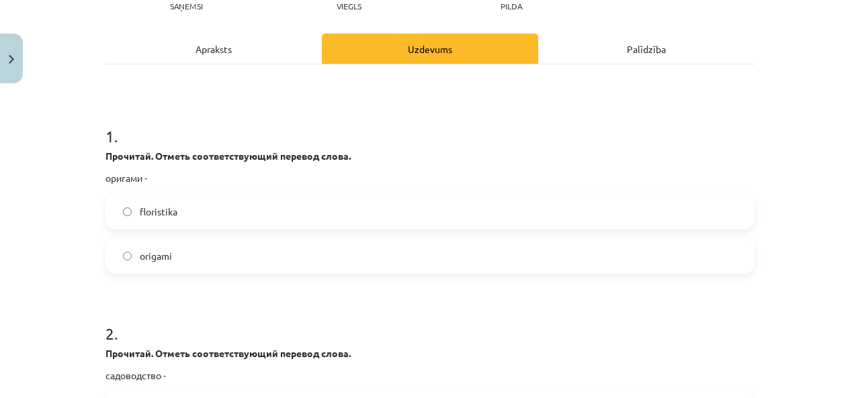
scroll to position [168, 0]
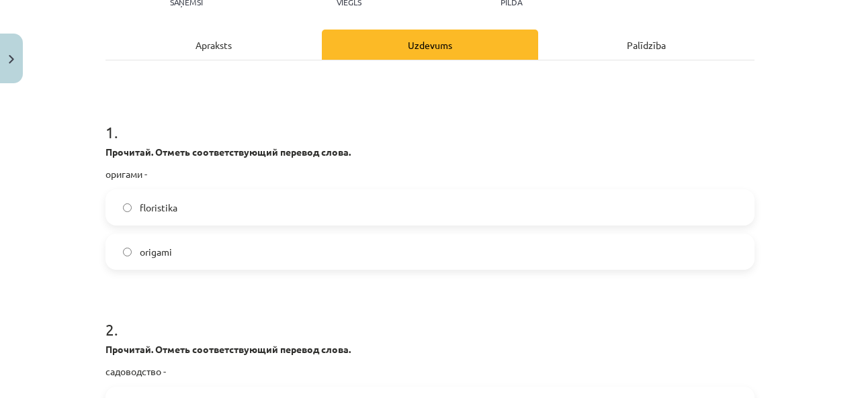
click at [235, 248] on label "origami" at bounding box center [430, 252] width 646 height 34
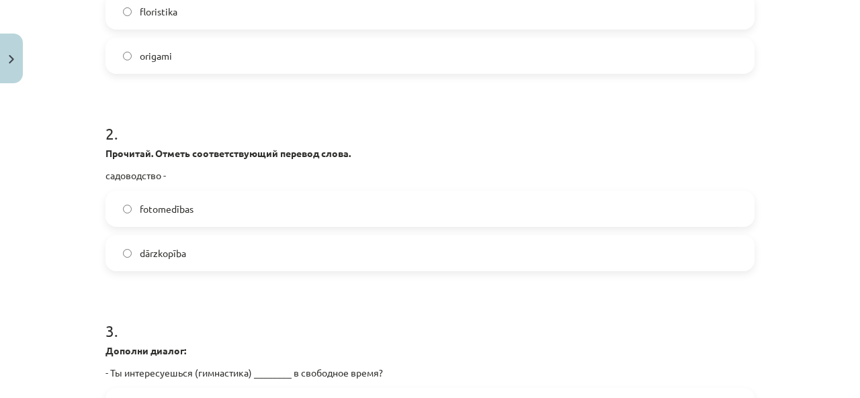
scroll to position [369, 0]
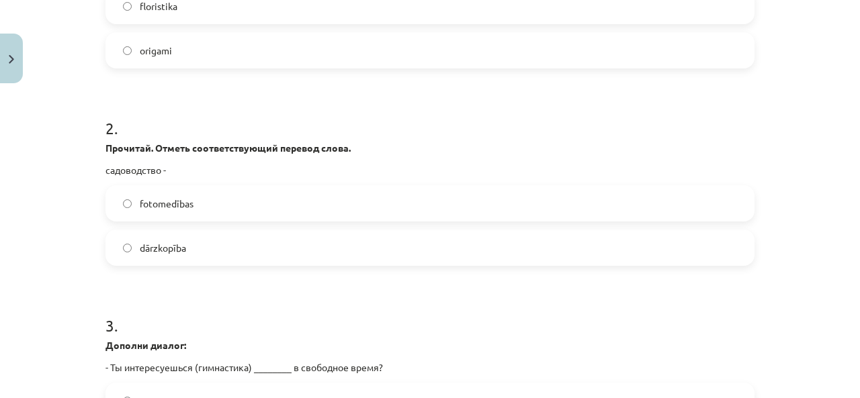
click at [258, 203] on label "fotomedības" at bounding box center [430, 204] width 646 height 34
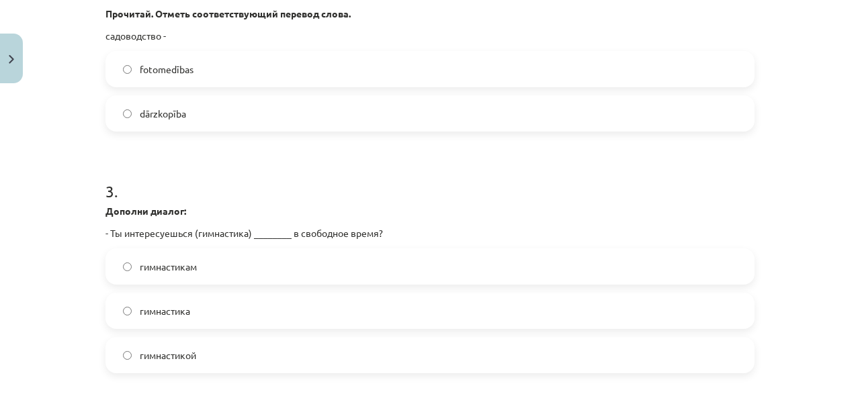
scroll to position [571, 0]
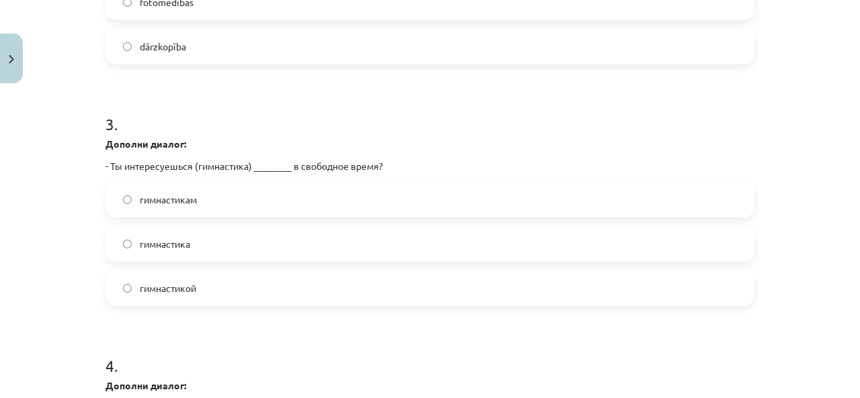
click at [230, 285] on label "гимнастикой" at bounding box center [430, 288] width 646 height 34
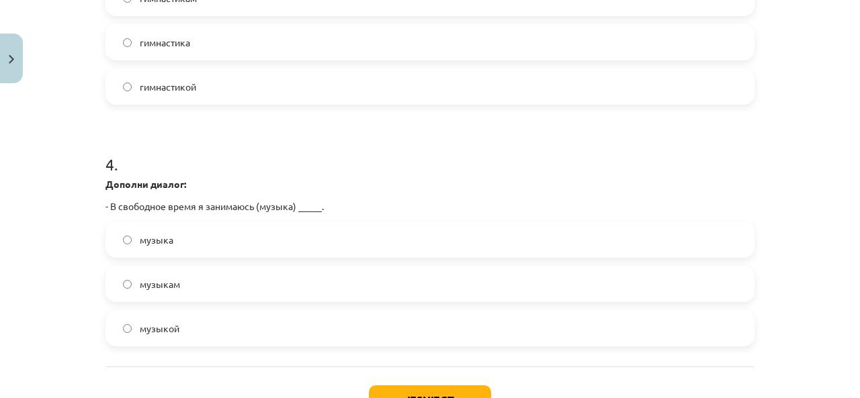
click at [222, 316] on label "музыкой" at bounding box center [430, 329] width 646 height 34
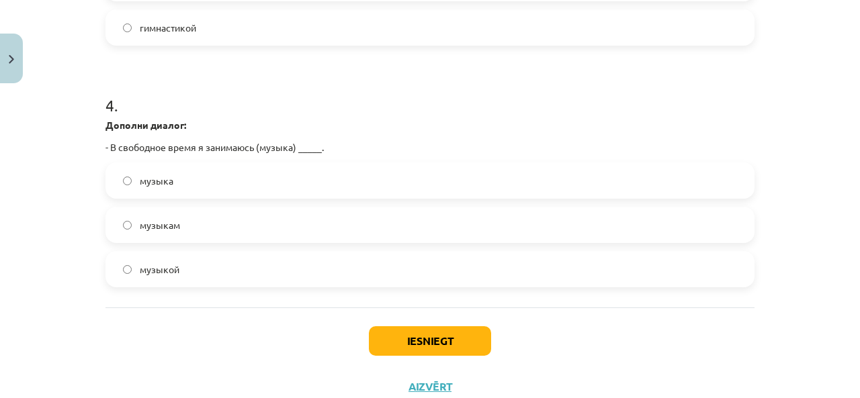
scroll to position [876, 0]
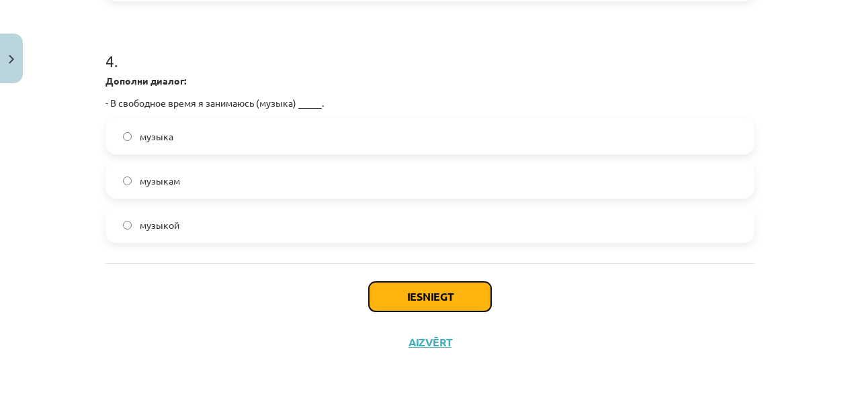
click at [456, 298] on button "Iesniegt" at bounding box center [430, 297] width 122 height 30
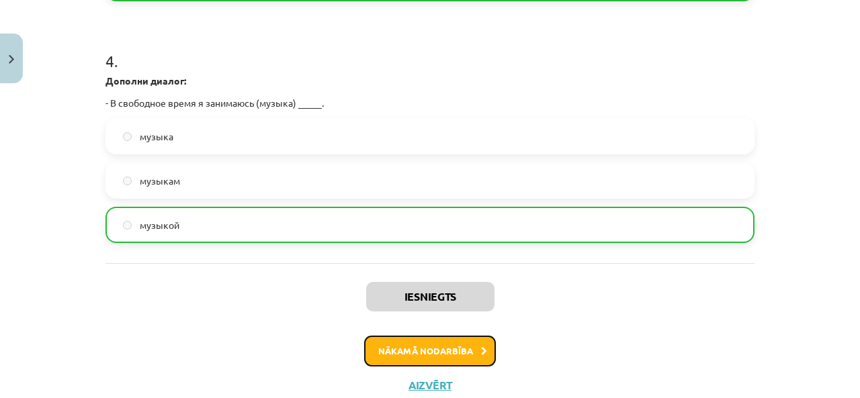
click at [470, 346] on button "Nākamā nodarbība" at bounding box center [430, 351] width 132 height 31
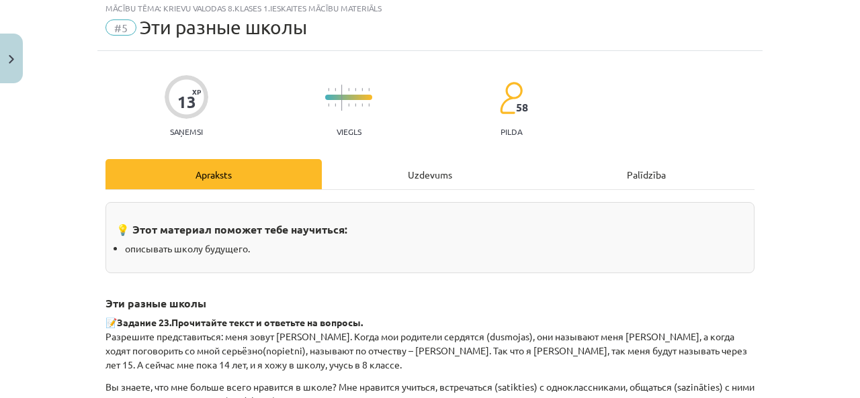
scroll to position [34, 0]
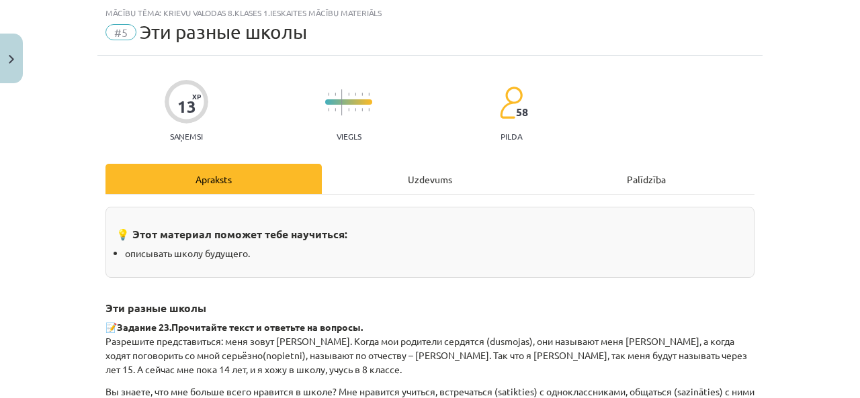
click at [416, 173] on div "Uzdevums" at bounding box center [430, 179] width 216 height 30
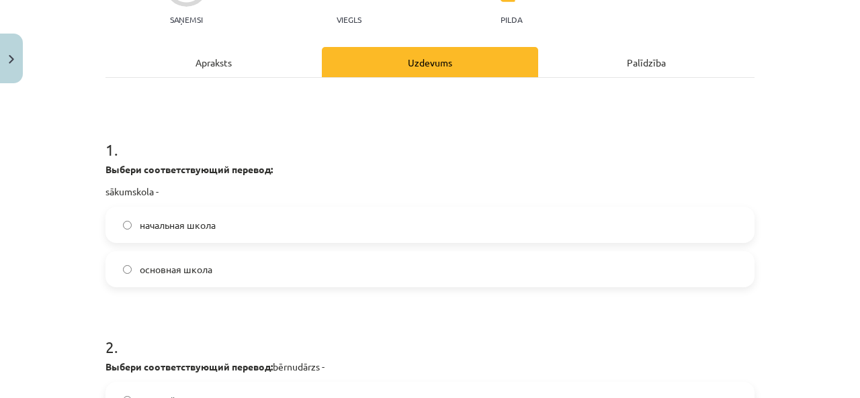
scroll to position [168, 0]
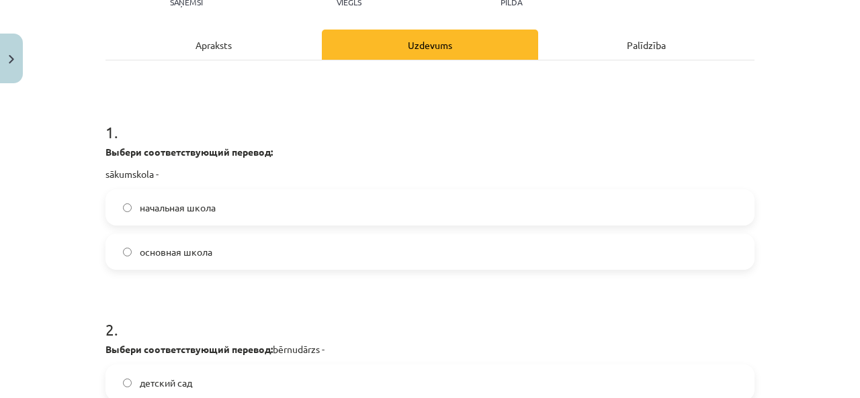
click at [271, 206] on label "начальная школа" at bounding box center [430, 208] width 646 height 34
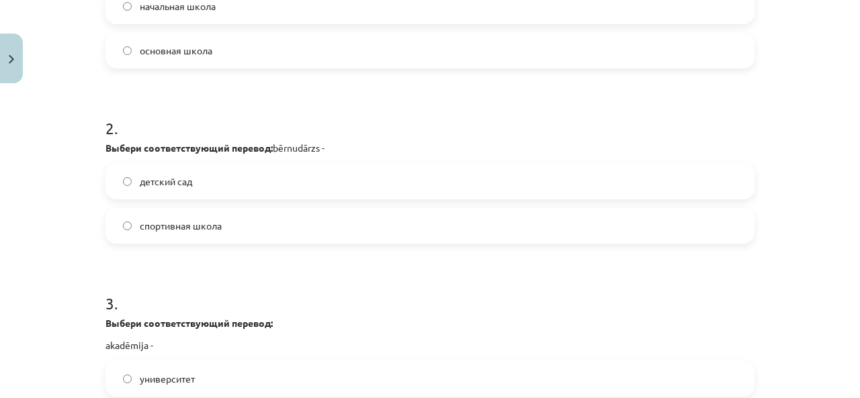
click at [309, 185] on label "детский сад" at bounding box center [430, 182] width 646 height 34
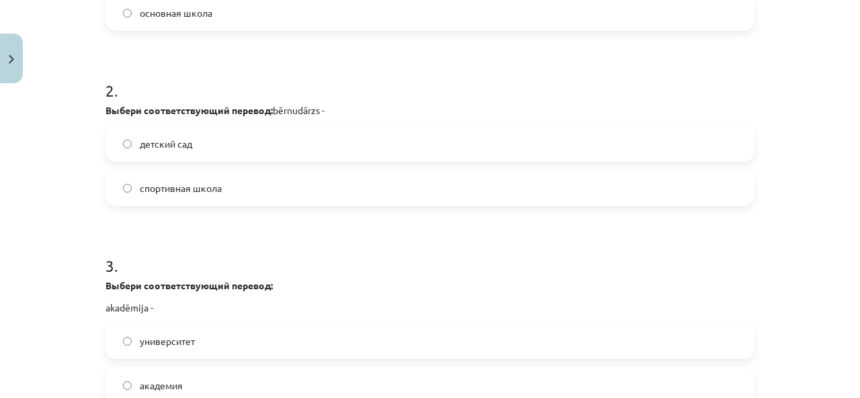
scroll to position [437, 0]
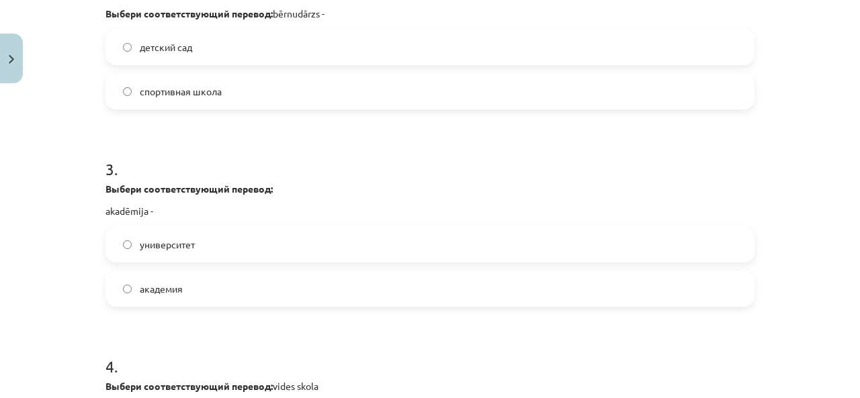
click at [211, 281] on label "академия" at bounding box center [430, 289] width 646 height 34
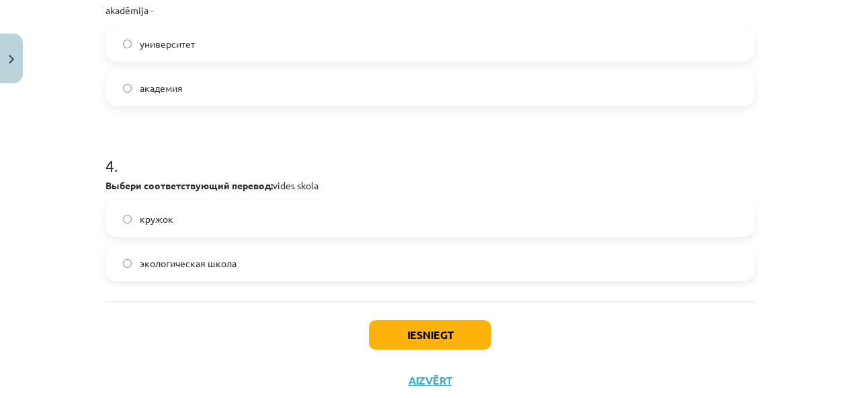
scroll to position [705, 0]
click at [329, 257] on label "экологическая школа" at bounding box center [430, 263] width 646 height 34
click at [416, 327] on button "Iesniegt" at bounding box center [430, 335] width 122 height 30
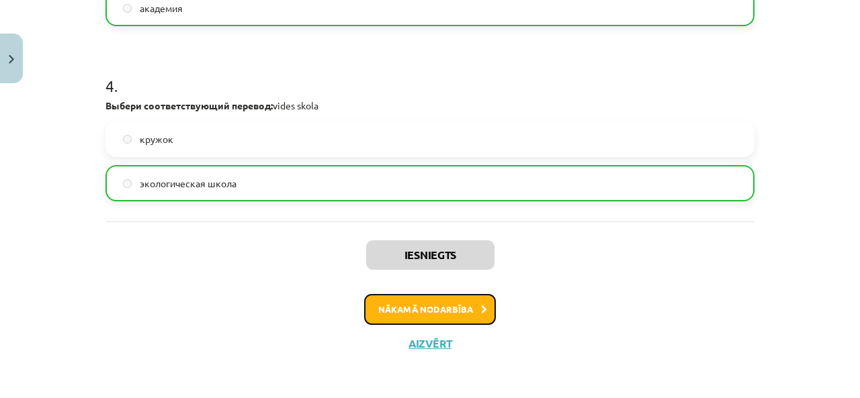
click at [424, 311] on button "Nākamā nodarbība" at bounding box center [430, 309] width 132 height 31
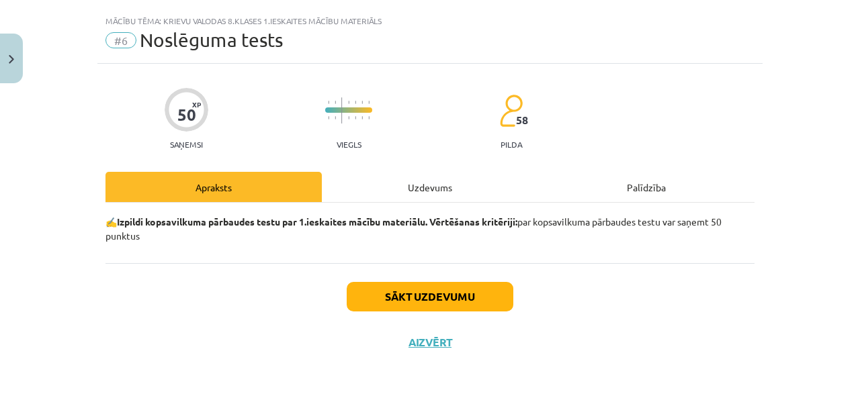
click at [386, 186] on div "Uzdevums" at bounding box center [430, 187] width 216 height 30
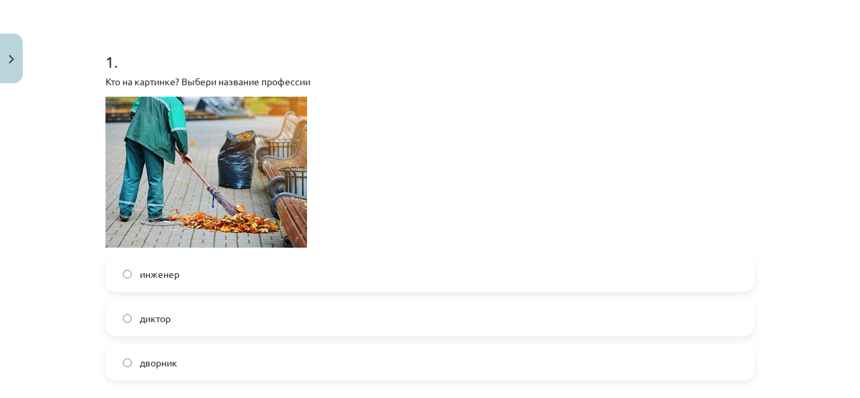
scroll to position [269, 0]
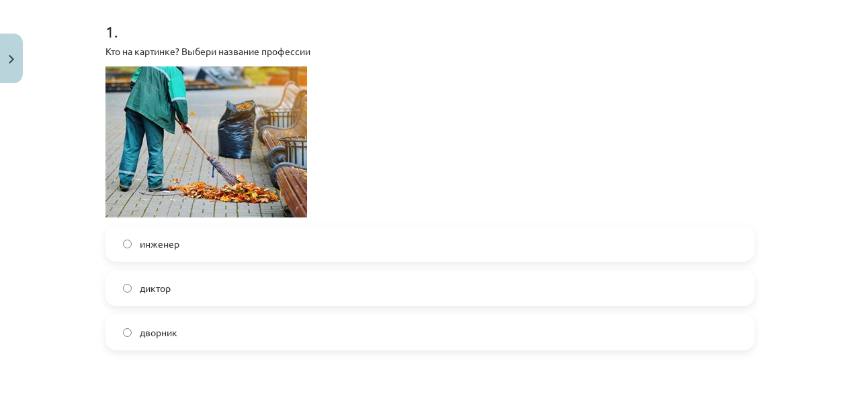
click at [216, 326] on label "дворник" at bounding box center [430, 333] width 646 height 34
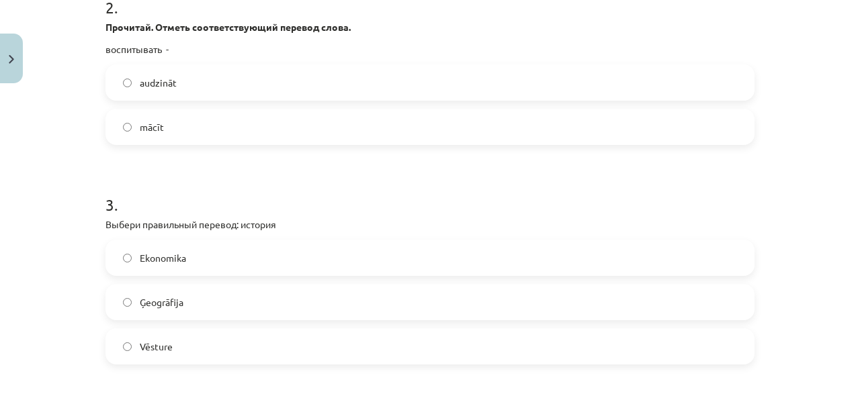
scroll to position [604, 0]
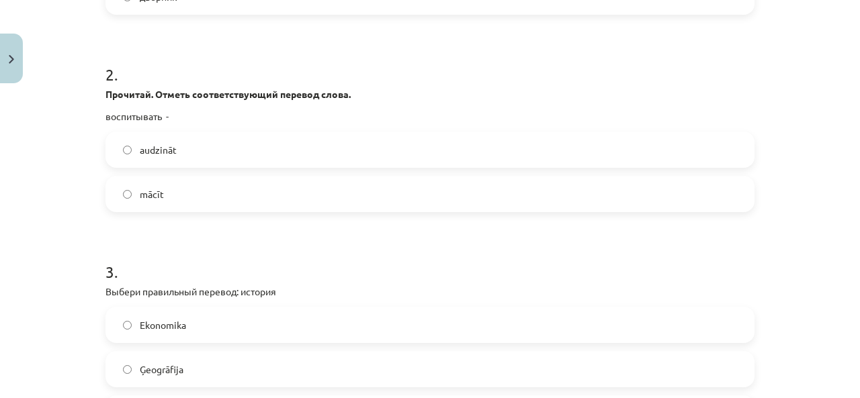
click at [218, 190] on label "mācīt" at bounding box center [430, 194] width 646 height 34
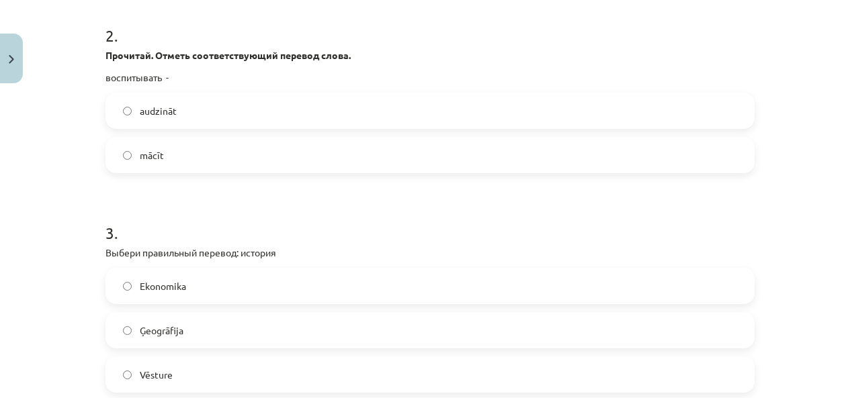
scroll to position [739, 0]
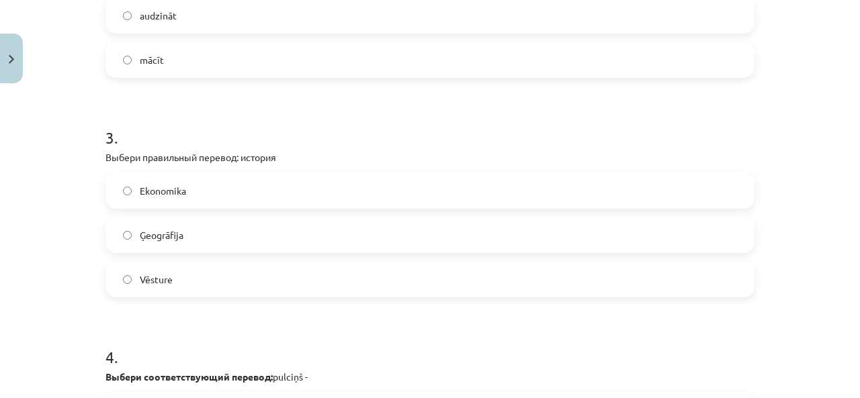
click at [189, 282] on label "Vēsture" at bounding box center [430, 280] width 646 height 34
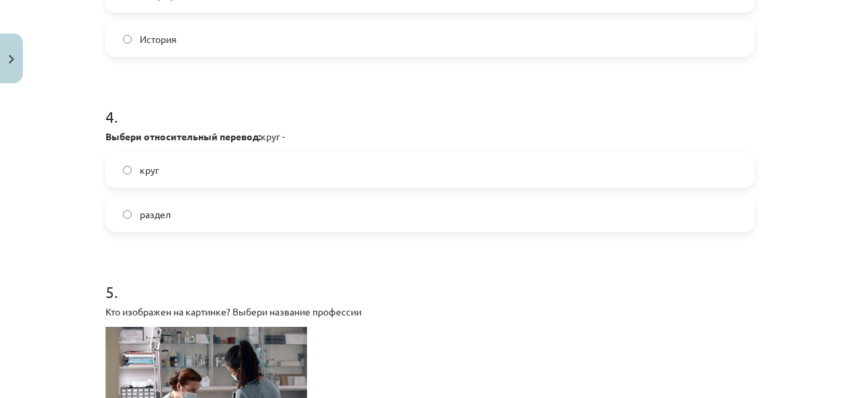
scroll to position [1007, 0]
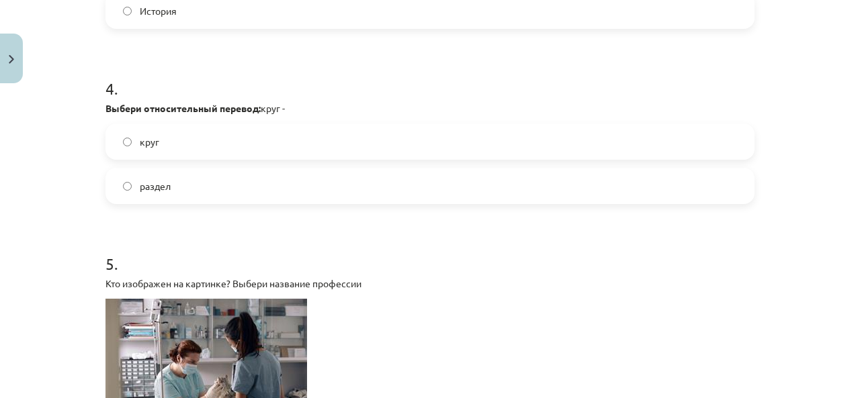
click at [221, 140] on label "круг" at bounding box center [430, 142] width 646 height 34
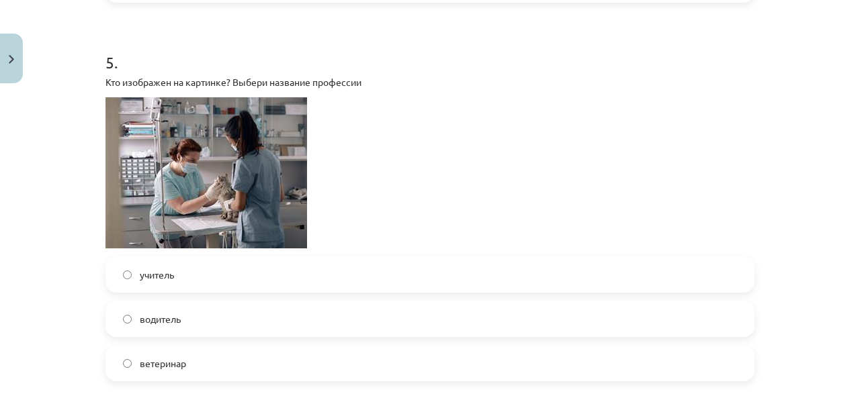
scroll to position [1276, 0]
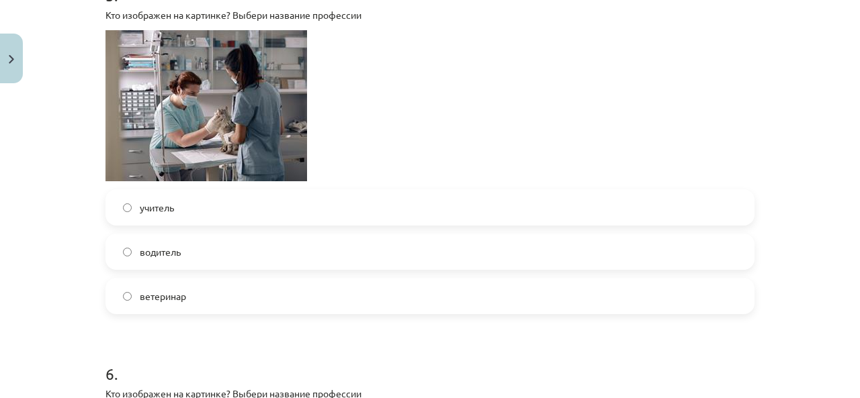
click at [184, 292] on label "ветеринар" at bounding box center [430, 296] width 646 height 34
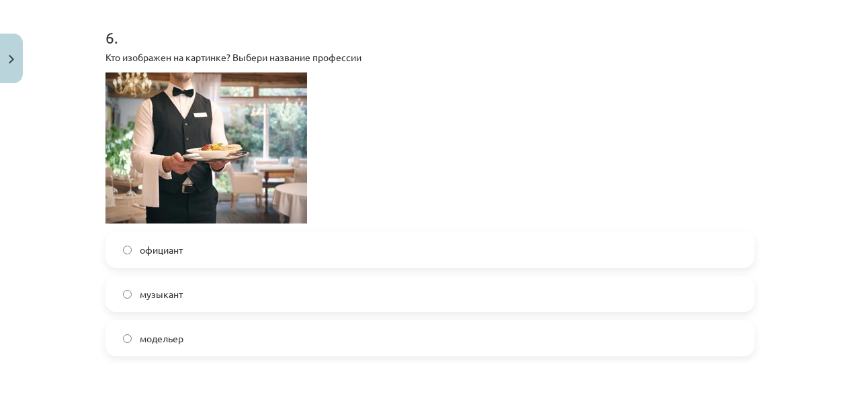
scroll to position [1679, 0]
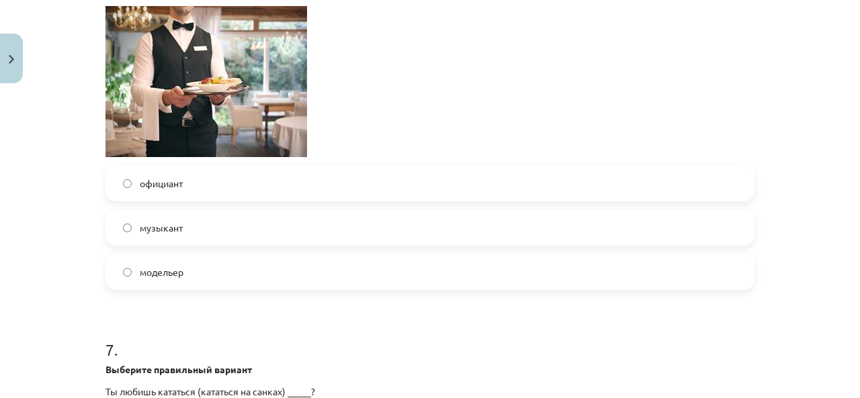
click at [238, 183] on label "официант" at bounding box center [430, 184] width 646 height 34
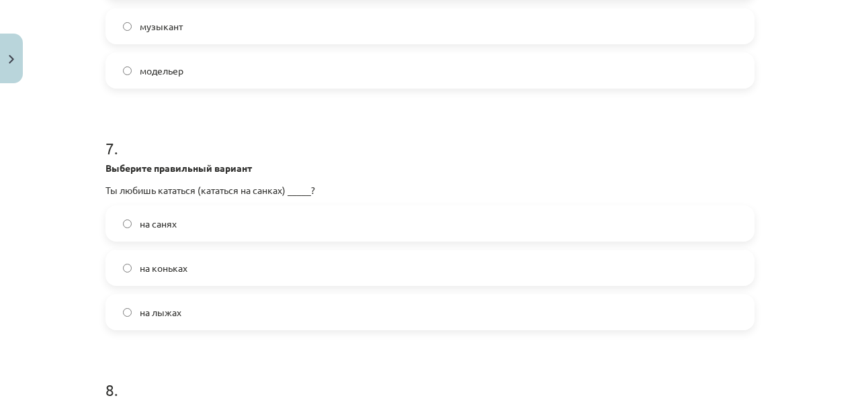
scroll to position [1948, 0]
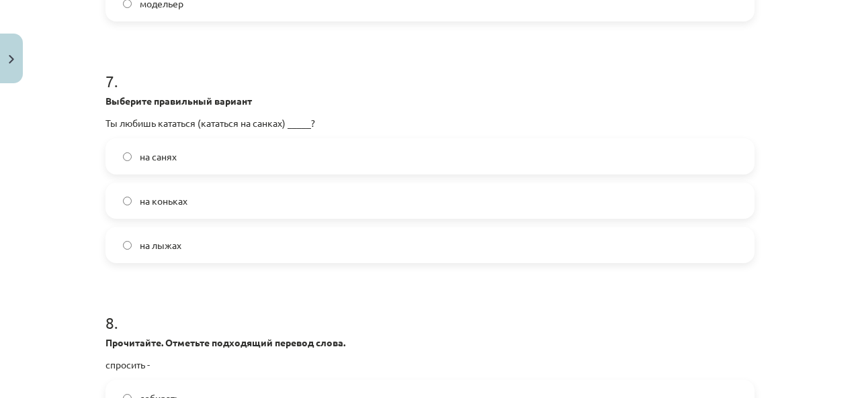
click at [206, 205] on label "на коньках" at bounding box center [430, 201] width 646 height 34
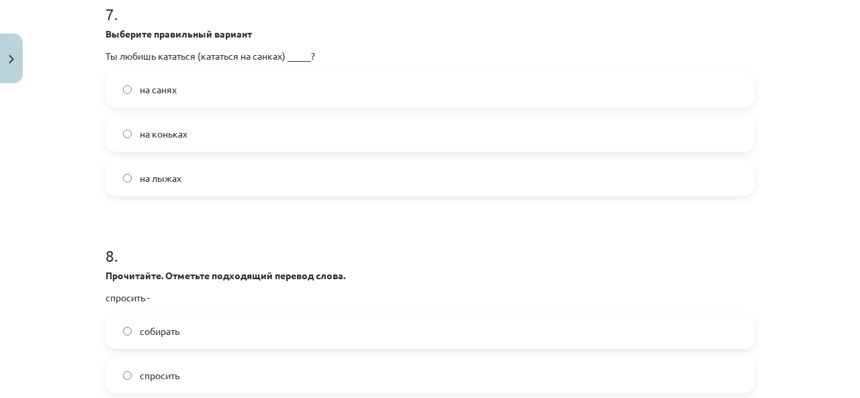
click at [236, 100] on label "на санях" at bounding box center [430, 90] width 646 height 34
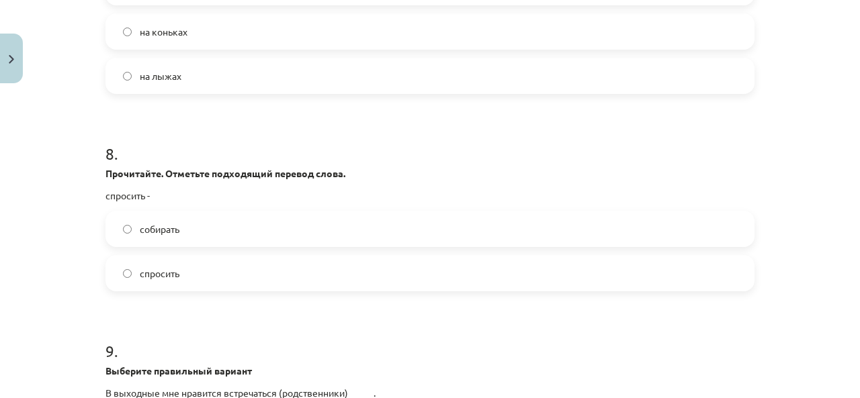
scroll to position [2149, 0]
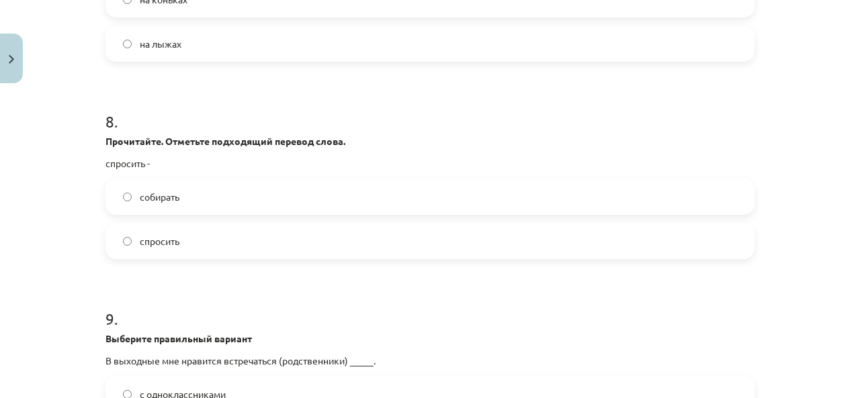
click at [205, 244] on label "спросить" at bounding box center [430, 241] width 646 height 34
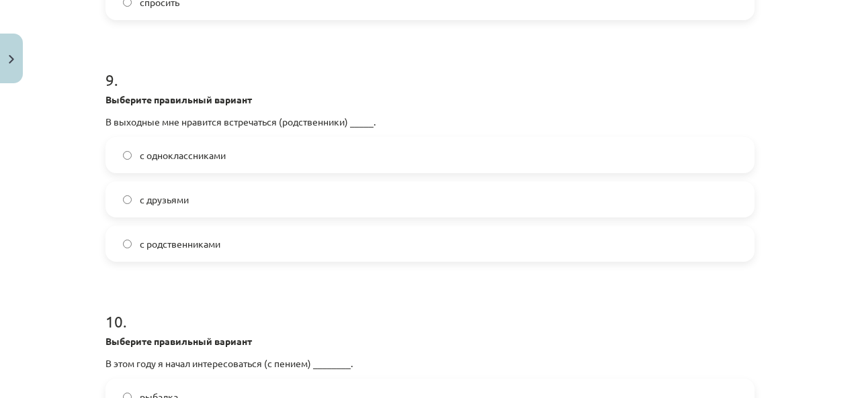
scroll to position [2418, 0]
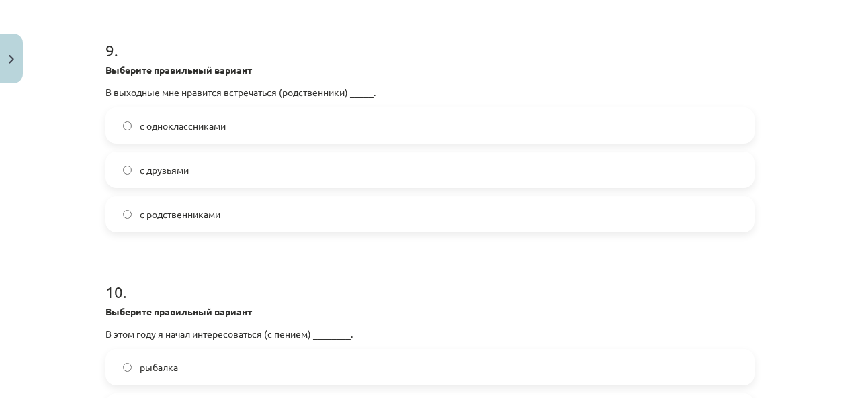
click at [215, 217] on font "с родственниками" at bounding box center [180, 214] width 81 height 12
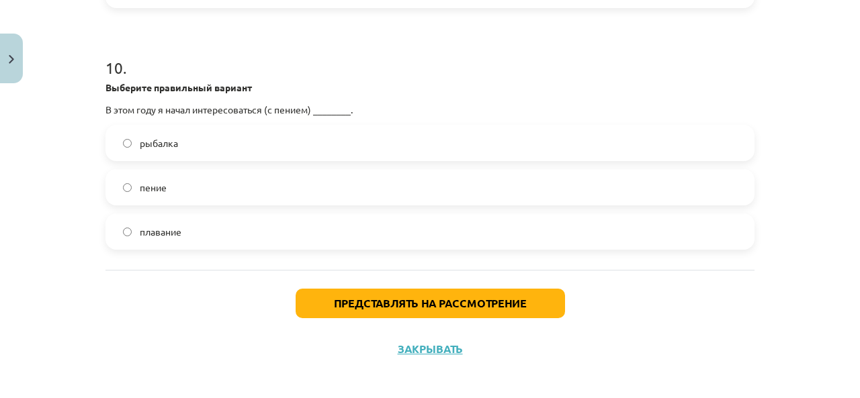
scroll to position [2649, 0]
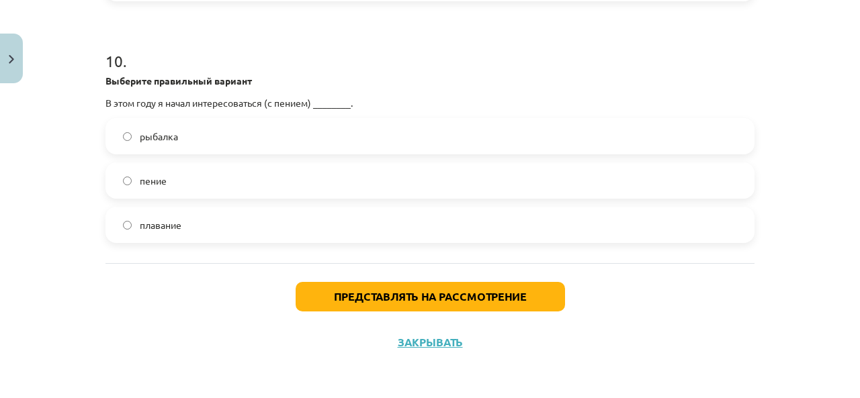
click at [210, 181] on label "пение" at bounding box center [430, 181] width 646 height 34
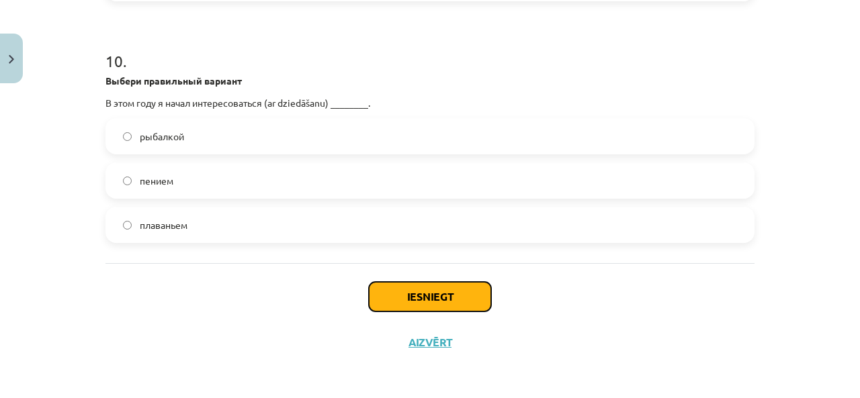
click at [385, 304] on button "Iesniegt" at bounding box center [430, 297] width 122 height 30
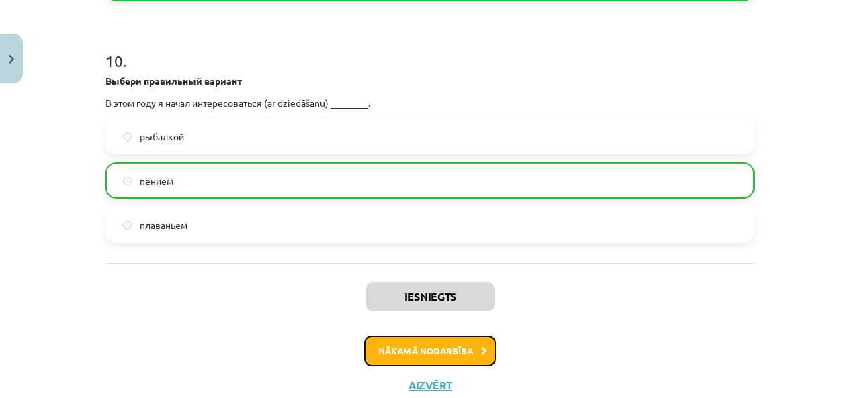
click at [439, 350] on button "Nākamā nodarbība" at bounding box center [430, 351] width 132 height 31
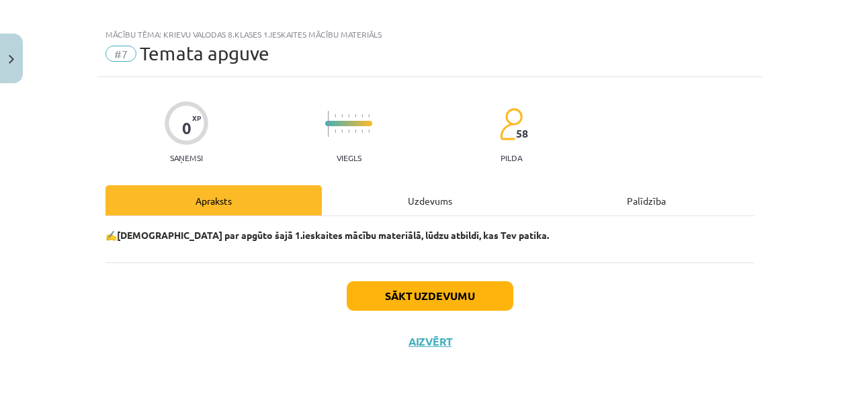
scroll to position [11, 0]
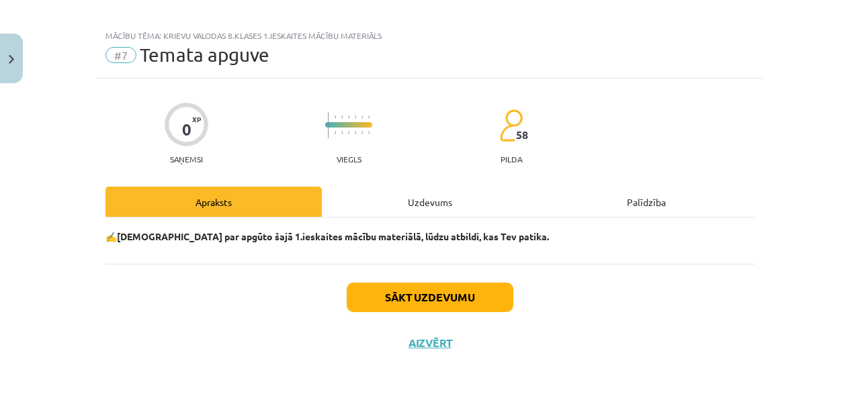
click at [422, 214] on div "Uzdevums" at bounding box center [430, 202] width 216 height 30
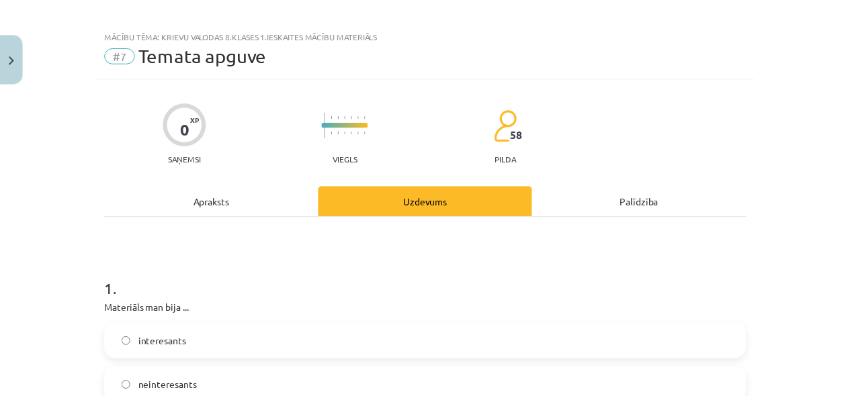
scroll to position [1277, 0]
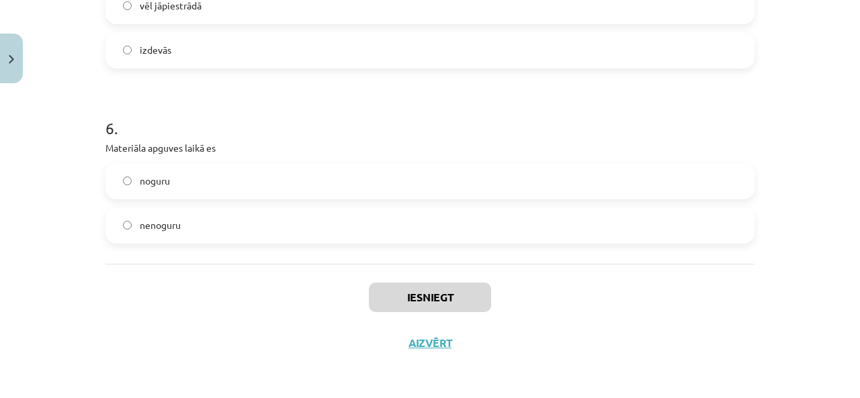
click at [302, 223] on label "nenoguru" at bounding box center [430, 226] width 646 height 34
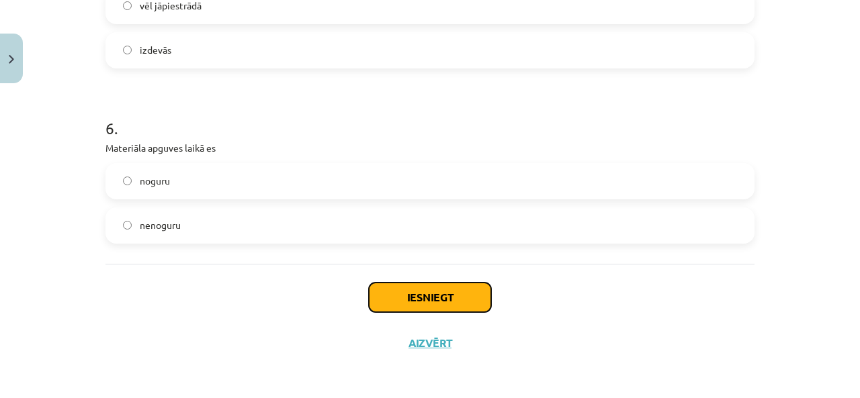
click at [420, 292] on button "Iesniegt" at bounding box center [430, 298] width 122 height 30
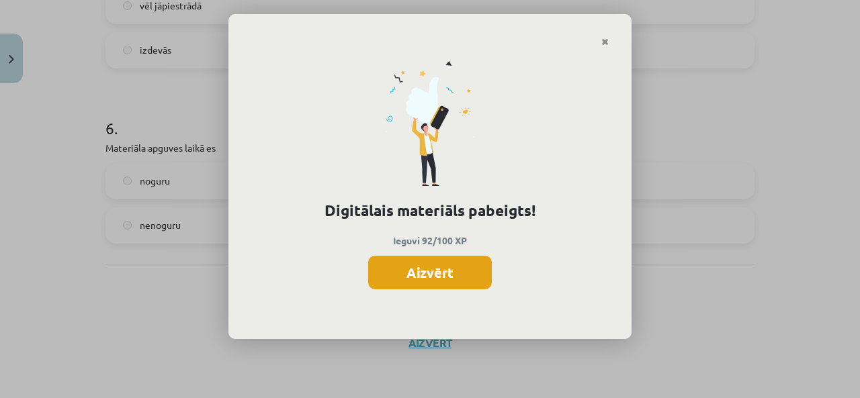
click at [445, 271] on button "Aizvērt" at bounding box center [430, 273] width 124 height 34
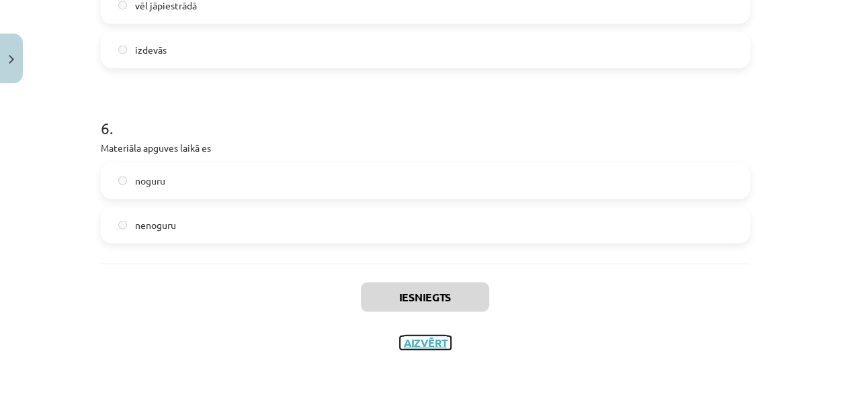
click at [431, 338] on button "Aizvērt" at bounding box center [425, 342] width 51 height 13
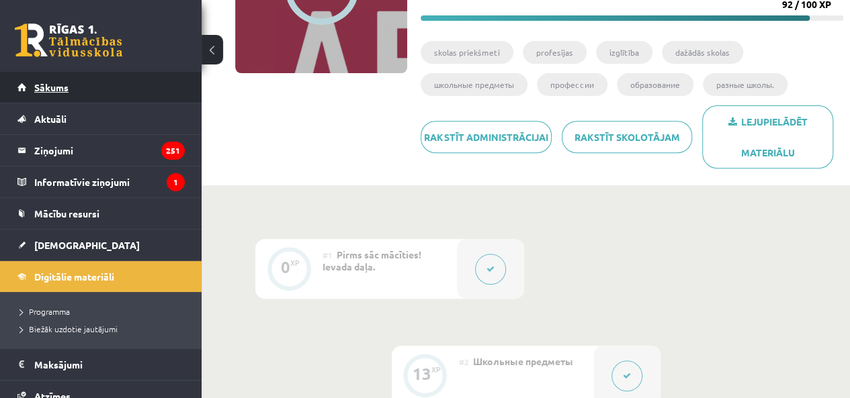
click at [137, 88] on link "Sākums" at bounding box center [100, 87] width 167 height 31
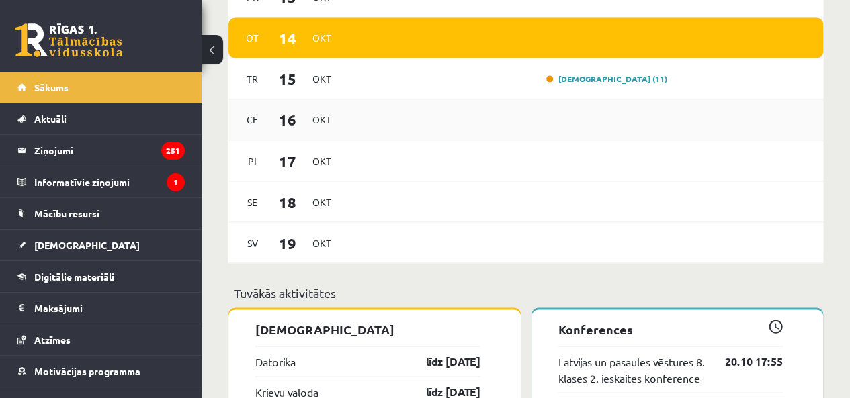
scroll to position [1343, 0]
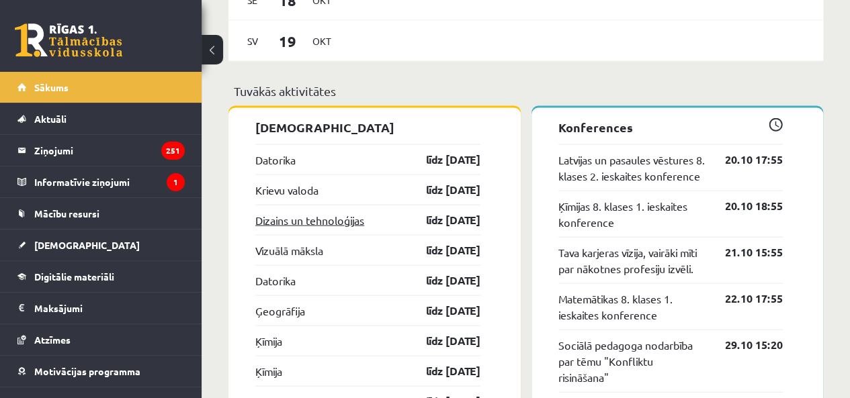
click at [315, 216] on link "Dizains un tehnoloģijas" at bounding box center [309, 220] width 109 height 16
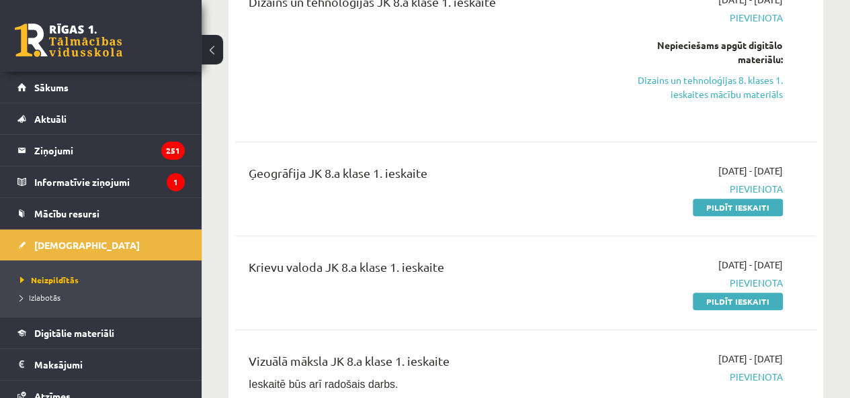
scroll to position [537, 0]
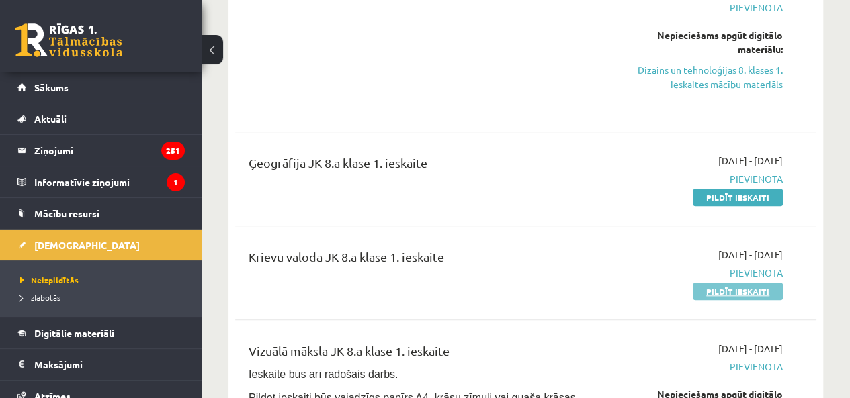
click at [768, 286] on link "Pildīt ieskaiti" at bounding box center [737, 291] width 90 height 17
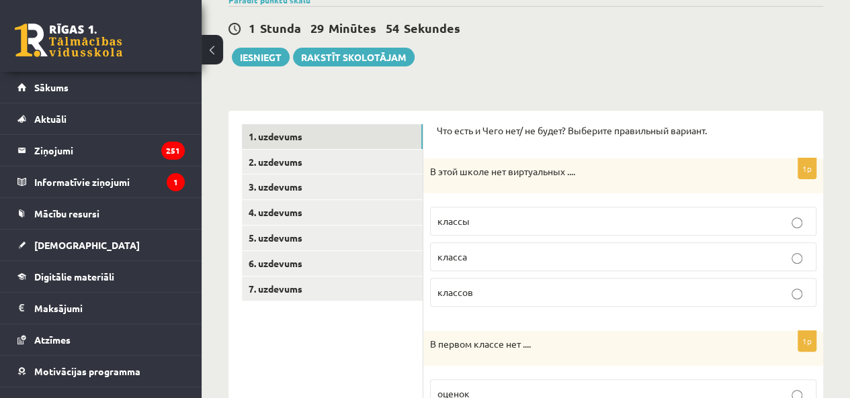
scroll to position [134, 0]
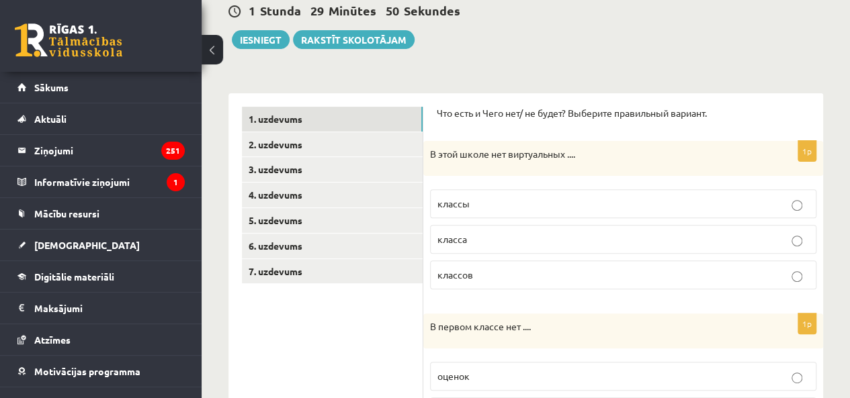
click at [492, 268] on p "классов" at bounding box center [622, 275] width 371 height 14
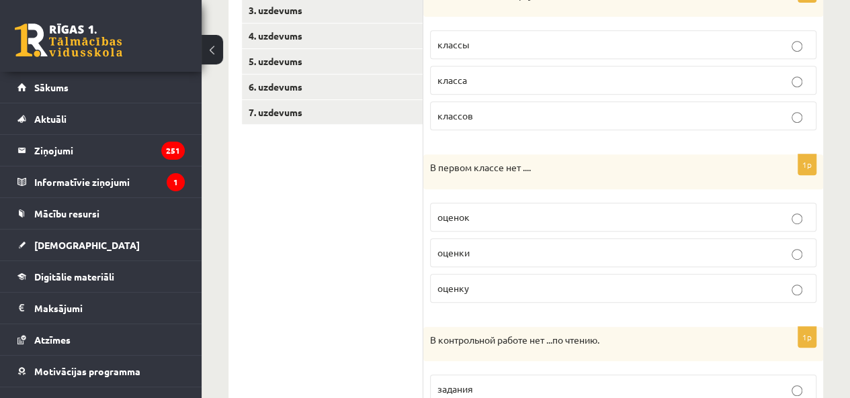
scroll to position [336, 0]
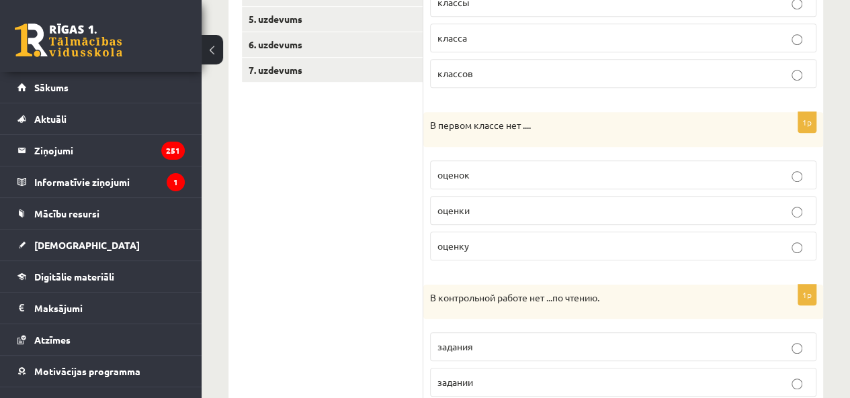
click at [490, 177] on p "оценок" at bounding box center [622, 175] width 371 height 14
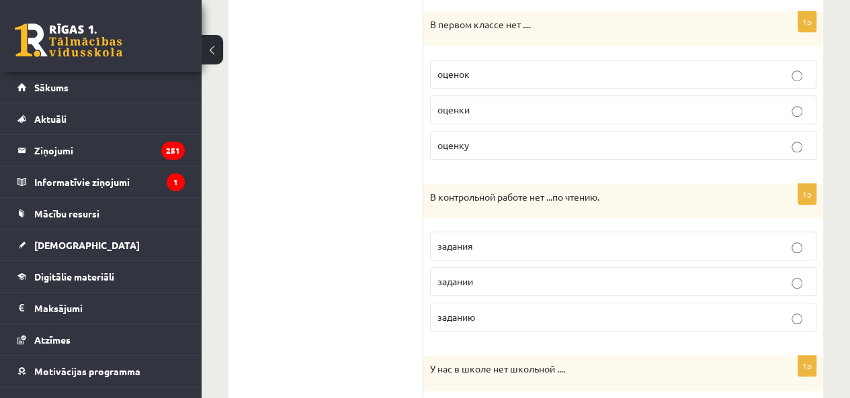
scroll to position [537, 0]
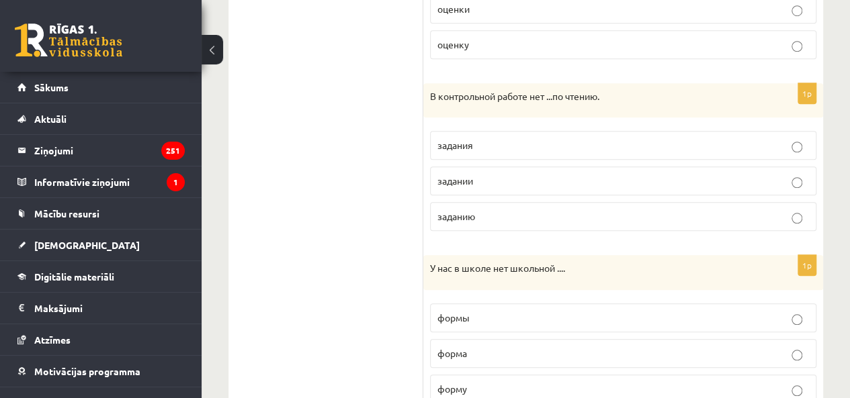
click at [494, 181] on p "задании" at bounding box center [622, 181] width 371 height 14
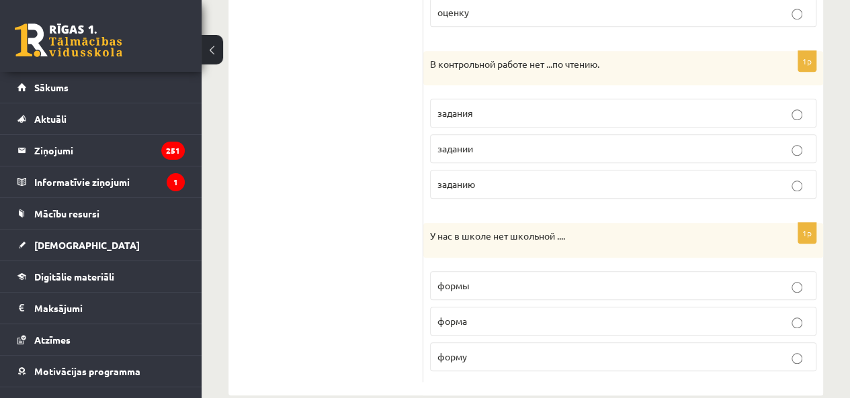
scroll to position [588, 0]
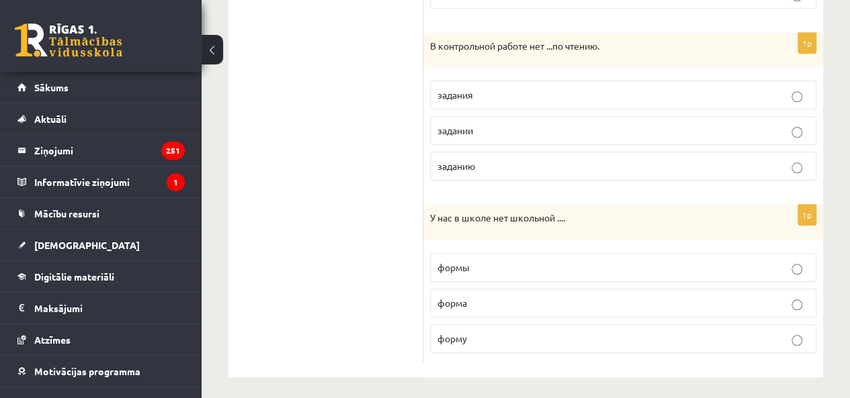
click at [497, 261] on p "формы" at bounding box center [622, 268] width 371 height 14
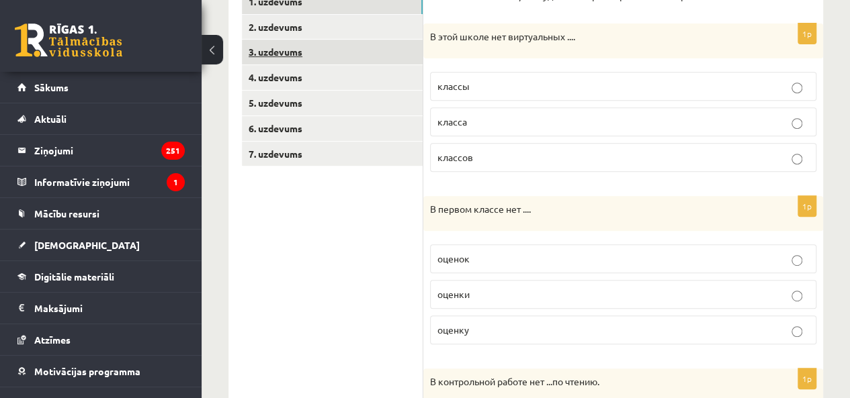
scroll to position [0, 0]
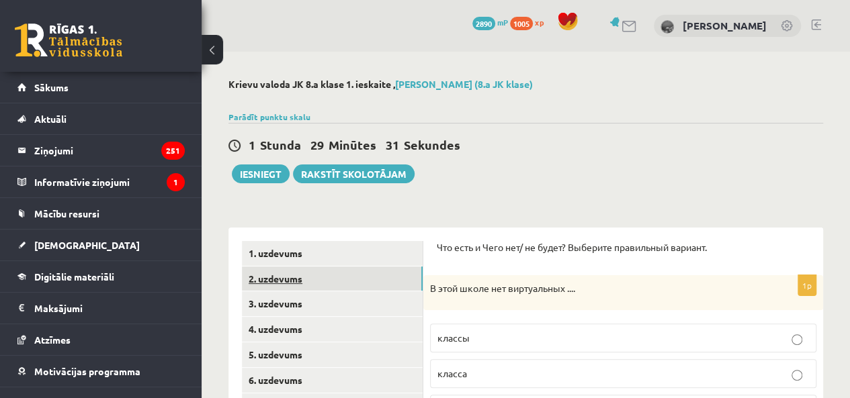
click at [363, 279] on link "2. uzdevums" at bounding box center [332, 279] width 181 height 25
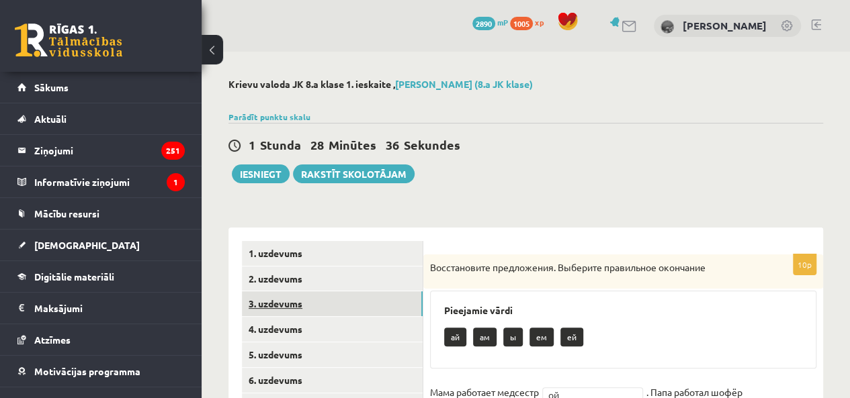
click at [351, 300] on link "3. uzdevums" at bounding box center [332, 303] width 181 height 25
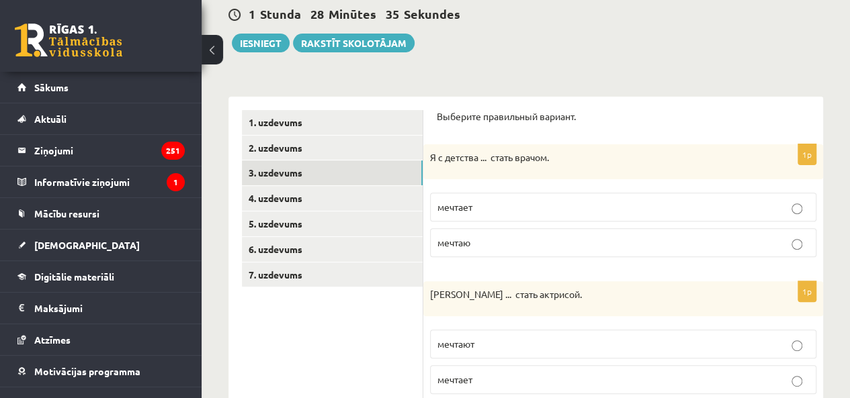
scroll to position [134, 0]
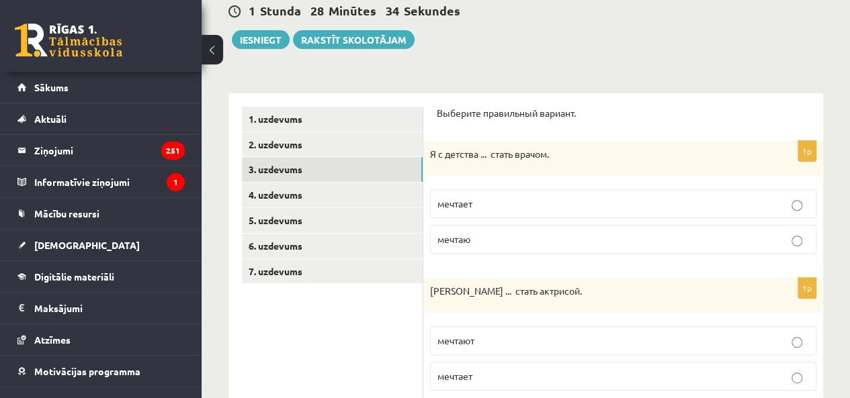
click at [500, 238] on p "мечтаю" at bounding box center [622, 239] width 371 height 14
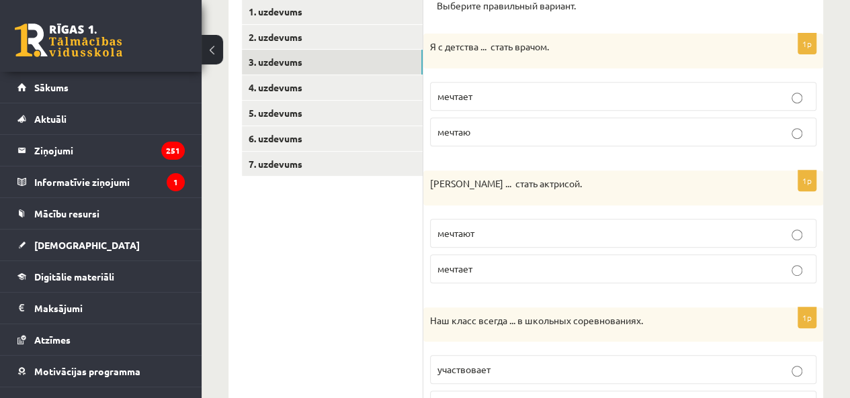
scroll to position [269, 0]
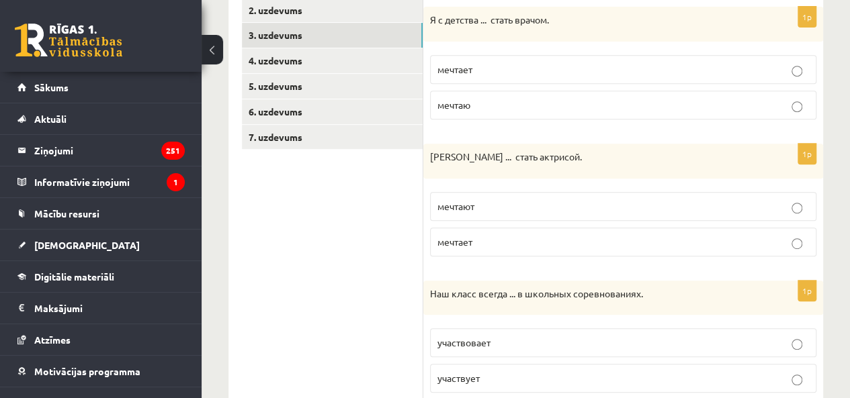
click at [505, 236] on p "мечтает" at bounding box center [622, 242] width 371 height 14
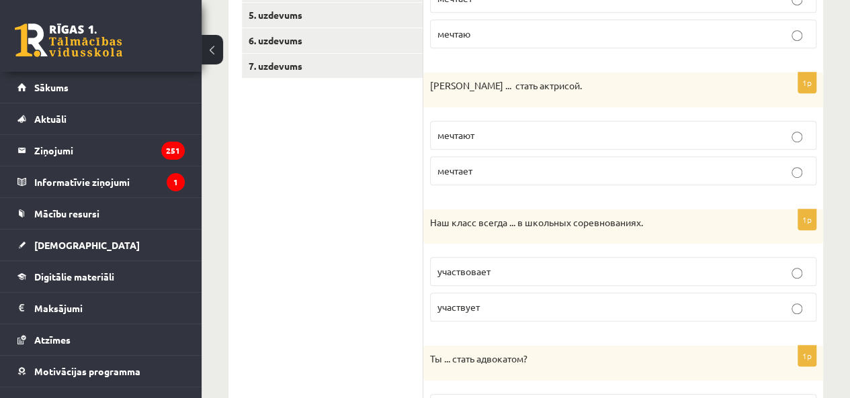
scroll to position [403, 0]
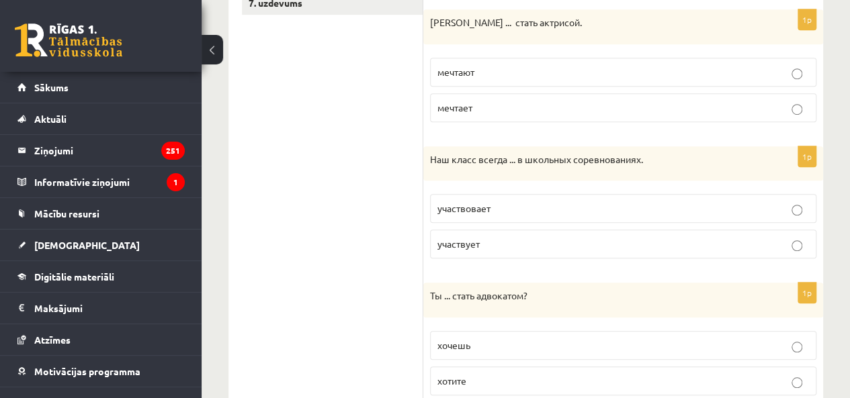
click at [503, 237] on p "участвует" at bounding box center [622, 244] width 371 height 14
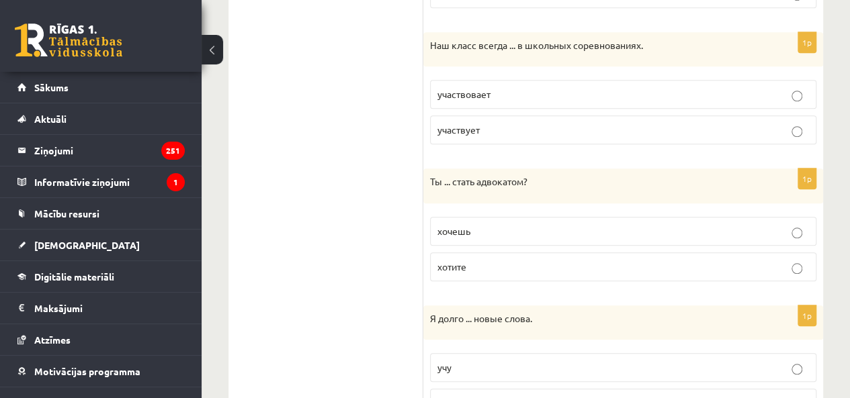
scroll to position [537, 0]
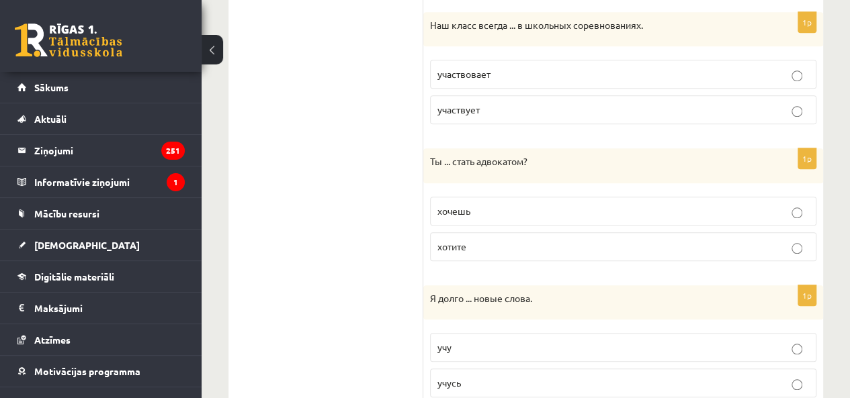
click at [502, 212] on p "хочешь" at bounding box center [622, 211] width 371 height 14
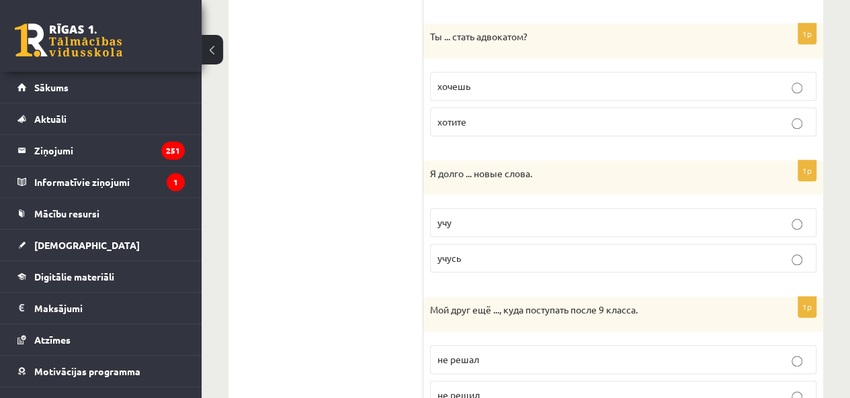
scroll to position [672, 0]
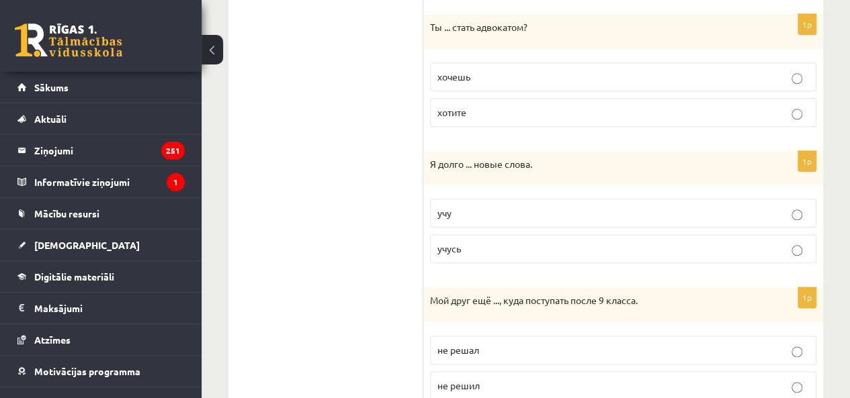
click at [500, 243] on p "учусь" at bounding box center [622, 249] width 371 height 14
click at [513, 210] on p "учу" at bounding box center [622, 213] width 371 height 14
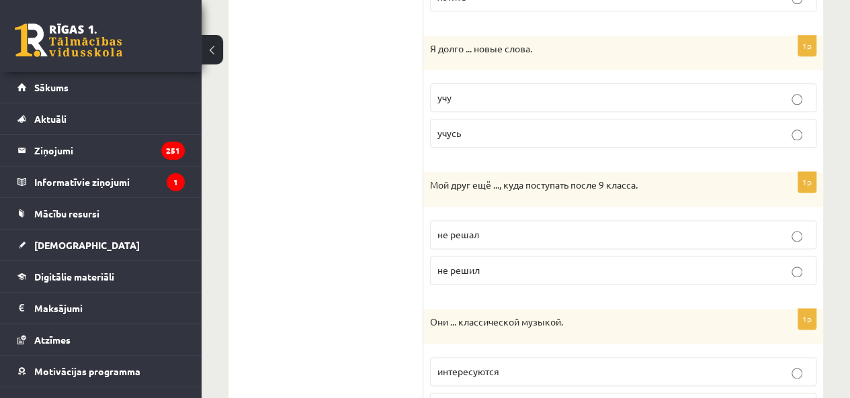
scroll to position [806, 0]
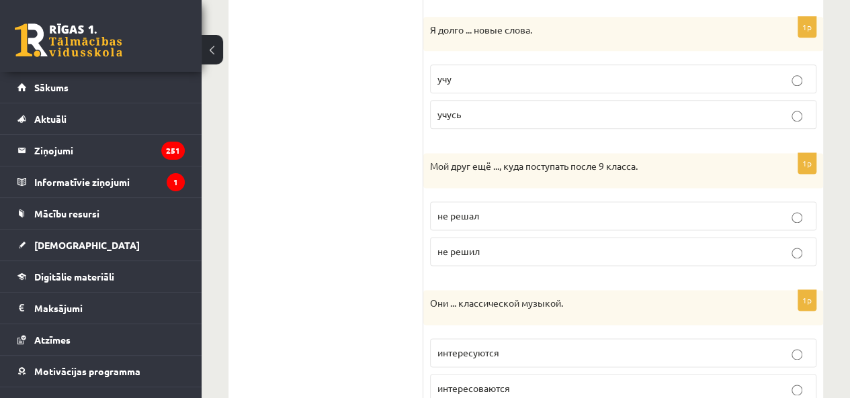
click at [494, 244] on p "не решил" at bounding box center [622, 251] width 371 height 14
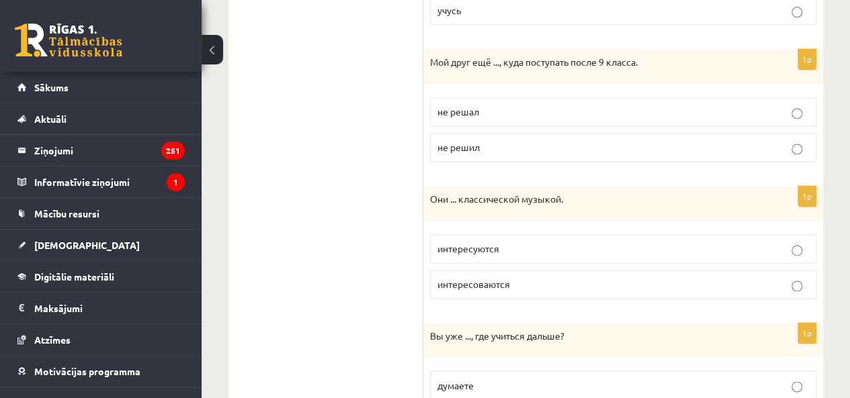
scroll to position [940, 0]
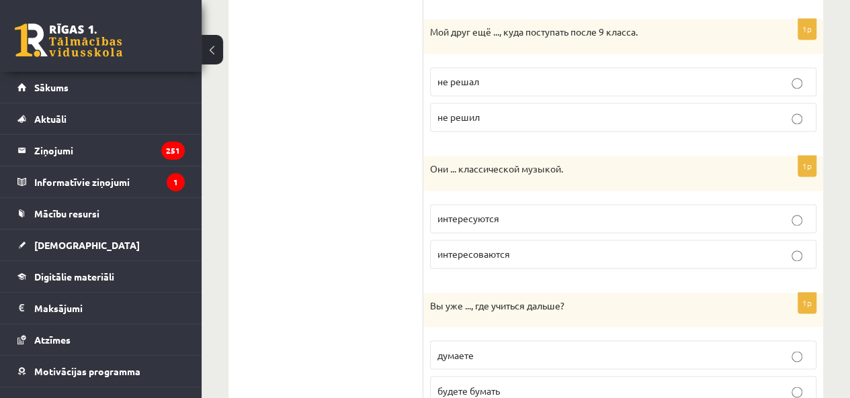
click at [527, 212] on p "интересуются" at bounding box center [622, 219] width 371 height 14
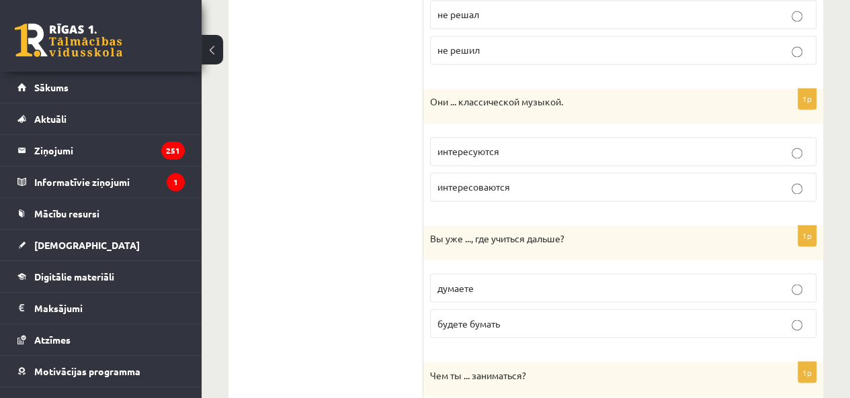
scroll to position [1075, 0]
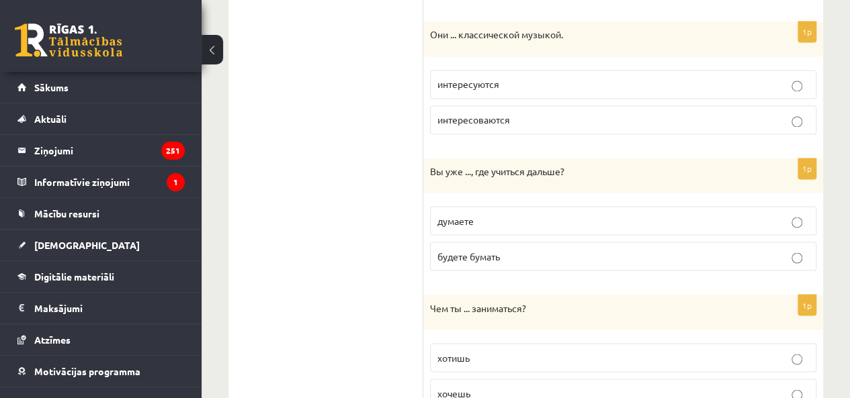
click at [520, 221] on label "думаете" at bounding box center [623, 220] width 386 height 29
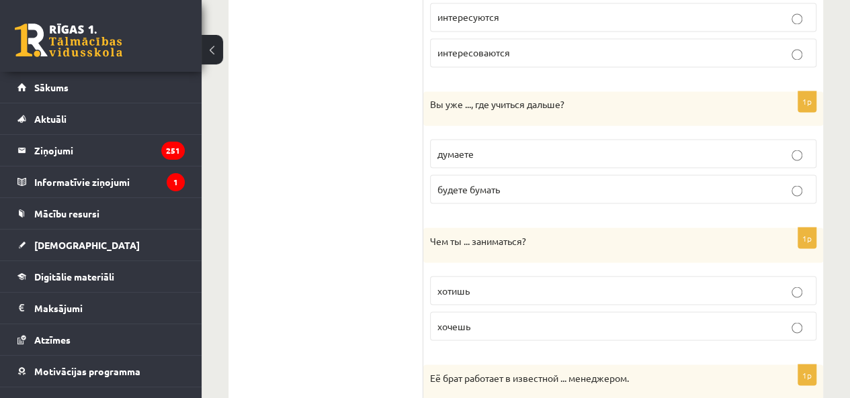
click at [475, 319] on p "хочешь" at bounding box center [622, 326] width 371 height 14
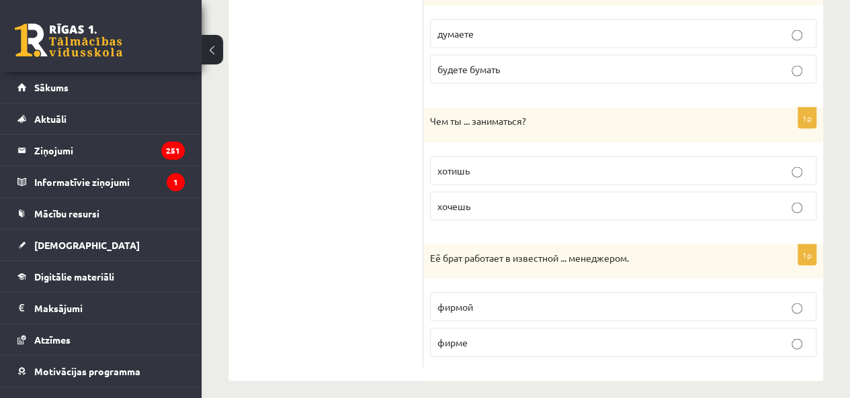
click at [488, 335] on p "фирме" at bounding box center [622, 342] width 371 height 14
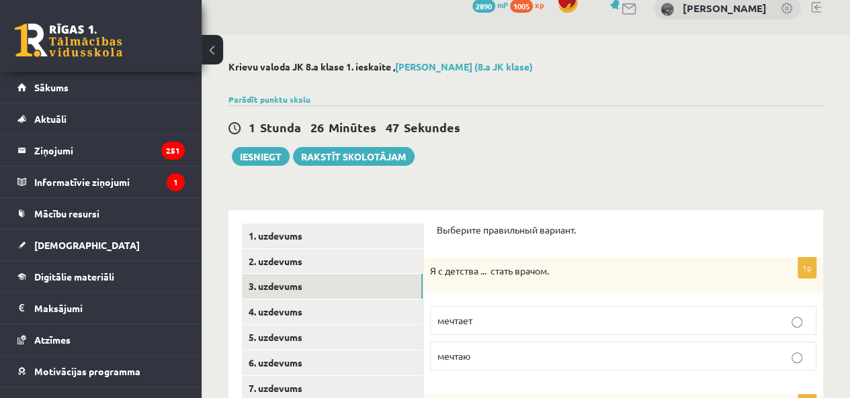
scroll to position [0, 0]
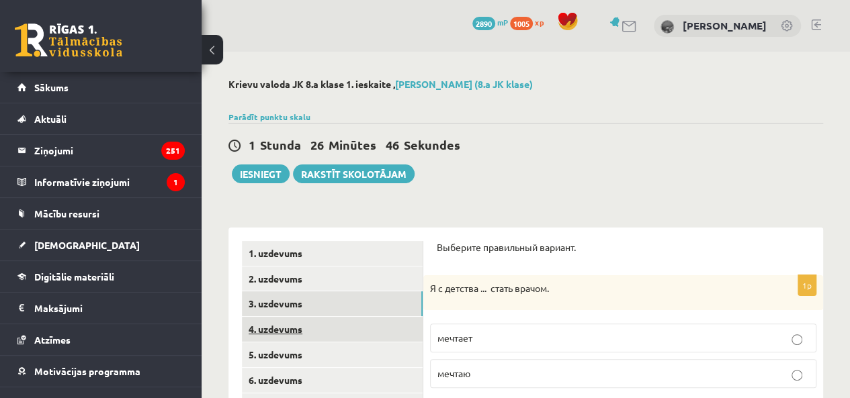
click at [349, 327] on link "4. uzdevums" at bounding box center [332, 329] width 181 height 25
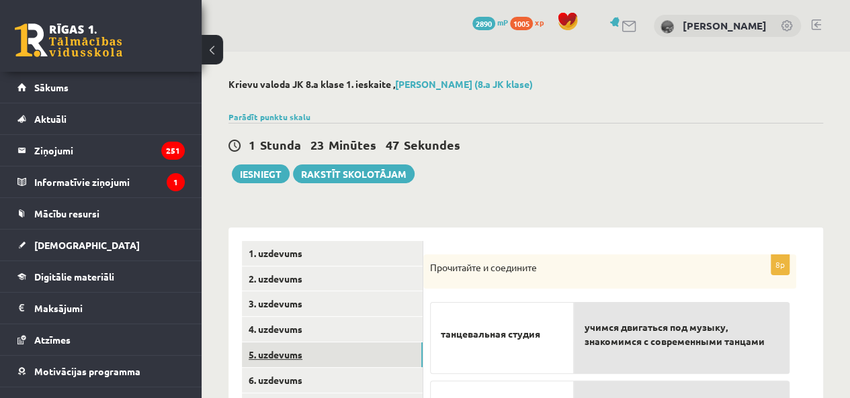
click at [355, 349] on link "5. uzdevums" at bounding box center [332, 355] width 181 height 25
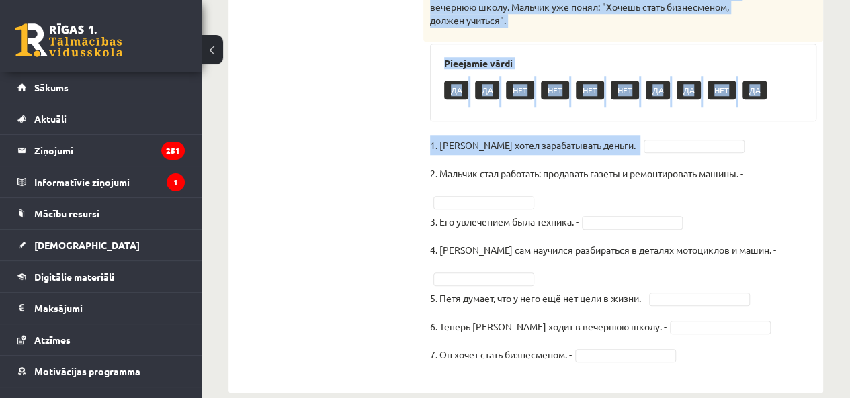
scroll to position [574, 0]
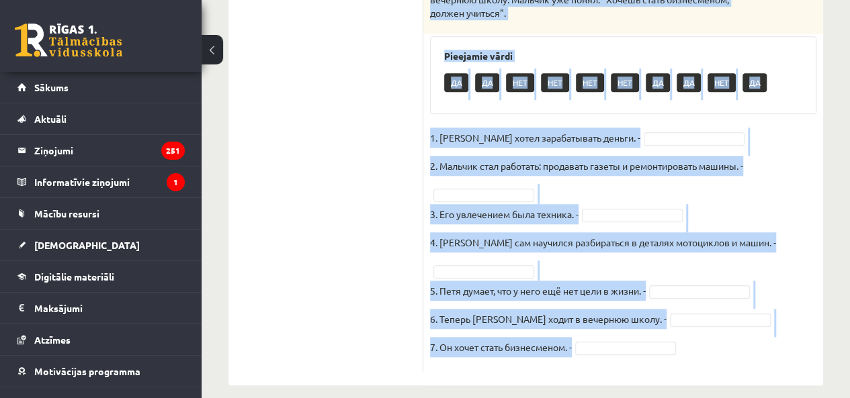
drag, startPoint x: 428, startPoint y: 69, endPoint x: 688, endPoint y: 343, distance: 377.7
click at [688, 343] on div "7p Прочитайте текст и выполните задания. Двенадцатилетний бизнесмен Пете 12 лет…" at bounding box center [623, 26] width 400 height 692
copy div "Прочитайте текст и выполните задания. Двенадцатилетний бизнесмен Пете 12 лет. О…"
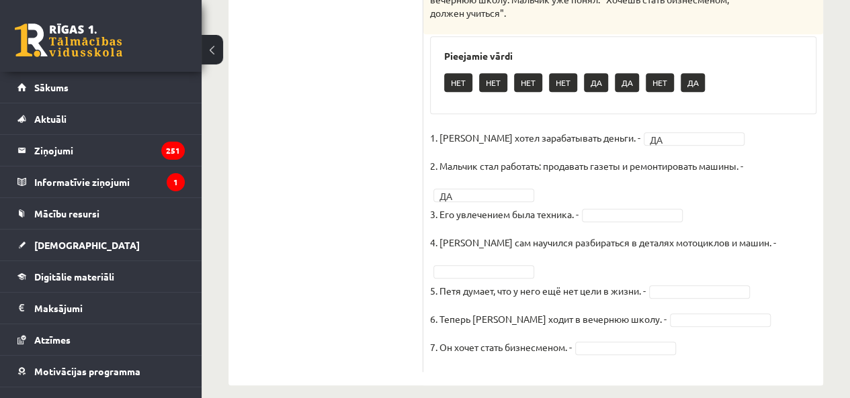
click at [600, 209] on fieldset "1. Петя хотел зарабатывать деньги. - ДА ** 2. Мальчик стал работать: продавать …" at bounding box center [623, 247] width 386 height 238
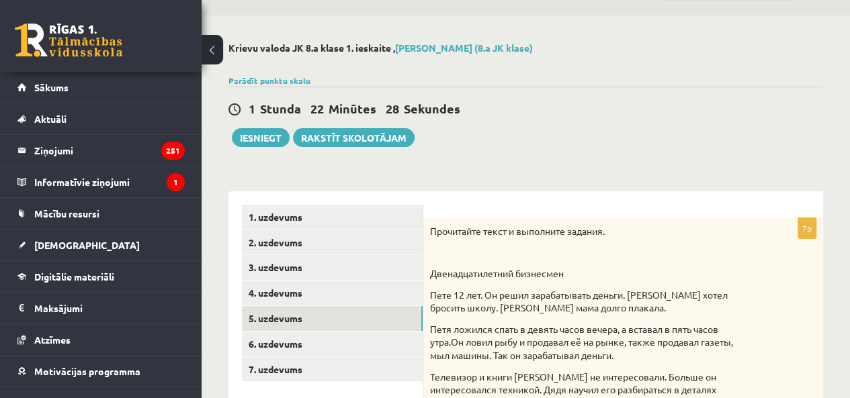
scroll to position [67, 0]
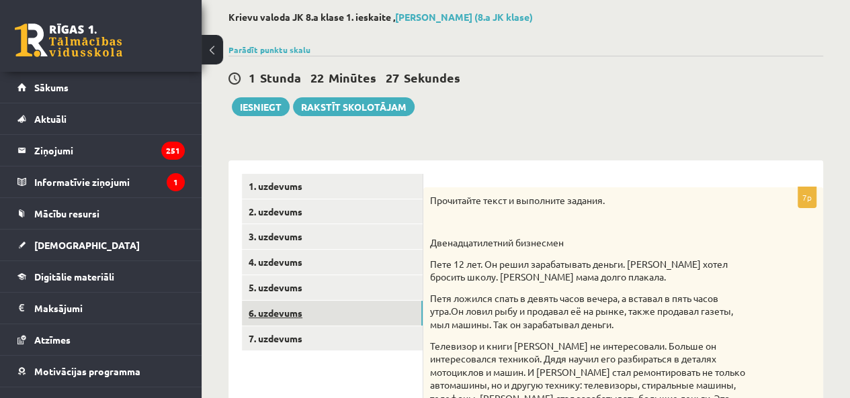
click at [375, 318] on link "6. uzdevums" at bounding box center [332, 313] width 181 height 25
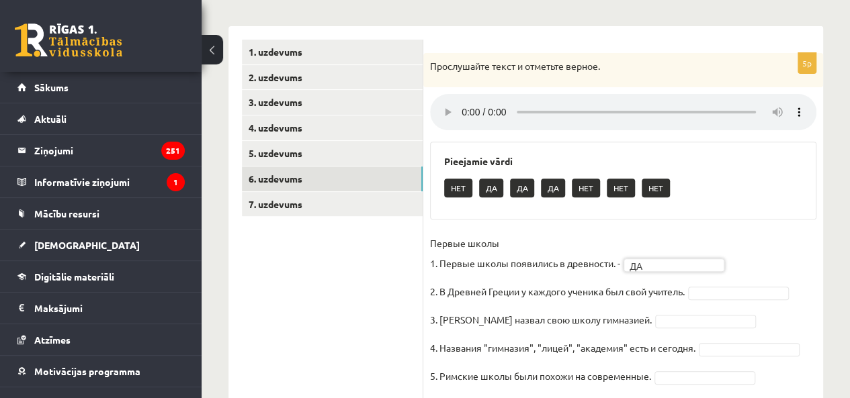
scroll to position [269, 0]
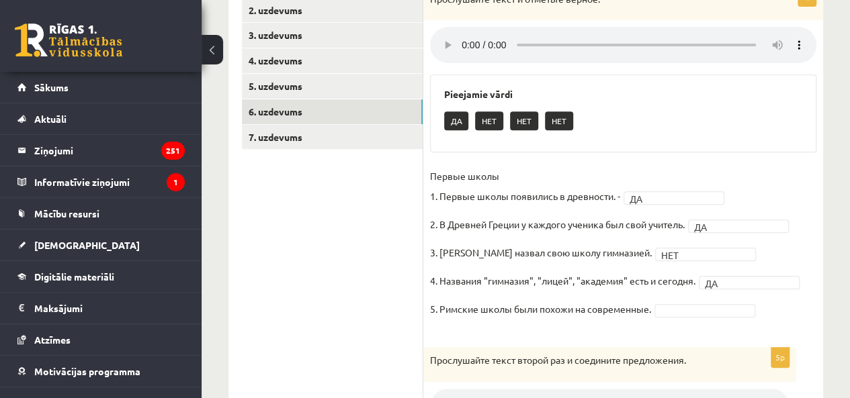
click at [654, 310] on span at bounding box center [704, 309] width 107 height 12
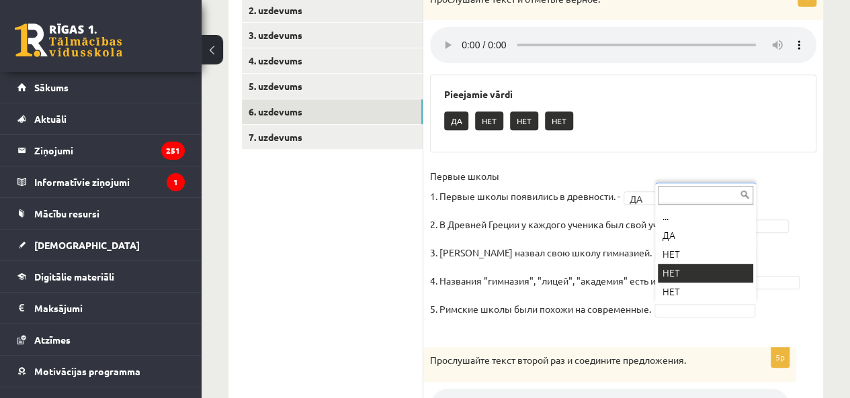
drag, startPoint x: 668, startPoint y: 277, endPoint x: 658, endPoint y: 276, distance: 9.5
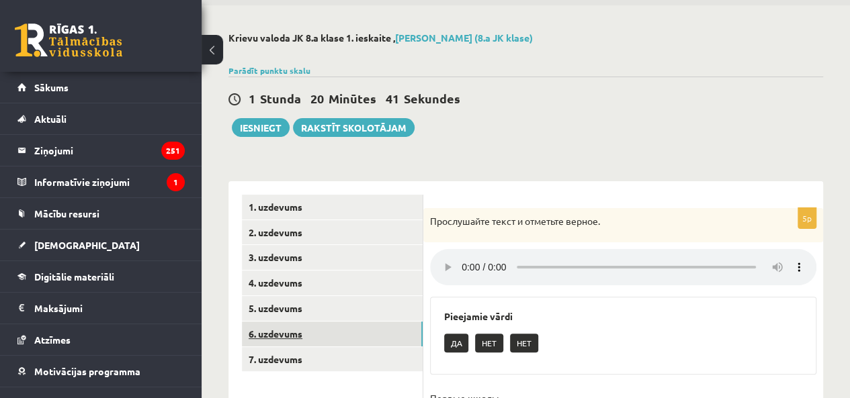
scroll to position [67, 0]
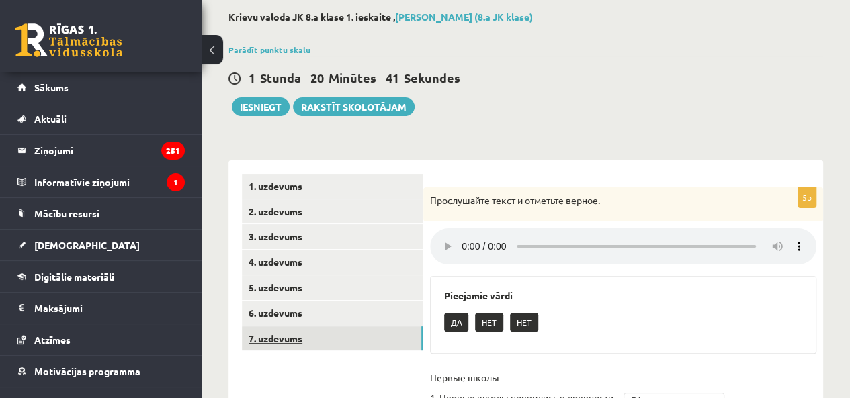
click at [338, 336] on link "7. uzdevums" at bounding box center [332, 338] width 181 height 25
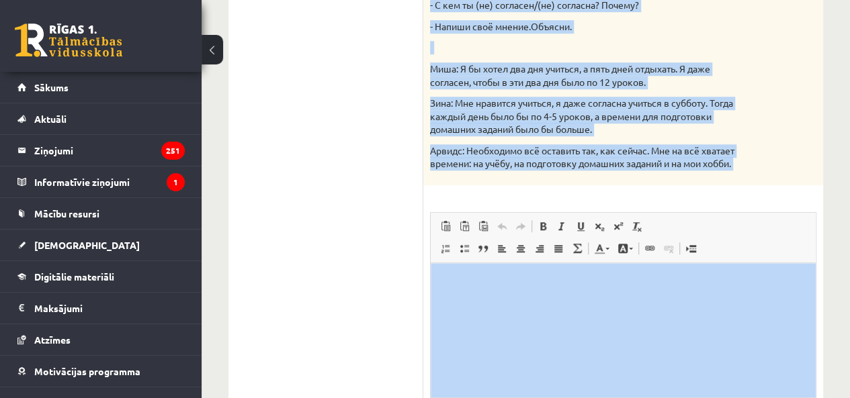
scroll to position [587, 0]
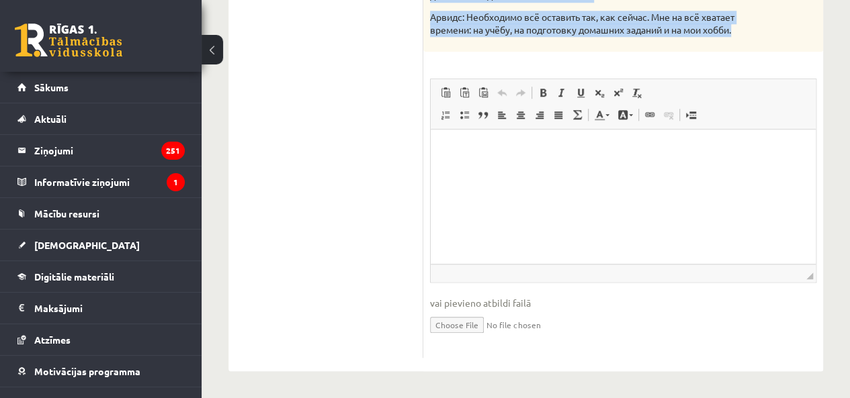
drag, startPoint x: 434, startPoint y: 66, endPoint x: 776, endPoint y: 44, distance: 342.6
copy div "рочитайте мнения учеников. Напишите своё мнение (60-80 слов) Критерии оценивани…"
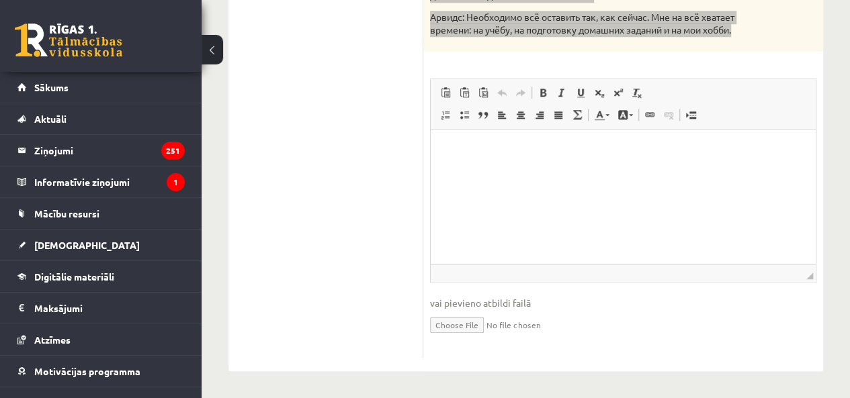
click at [498, 152] on p "Визуальный текстовый редактор, wiswyg-editor-user-answer-47434073004580" at bounding box center [623, 150] width 358 height 14
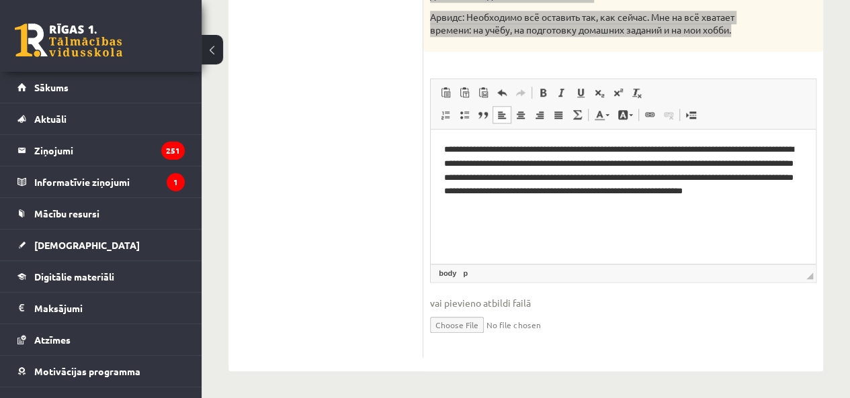
click at [573, 192] on p "**********" at bounding box center [623, 178] width 358 height 70
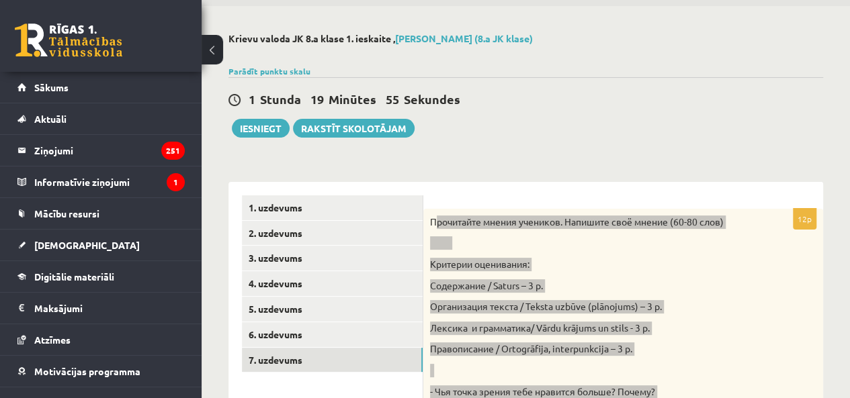
scroll to position [0, 0]
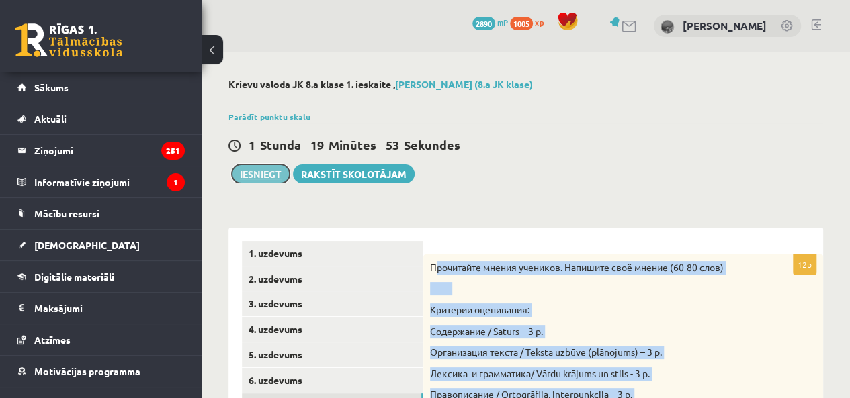
click at [256, 166] on button "Iesniegt" at bounding box center [261, 174] width 58 height 19
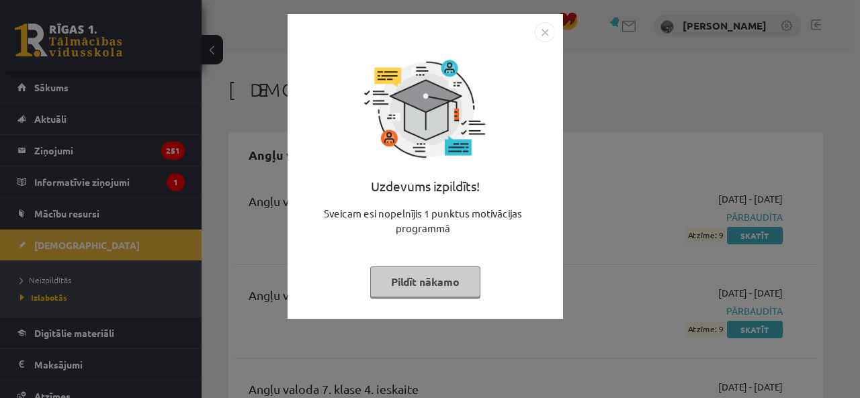
click at [541, 31] on img "Close" at bounding box center [545, 32] width 20 height 20
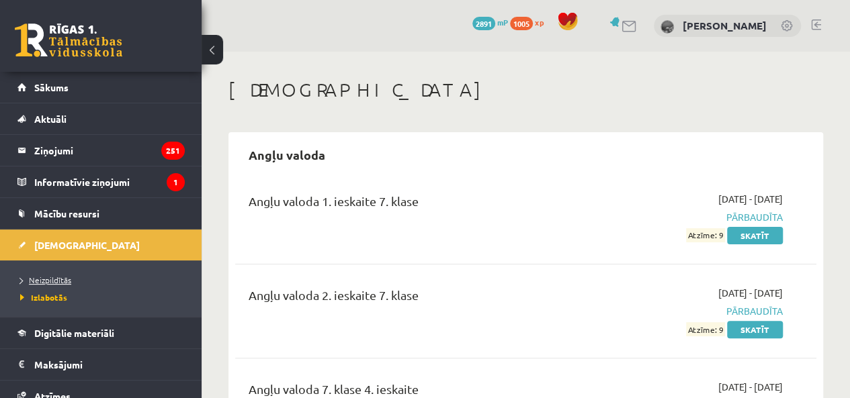
click at [26, 279] on span "Neizpildītās" at bounding box center [45, 280] width 51 height 11
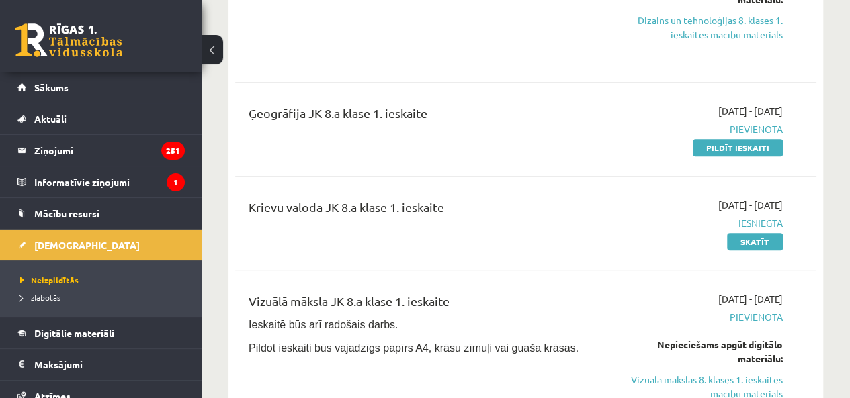
scroll to position [604, 0]
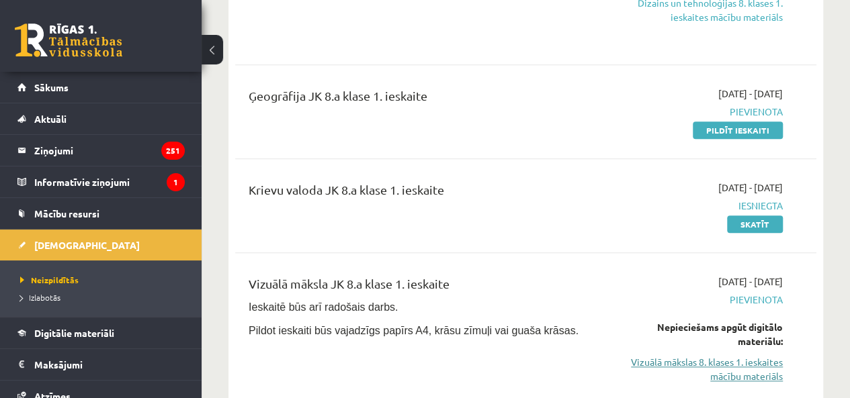
click at [723, 371] on link "Vizuālā mākslas 8. klases 1. ieskaites mācību materiāls" at bounding box center [700, 369] width 165 height 28
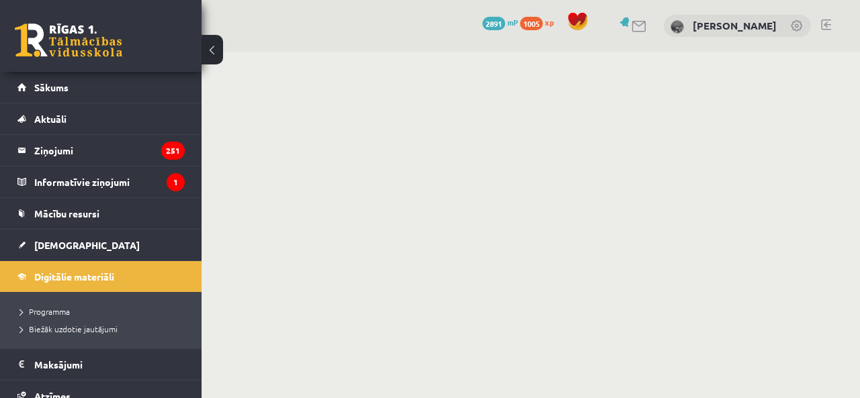
click at [476, 136] on body "0 Dāvanas 2891 mP 1005 xp [PERSON_NAME] Sākums Aktuāli Kā mācīties eSKOLĀ Konta…" at bounding box center [430, 199] width 860 height 398
